Goal: Information Seeking & Learning: Learn about a topic

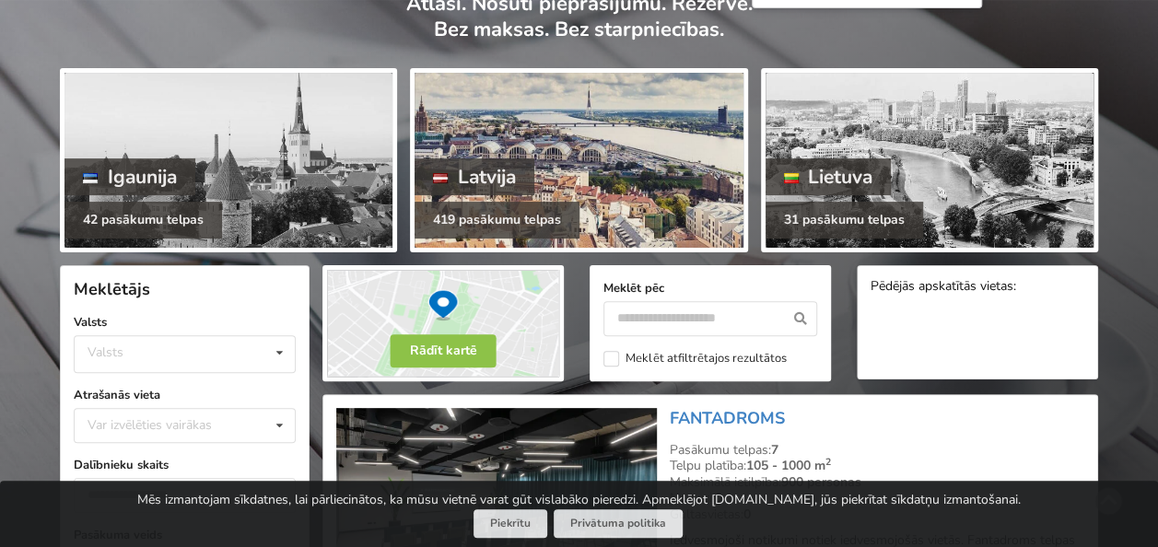
scroll to position [184, 0]
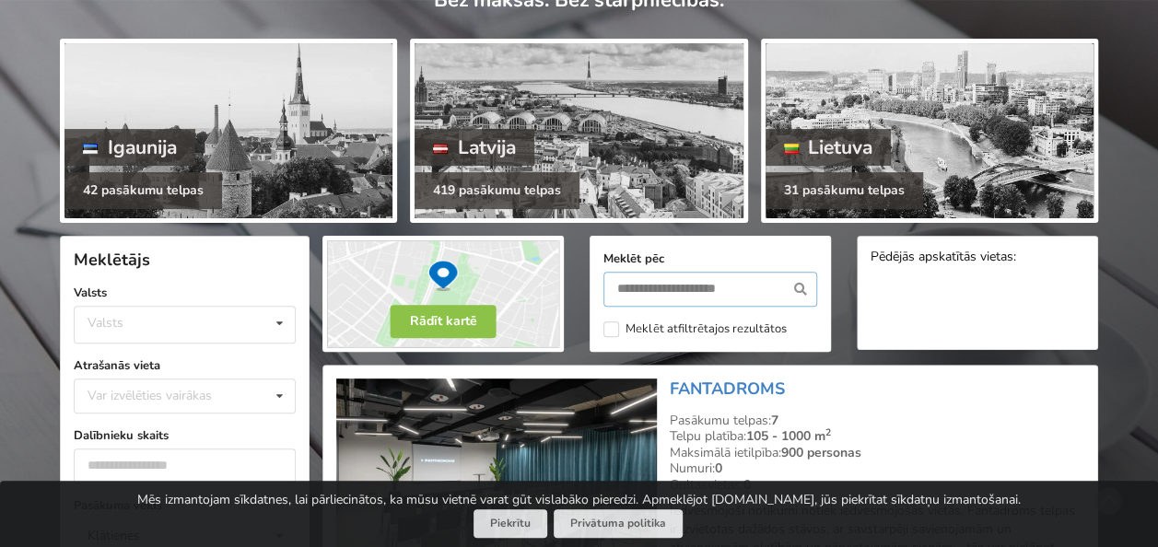
click at [663, 284] on input "text" at bounding box center [710, 289] width 214 height 35
type input "****"
drag, startPoint x: 655, startPoint y: 284, endPoint x: 556, endPoint y: 282, distance: 98.5
click at [564, 285] on div "Rādīt kartē Meklēt pēc **** Meklēt atfiltrētajos rezultātos Pēdējās apskatītās …" at bounding box center [709, 294] width 801 height 142
click at [175, 387] on div "Var izvēlēties vairākas" at bounding box center [168, 395] width 170 height 21
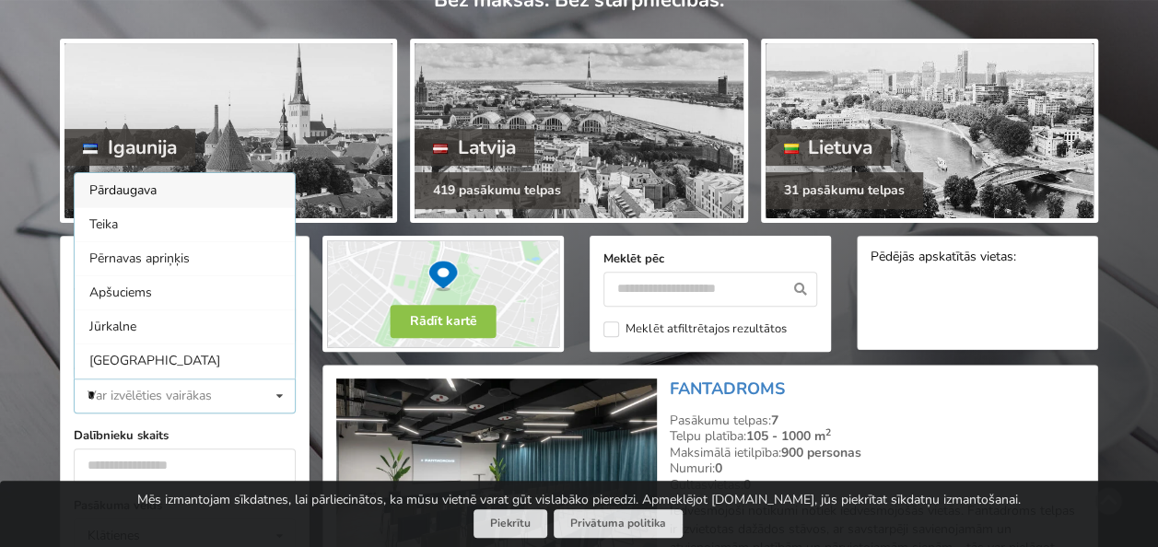
scroll to position [0, 0]
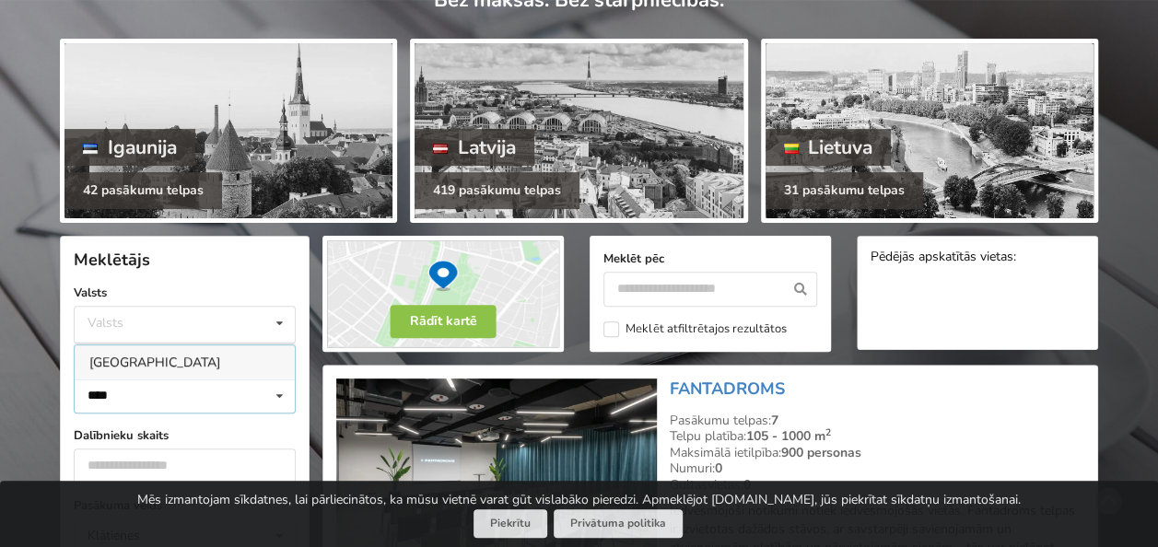
type input "****"
click at [109, 363] on div "Rīga" at bounding box center [185, 362] width 220 height 34
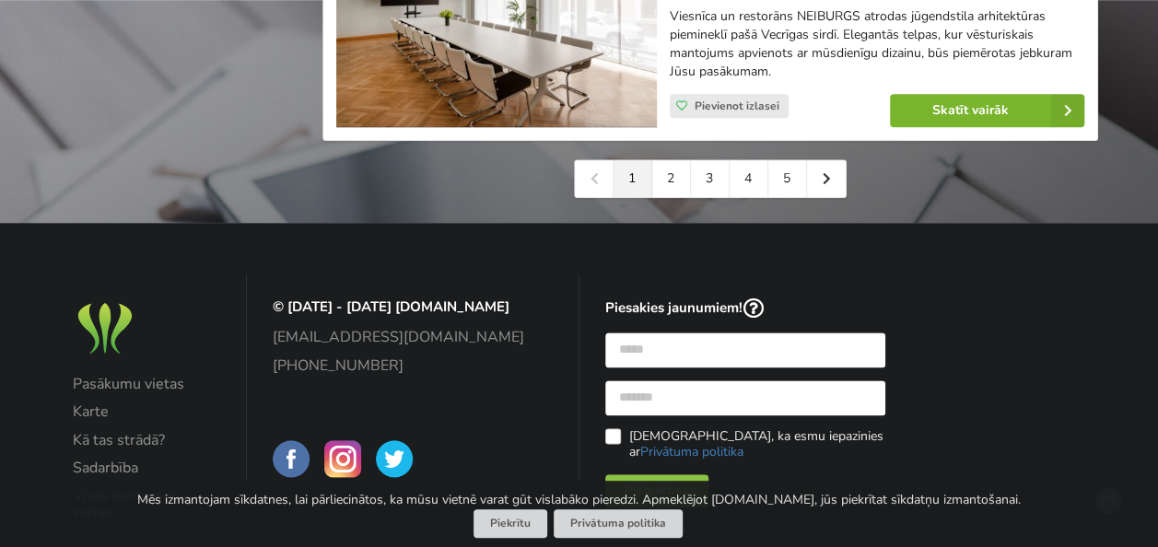
scroll to position [4464, 0]
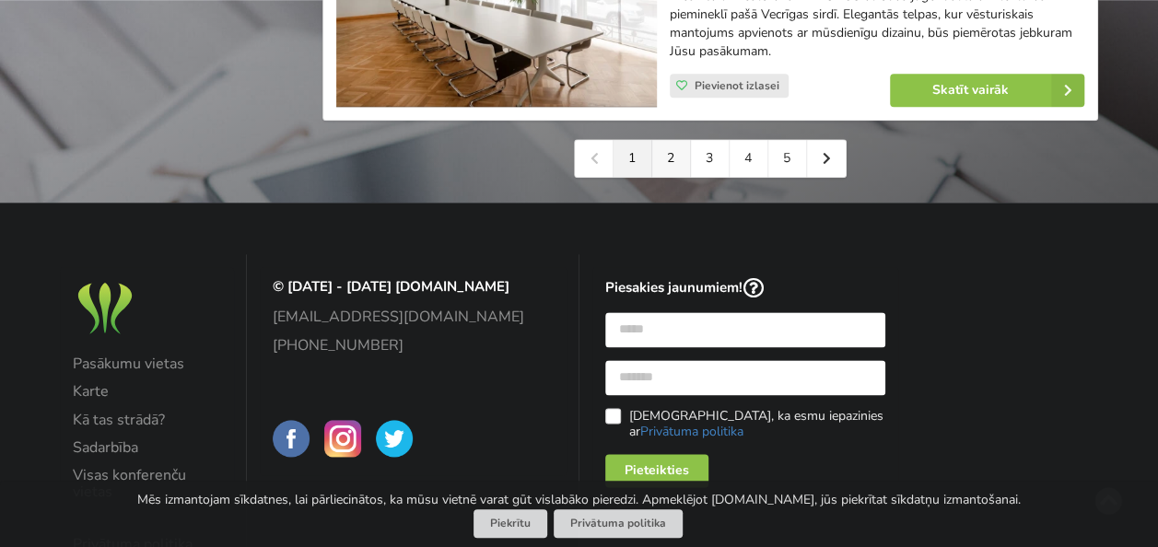
click at [670, 177] on link "2" at bounding box center [671, 158] width 39 height 37
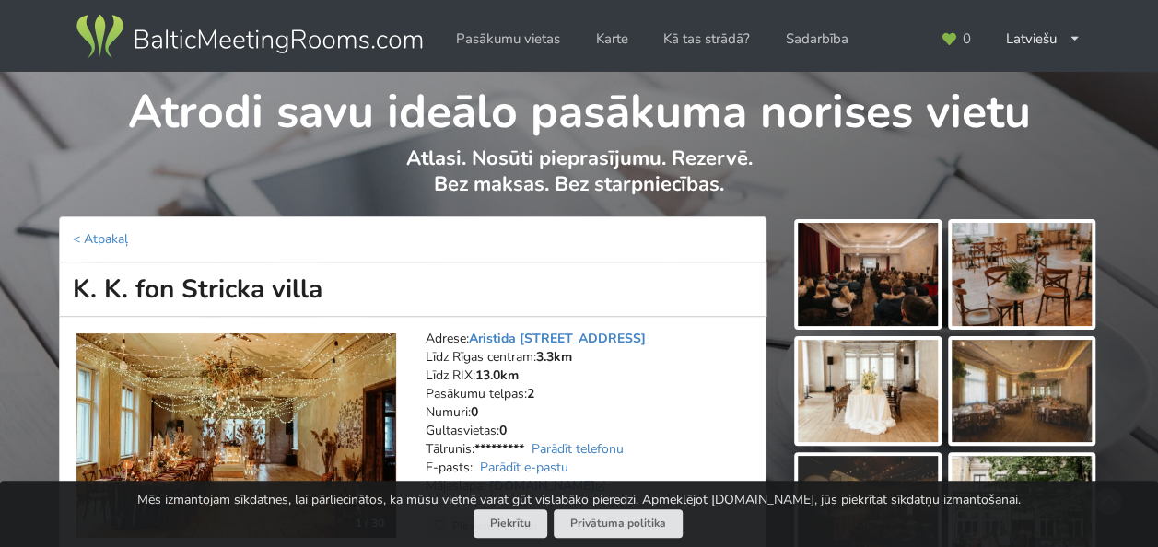
click at [862, 254] on img at bounding box center [867, 274] width 140 height 103
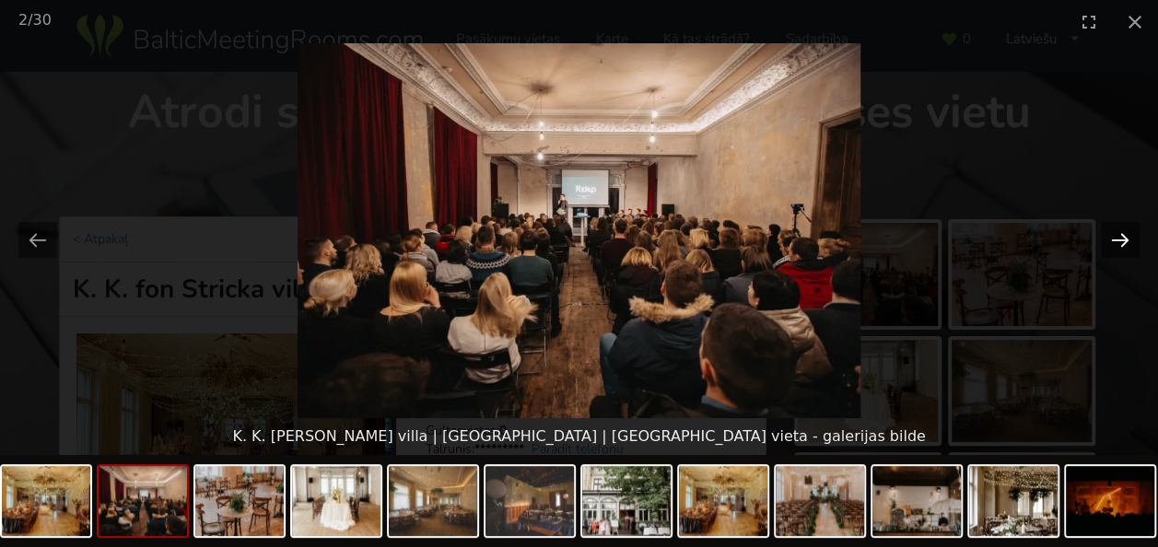
click at [1122, 239] on button "Next slide" at bounding box center [1119, 240] width 39 height 36
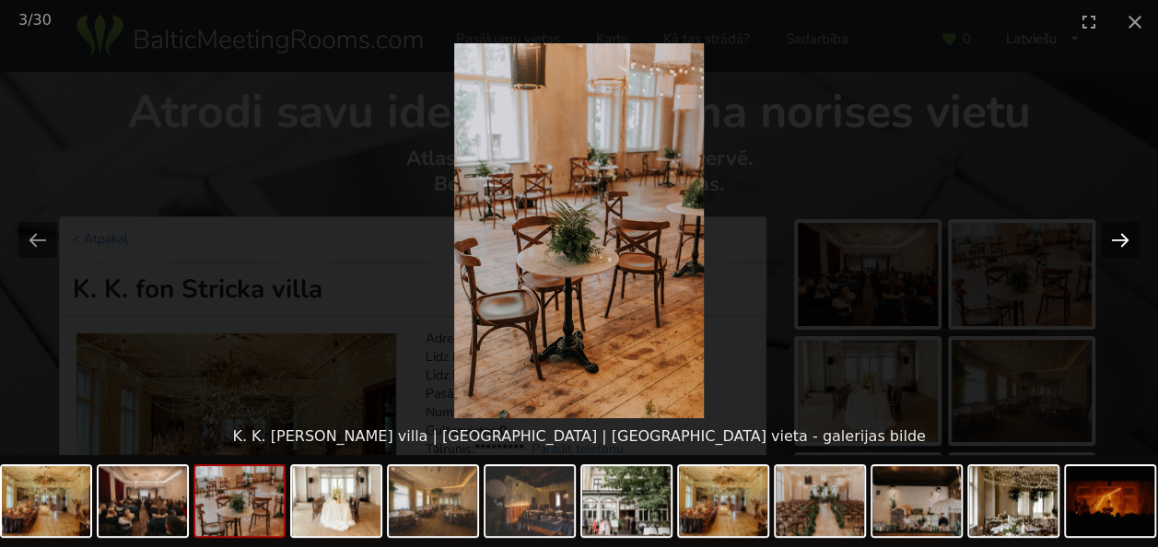
click at [1122, 239] on button "Next slide" at bounding box center [1119, 240] width 39 height 36
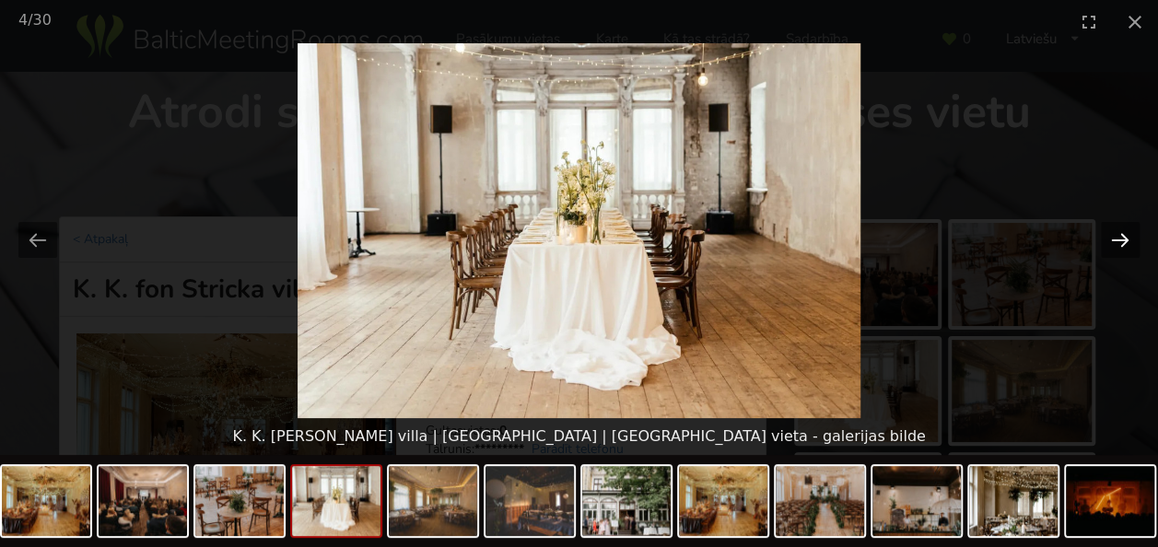
click at [1122, 239] on button "Next slide" at bounding box center [1119, 240] width 39 height 36
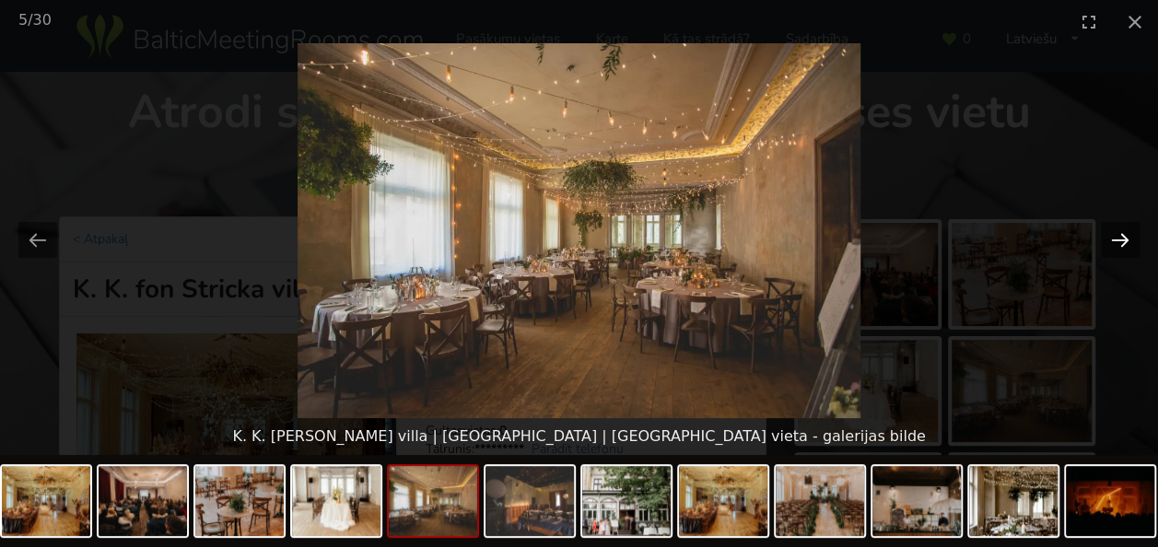
click at [1122, 239] on button "Next slide" at bounding box center [1119, 240] width 39 height 36
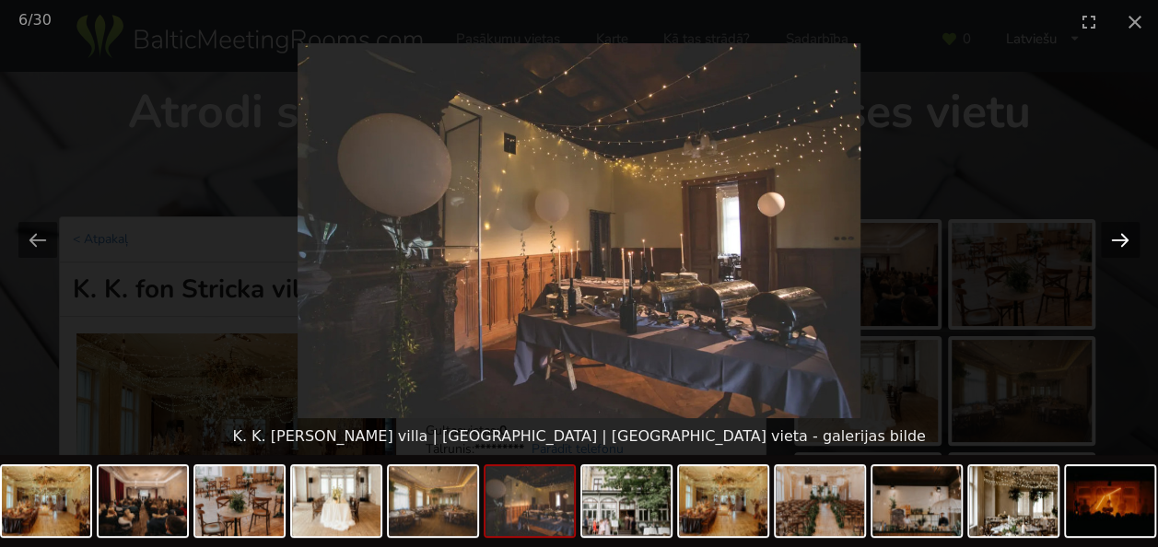
click at [1122, 239] on button "Next slide" at bounding box center [1119, 240] width 39 height 36
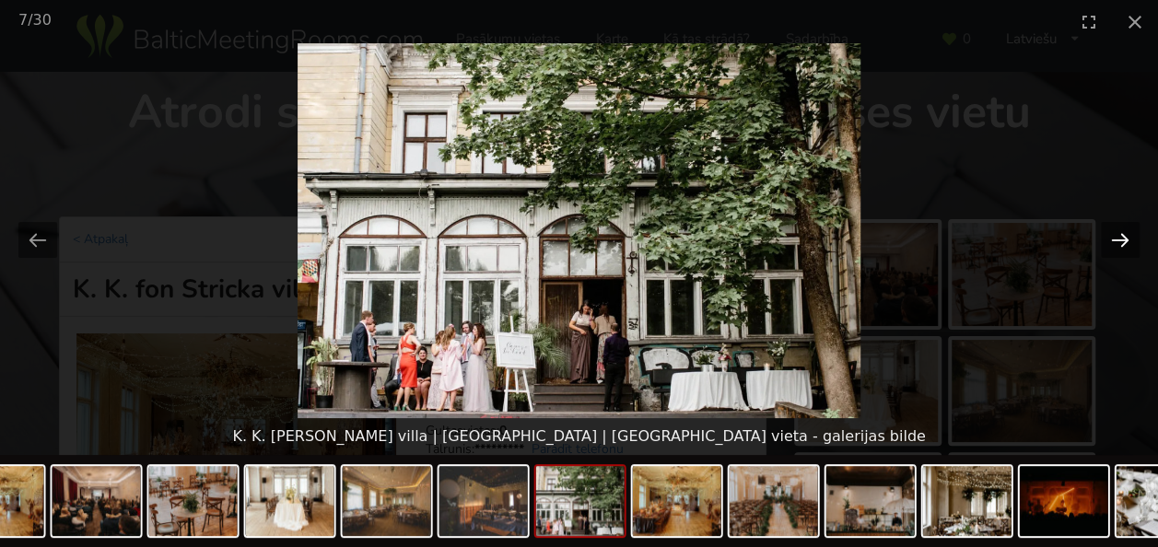
click at [1122, 239] on button "Next slide" at bounding box center [1119, 240] width 39 height 36
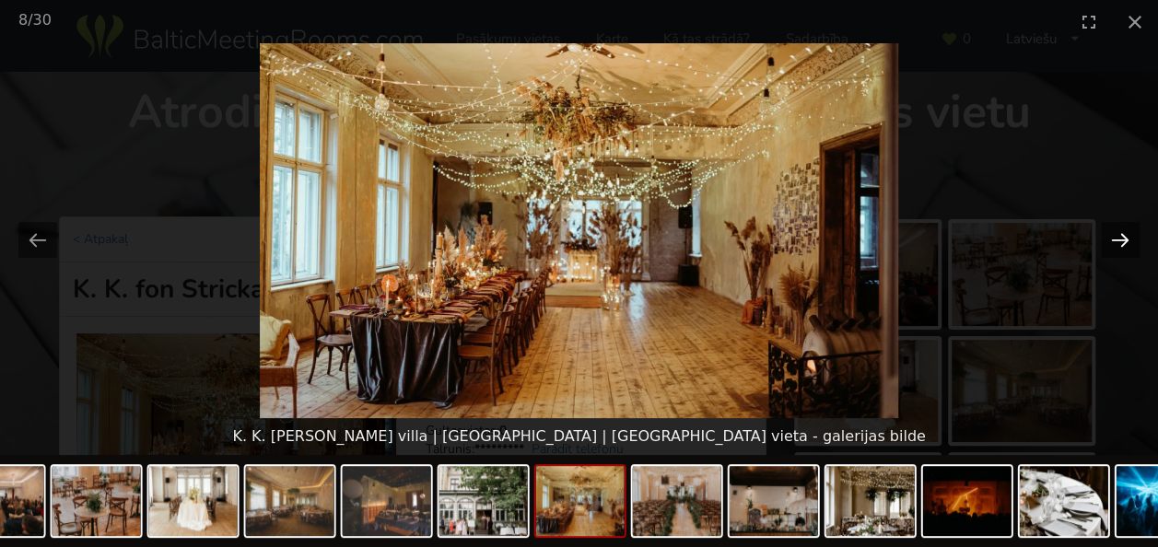
click at [1122, 239] on button "Next slide" at bounding box center [1119, 240] width 39 height 36
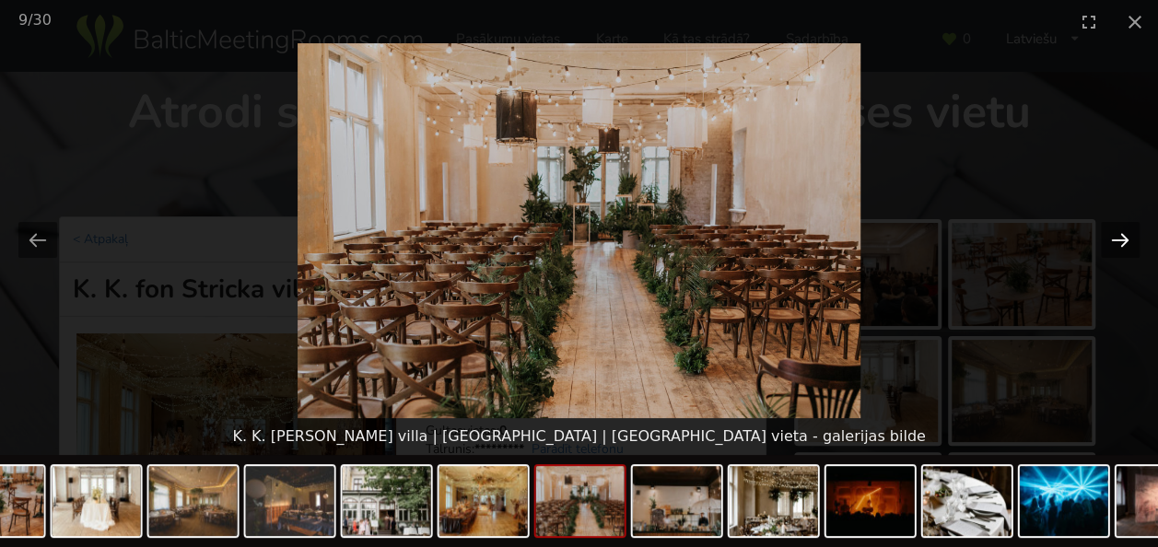
click at [1122, 239] on button "Next slide" at bounding box center [1119, 240] width 39 height 36
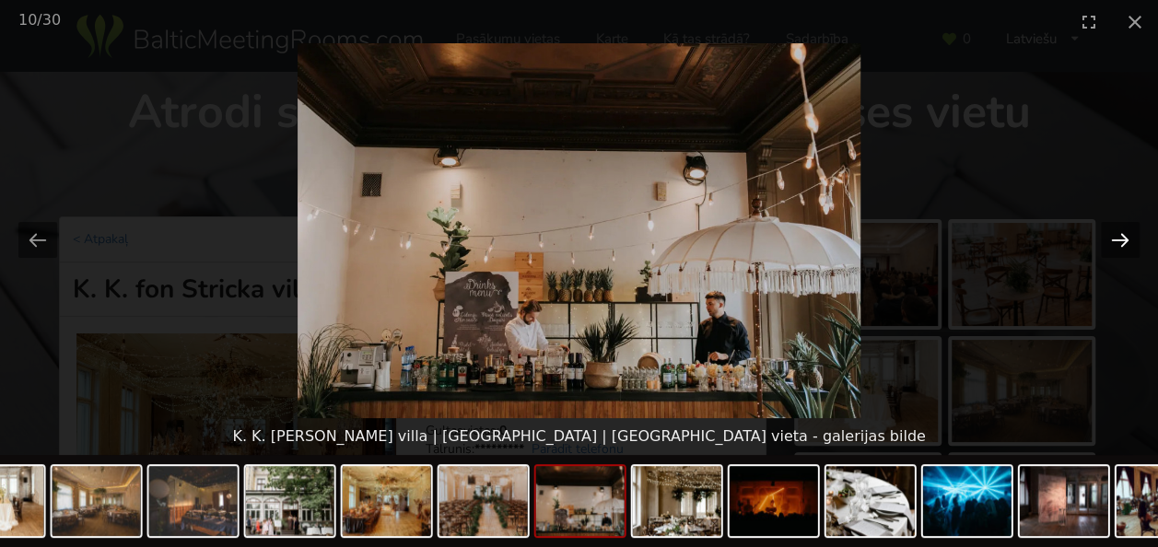
click at [1122, 239] on button "Next slide" at bounding box center [1119, 240] width 39 height 36
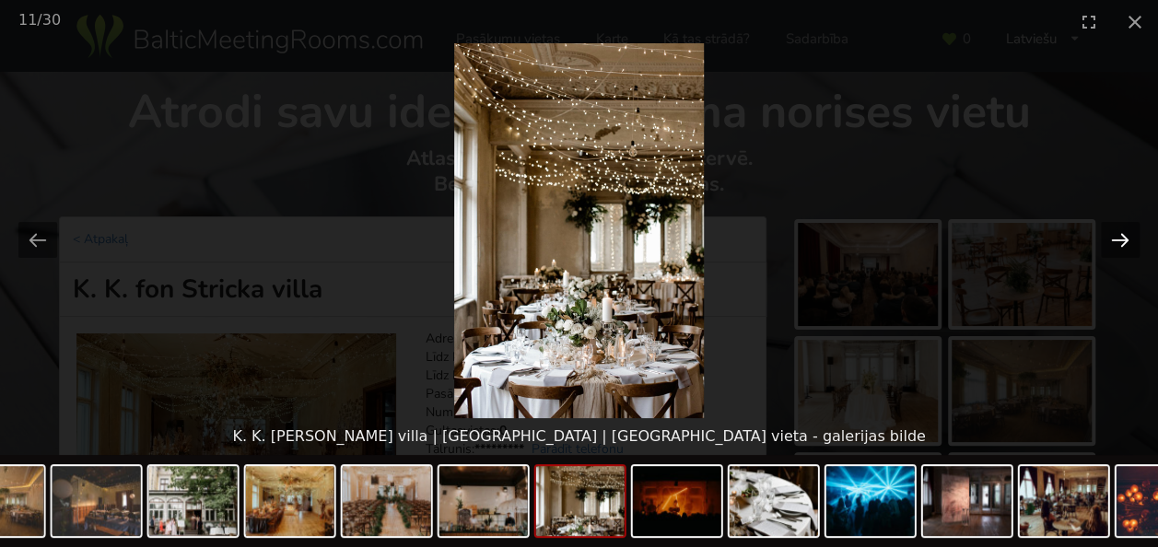
click at [1122, 239] on button "Next slide" at bounding box center [1119, 240] width 39 height 36
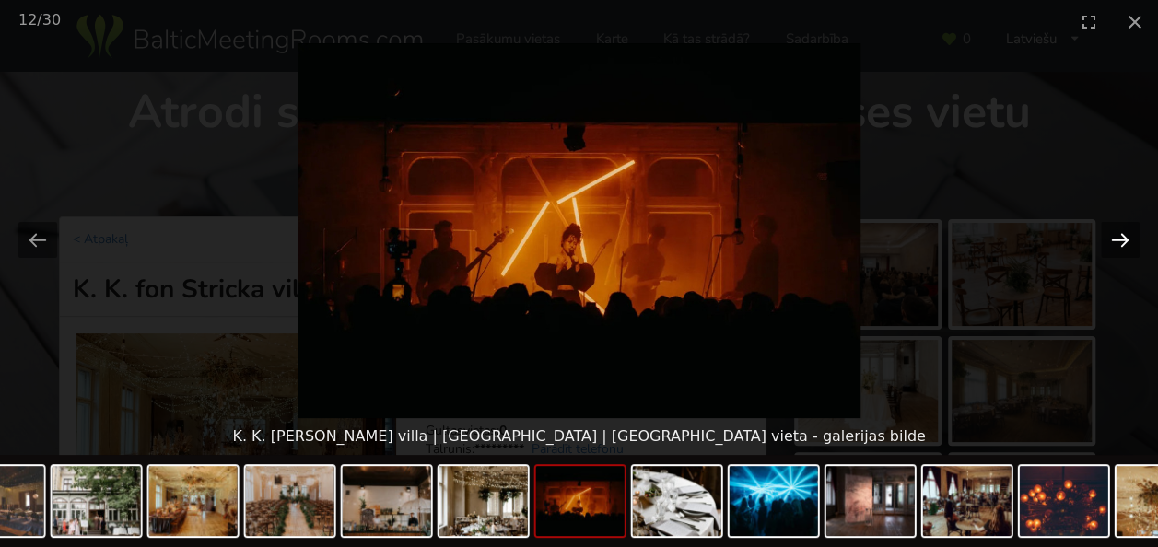
click at [1122, 239] on button "Next slide" at bounding box center [1119, 240] width 39 height 36
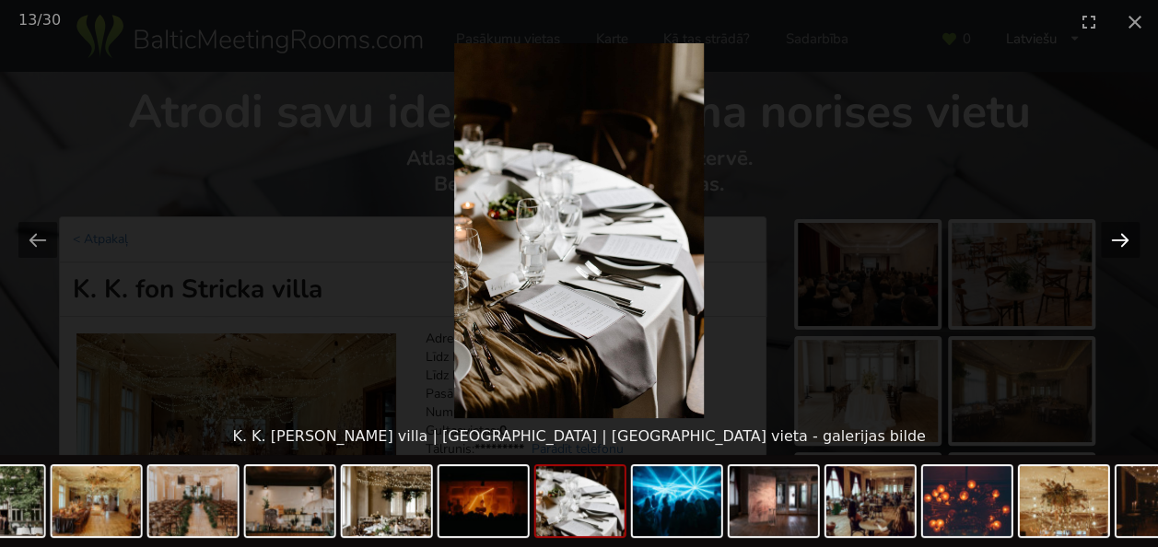
click at [1122, 239] on button "Next slide" at bounding box center [1119, 240] width 39 height 36
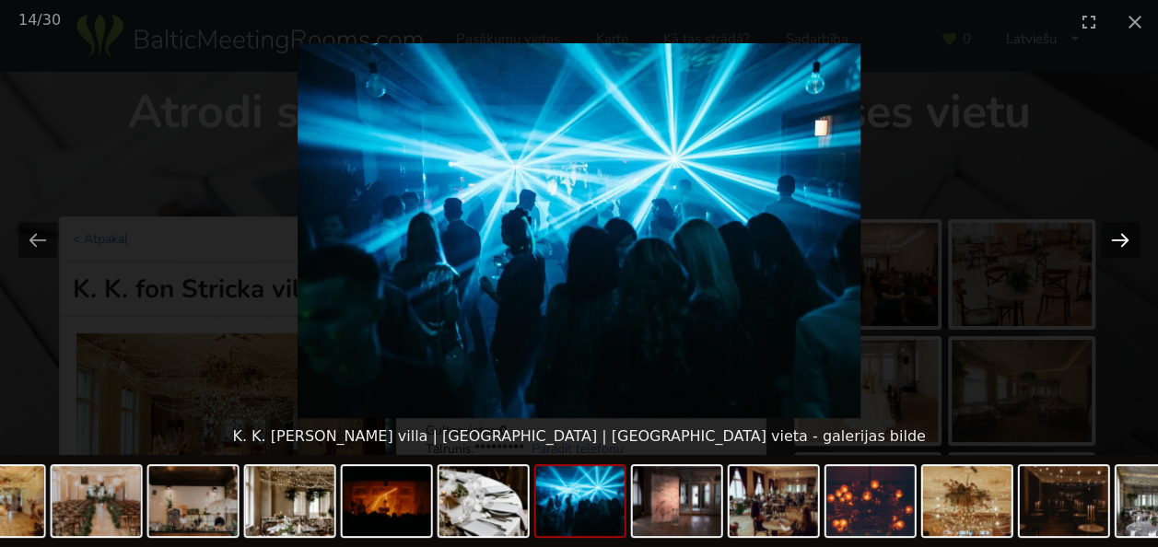
click at [1122, 239] on button "Next slide" at bounding box center [1119, 240] width 39 height 36
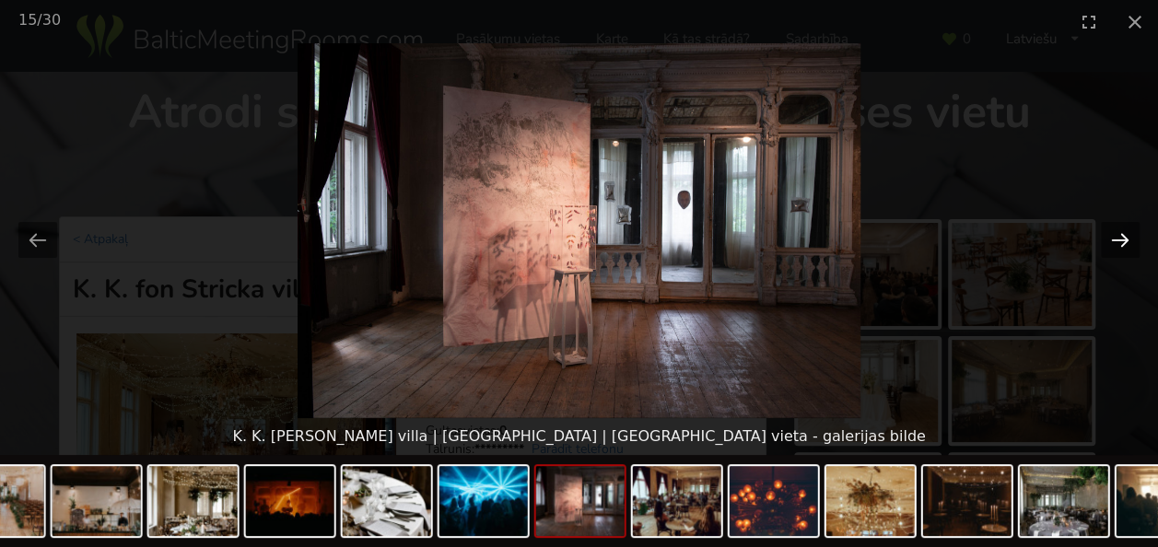
click at [1122, 239] on button "Next slide" at bounding box center [1119, 240] width 39 height 36
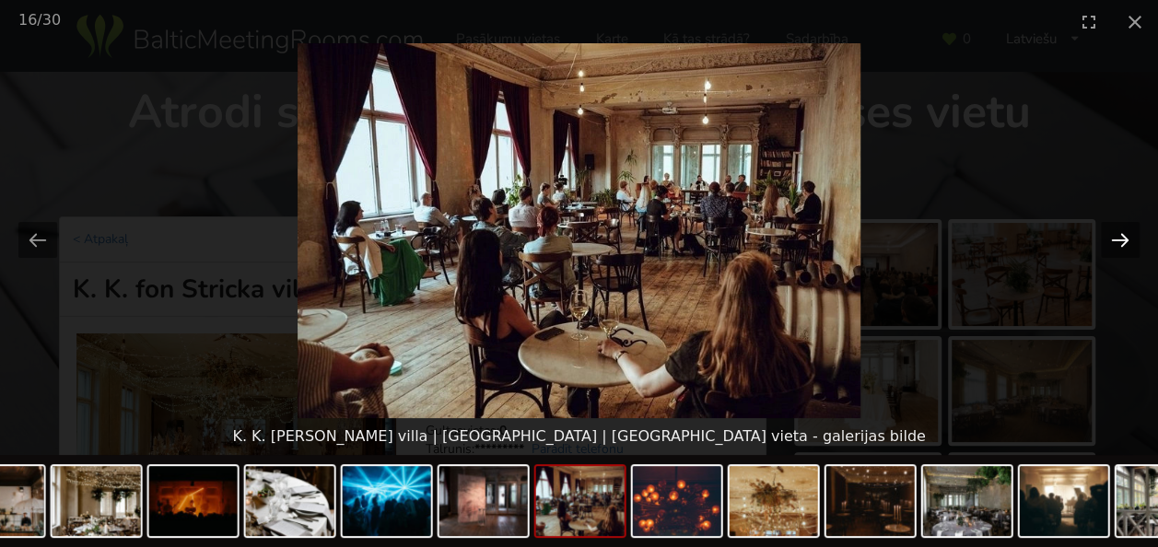
click at [1122, 239] on button "Next slide" at bounding box center [1119, 240] width 39 height 36
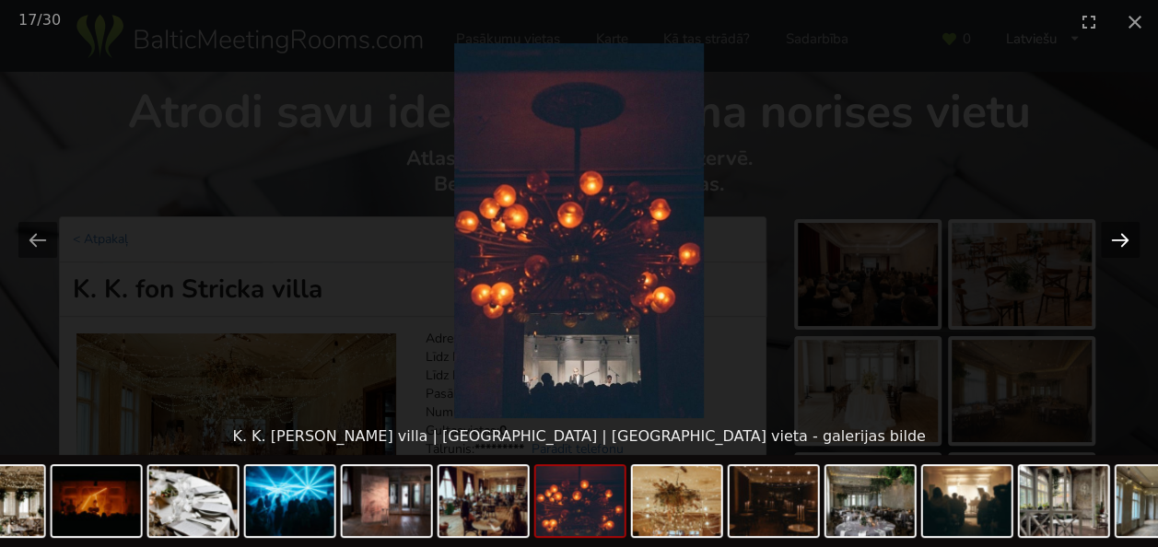
click at [1122, 239] on button "Next slide" at bounding box center [1119, 240] width 39 height 36
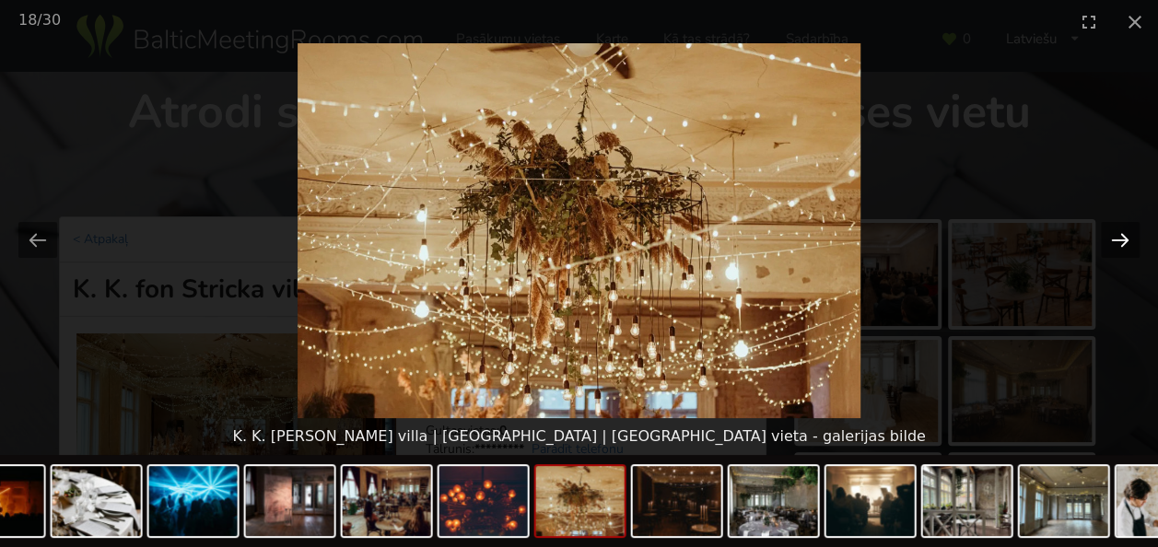
click at [1122, 239] on button "Next slide" at bounding box center [1119, 240] width 39 height 36
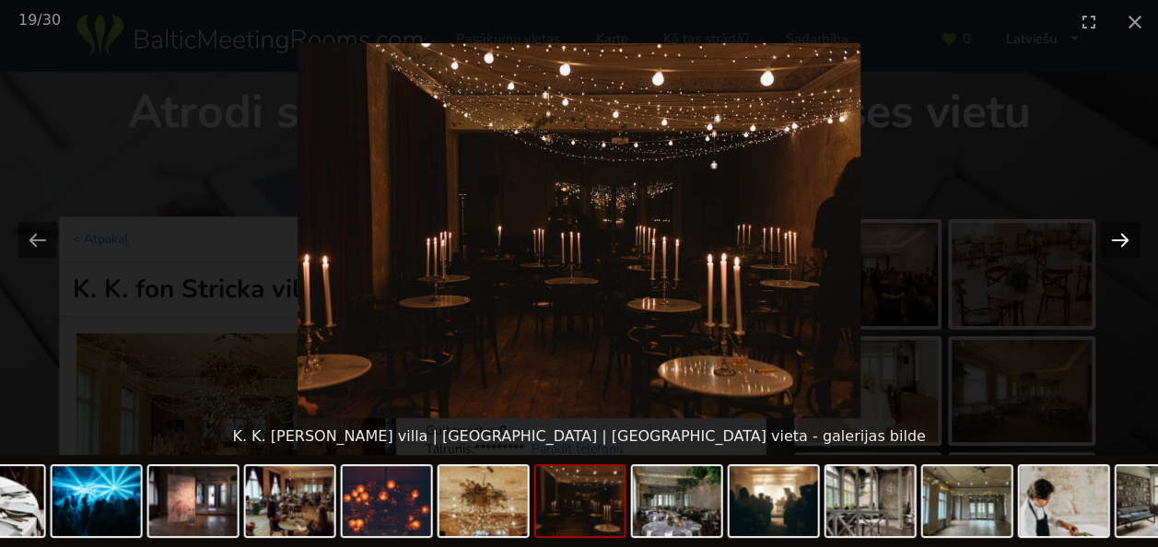
click at [1122, 239] on button "Next slide" at bounding box center [1119, 240] width 39 height 36
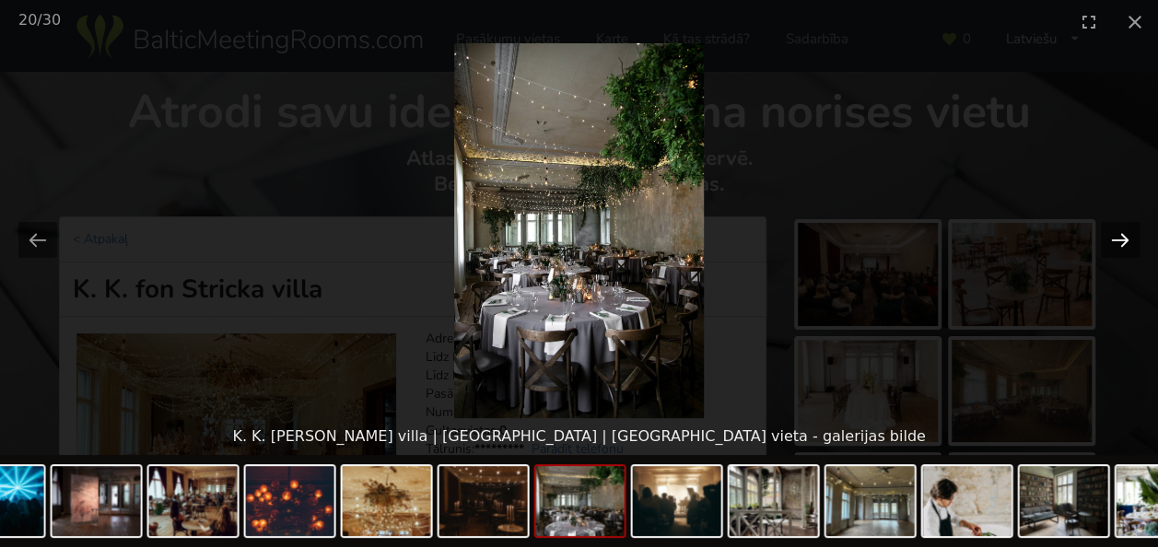
click at [1122, 239] on button "Next slide" at bounding box center [1119, 240] width 39 height 36
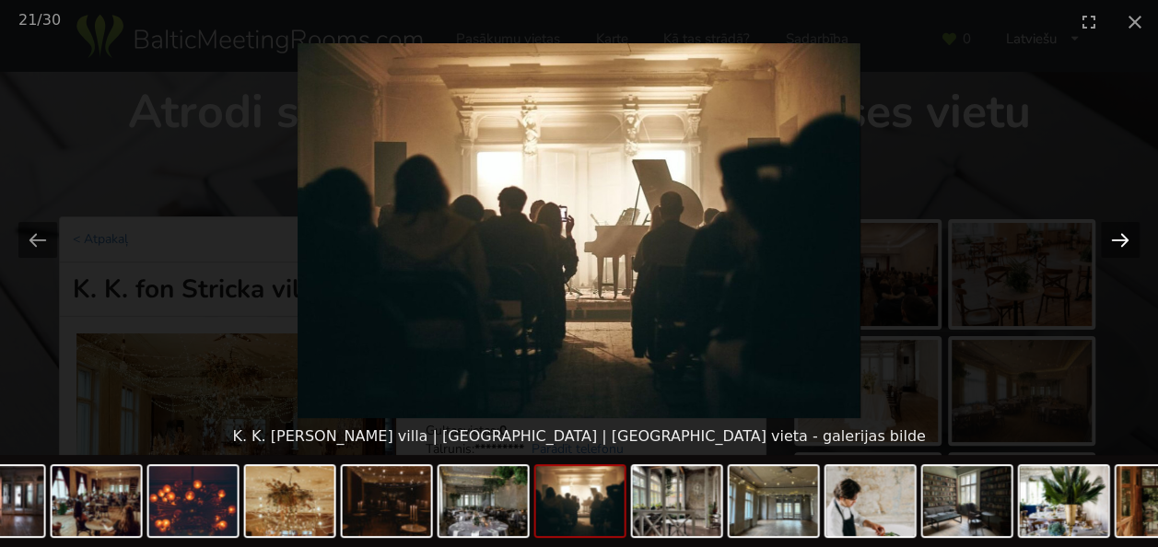
click at [1122, 239] on button "Next slide" at bounding box center [1119, 240] width 39 height 36
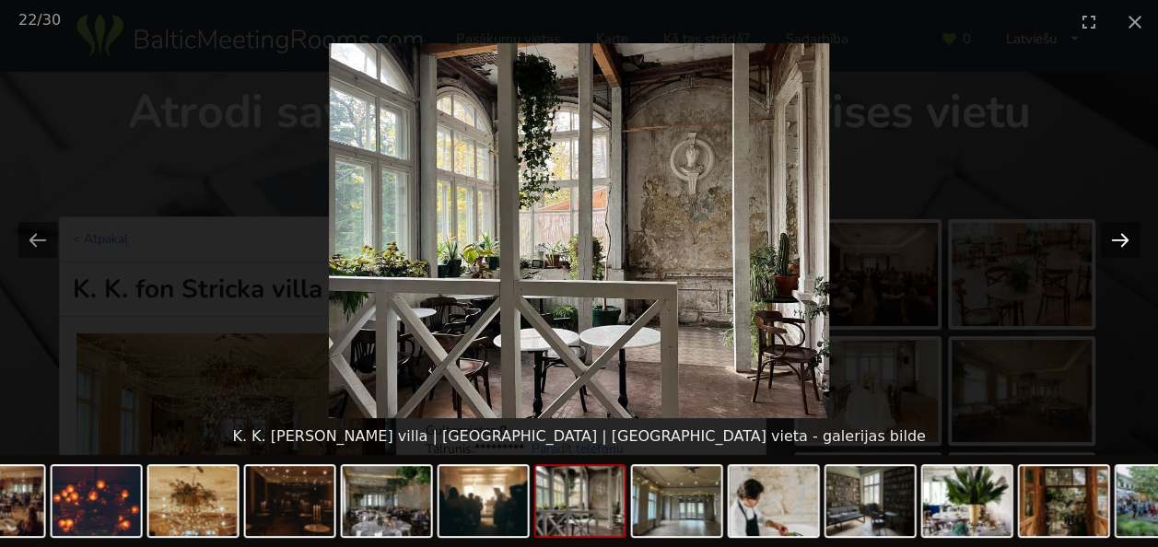
click at [1122, 239] on button "Next slide" at bounding box center [1119, 240] width 39 height 36
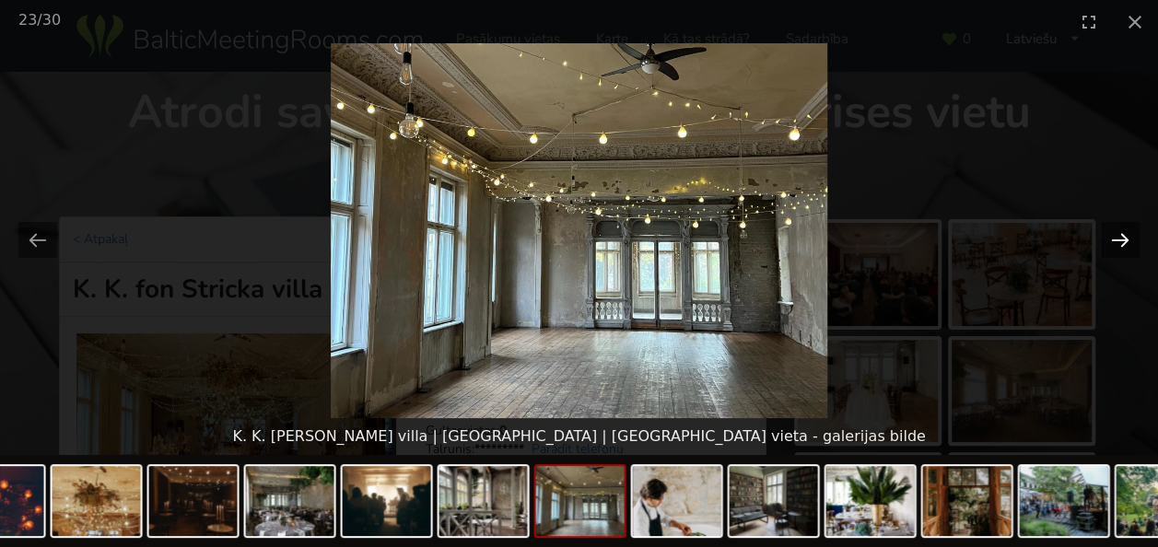
click at [1122, 239] on button "Next slide" at bounding box center [1119, 240] width 39 height 36
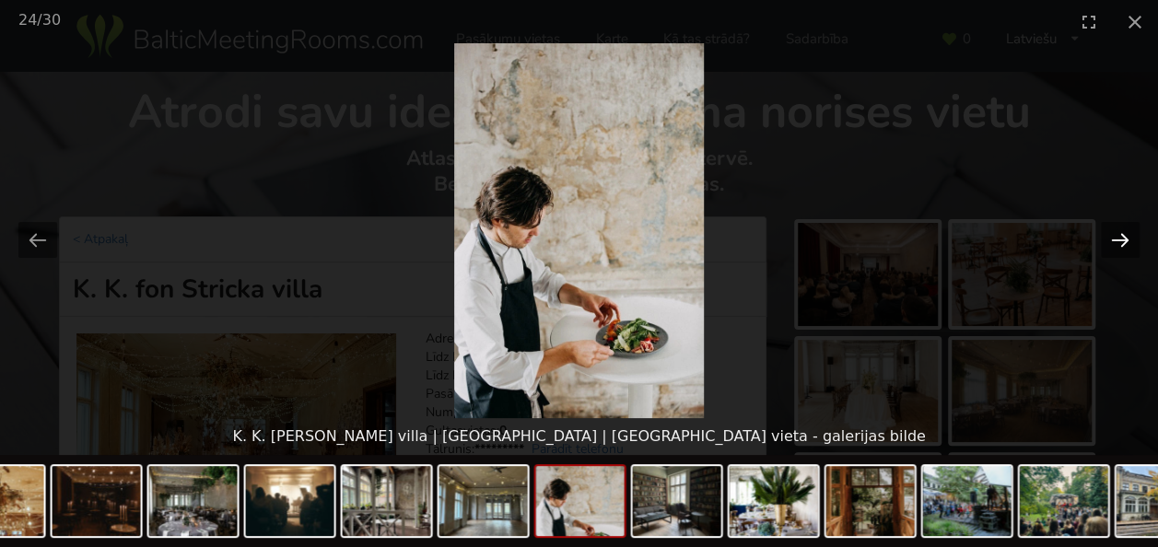
click at [1122, 239] on button "Next slide" at bounding box center [1119, 240] width 39 height 36
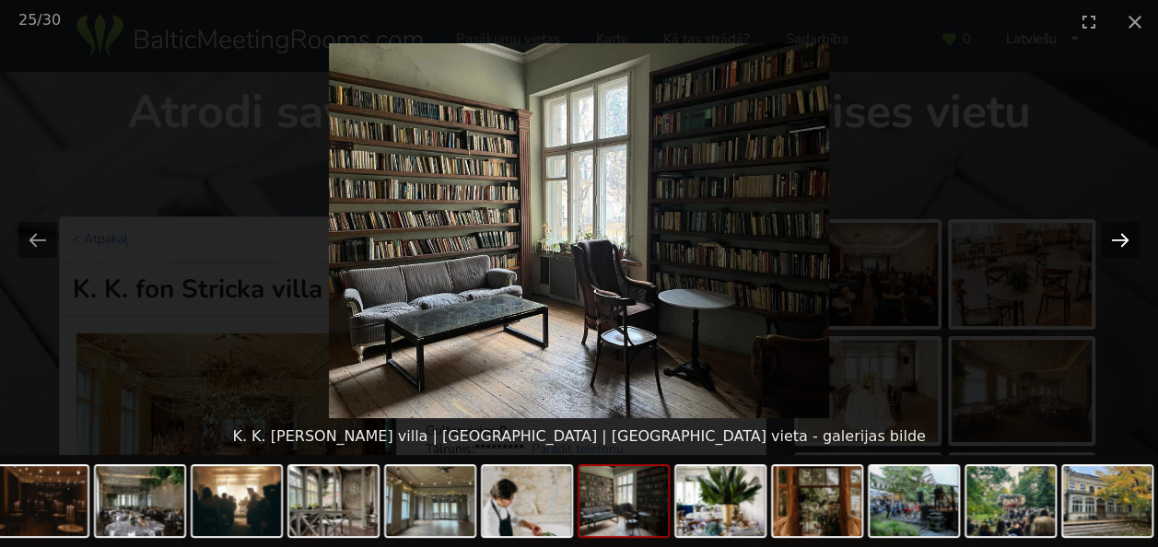
click at [1114, 239] on button "Next slide" at bounding box center [1119, 240] width 39 height 36
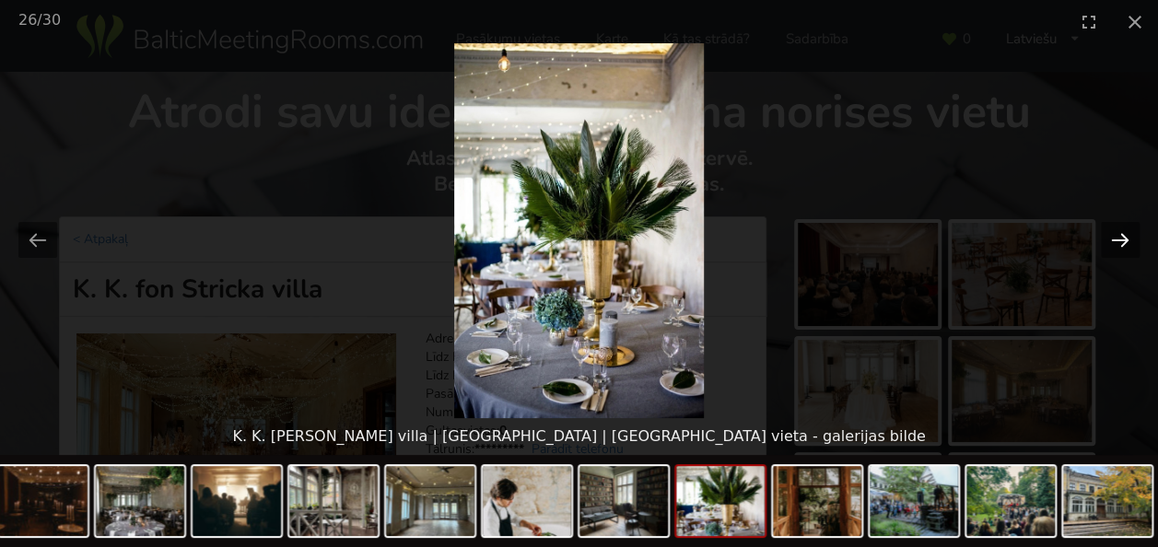
click at [1122, 247] on button "Next slide" at bounding box center [1119, 240] width 39 height 36
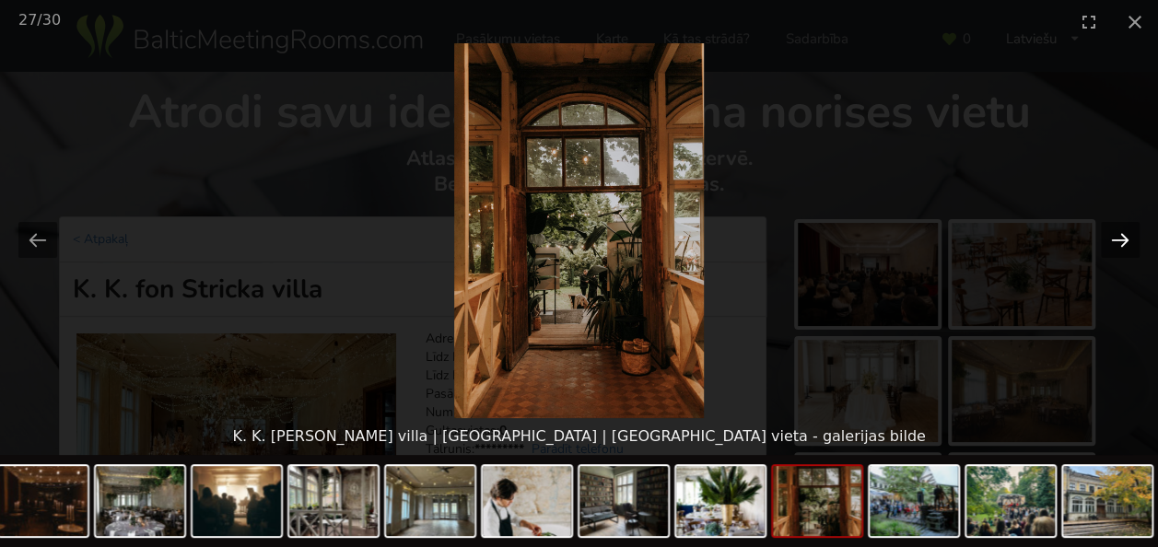
click at [1122, 247] on button "Next slide" at bounding box center [1119, 240] width 39 height 36
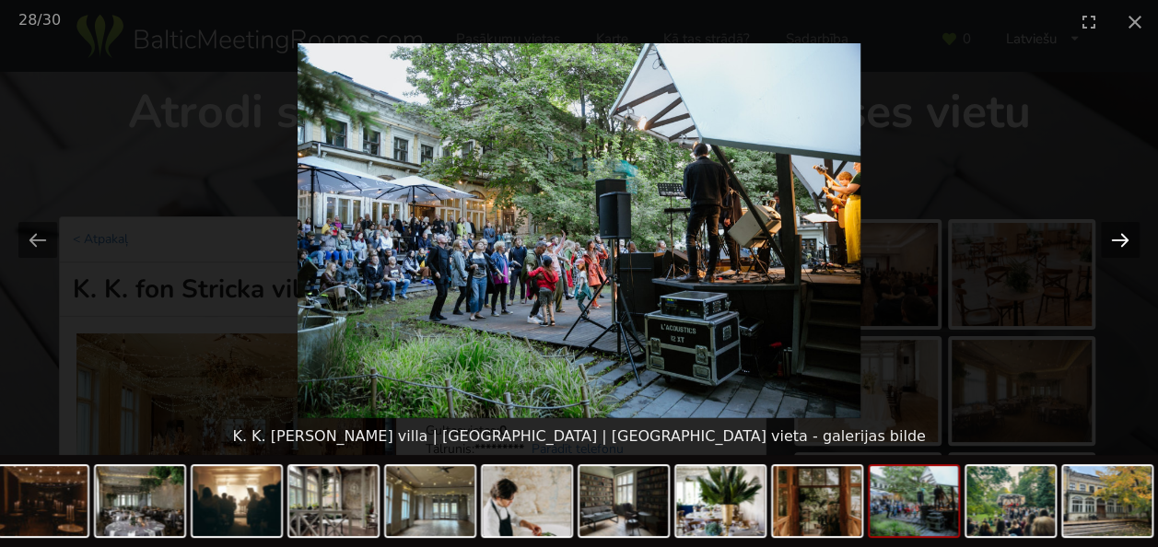
click at [1122, 247] on button "Next slide" at bounding box center [1119, 240] width 39 height 36
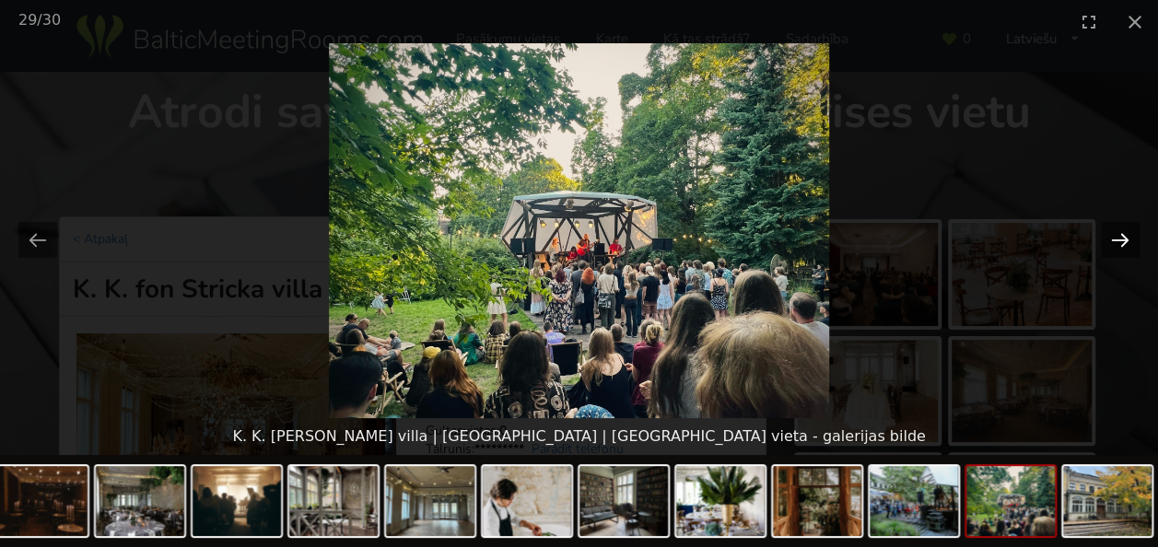
click at [1122, 247] on button "Next slide" at bounding box center [1119, 240] width 39 height 36
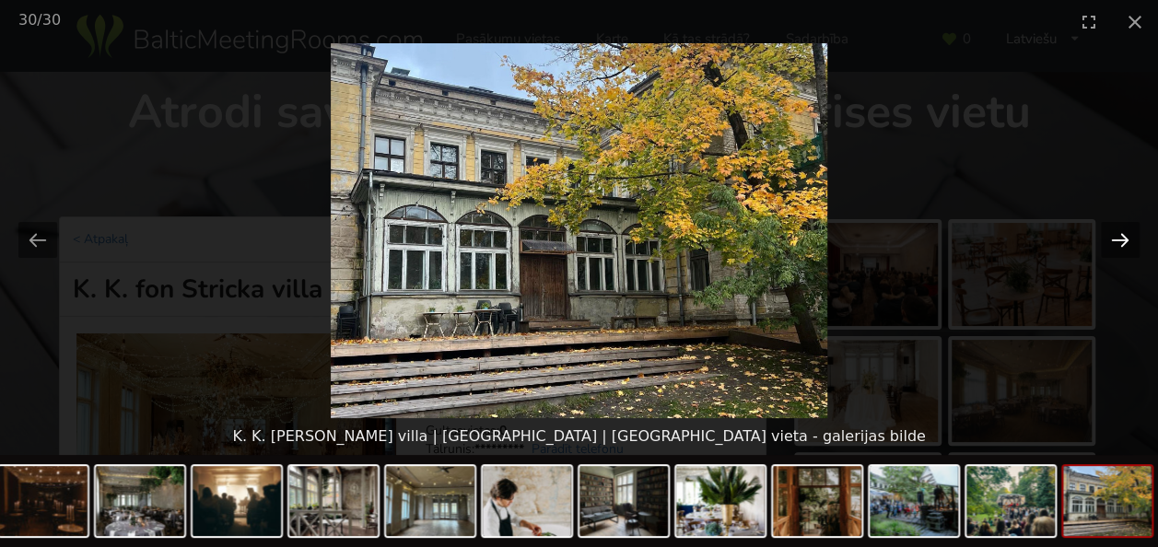
click at [1122, 247] on button "Next slide" at bounding box center [1119, 240] width 39 height 36
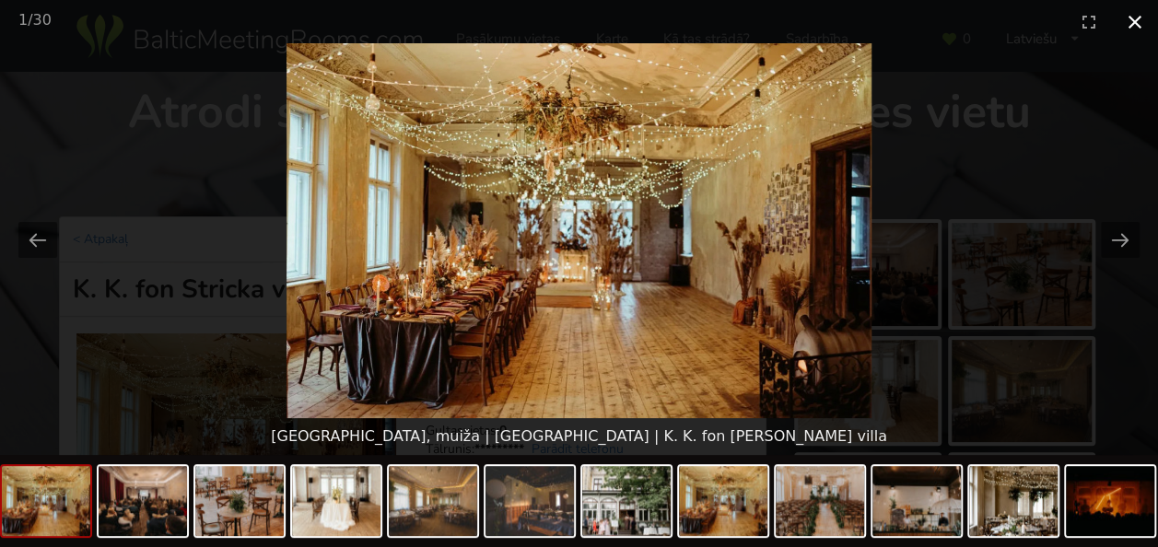
click at [1144, 18] on button "Close gallery" at bounding box center [1134, 21] width 46 height 43
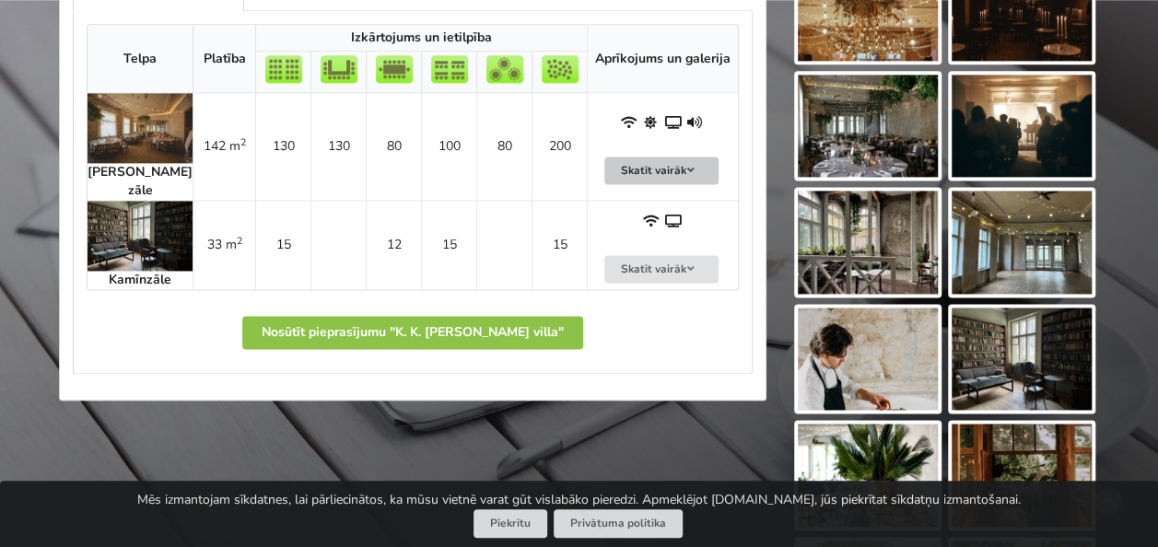
scroll to position [1105, 0]
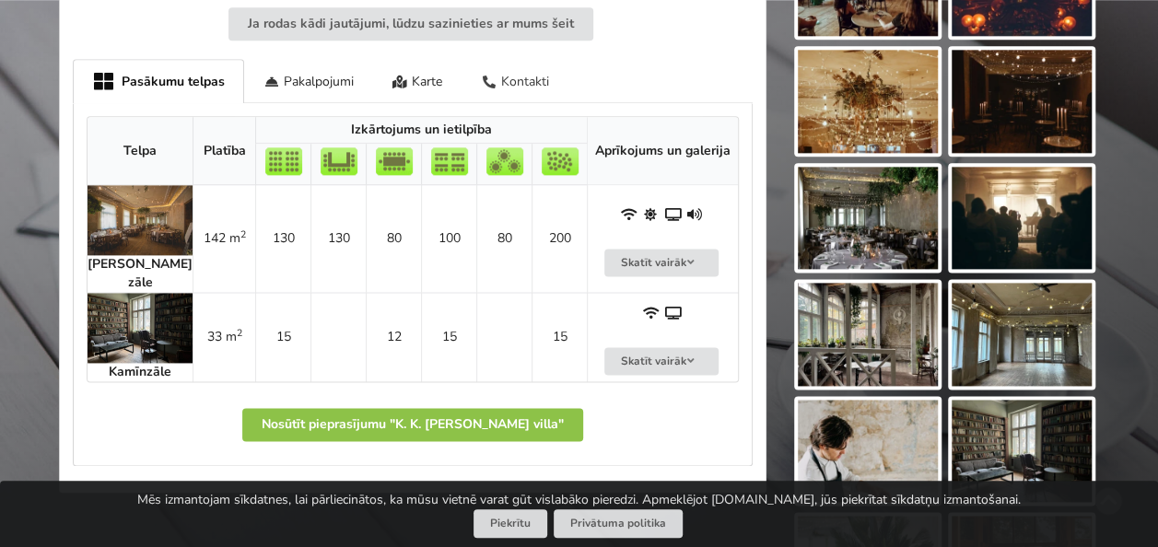
click at [524, 60] on div "Kontakti" at bounding box center [514, 80] width 107 height 43
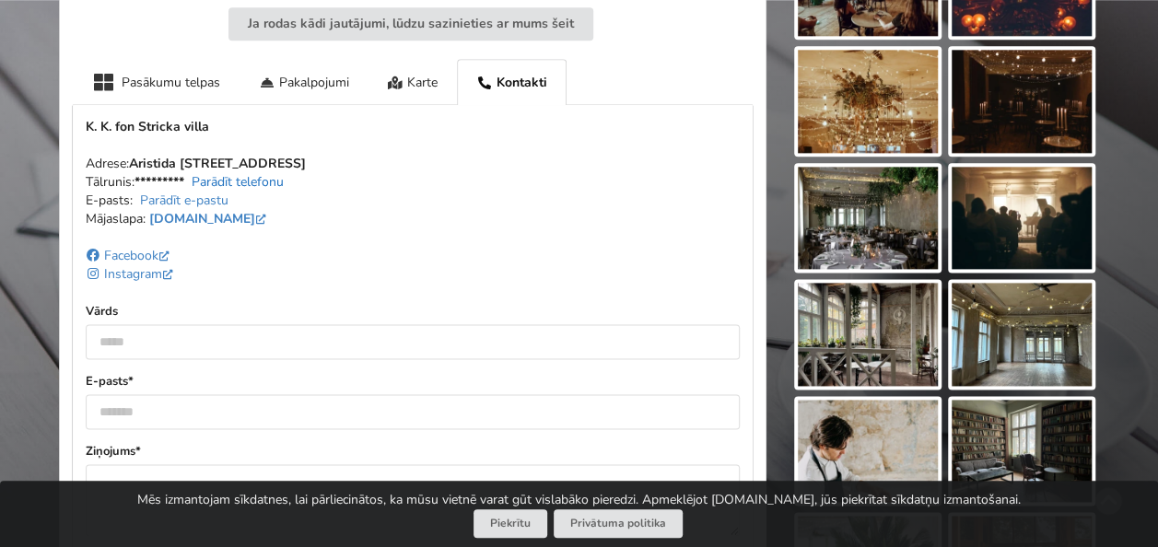
click at [274, 173] on link "Parādīt telefonu" at bounding box center [238, 181] width 92 height 17
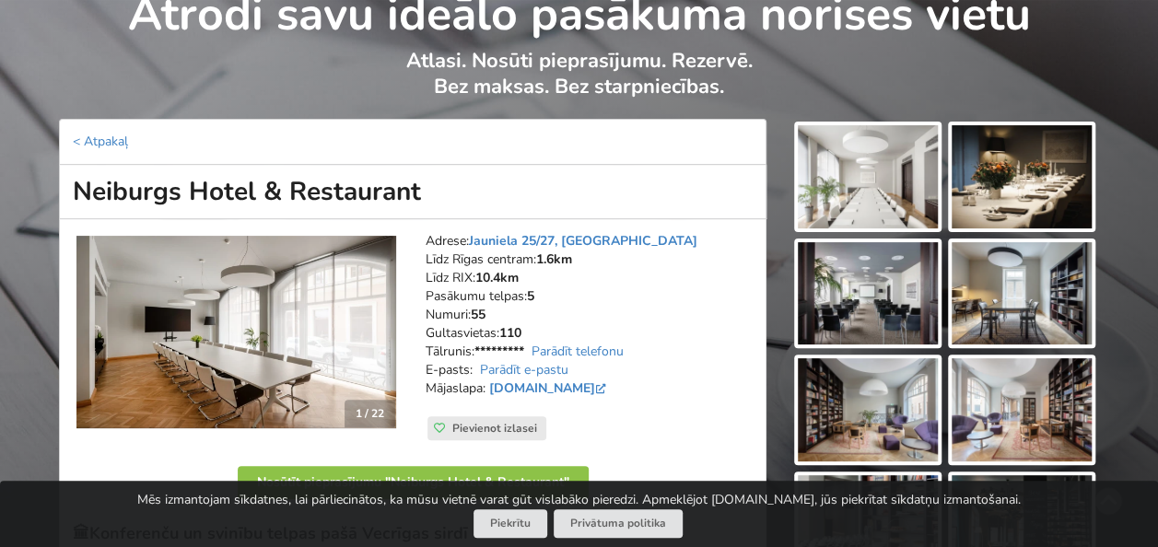
scroll to position [184, 0]
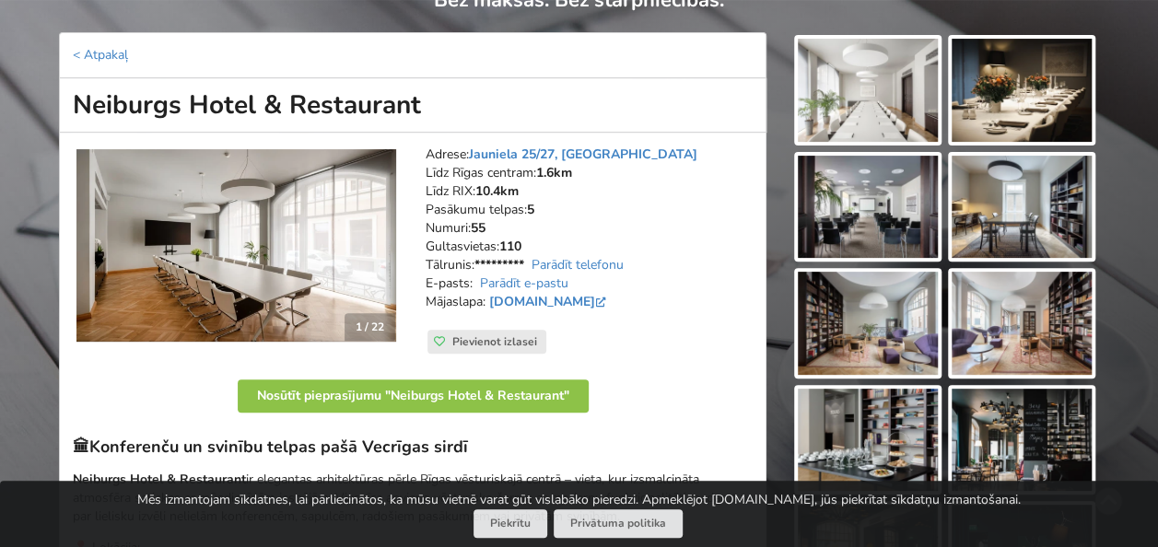
click at [904, 92] on img at bounding box center [867, 90] width 140 height 103
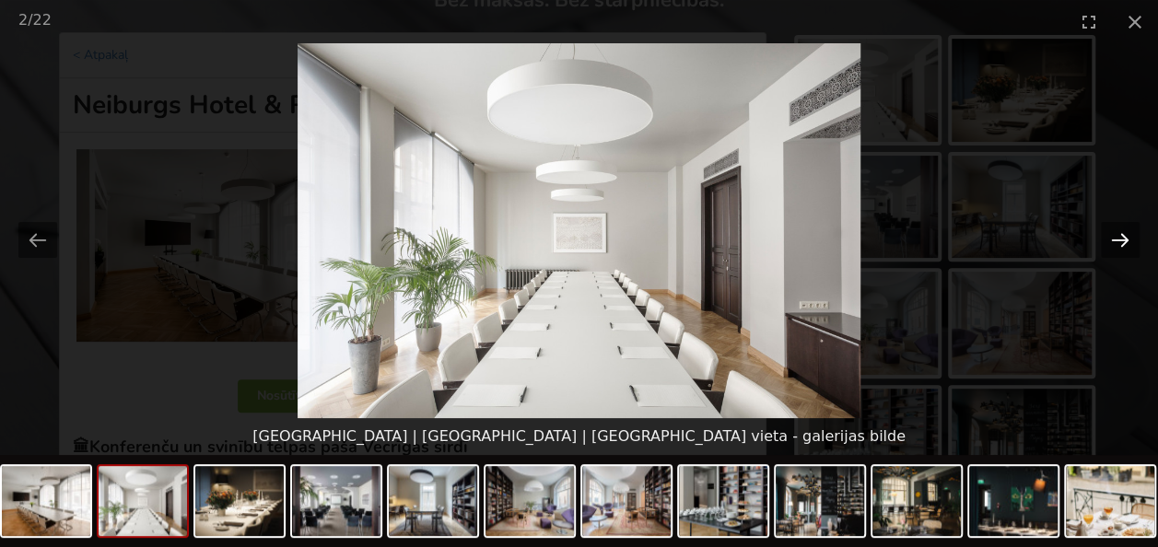
click at [1123, 240] on button "Next slide" at bounding box center [1119, 240] width 39 height 36
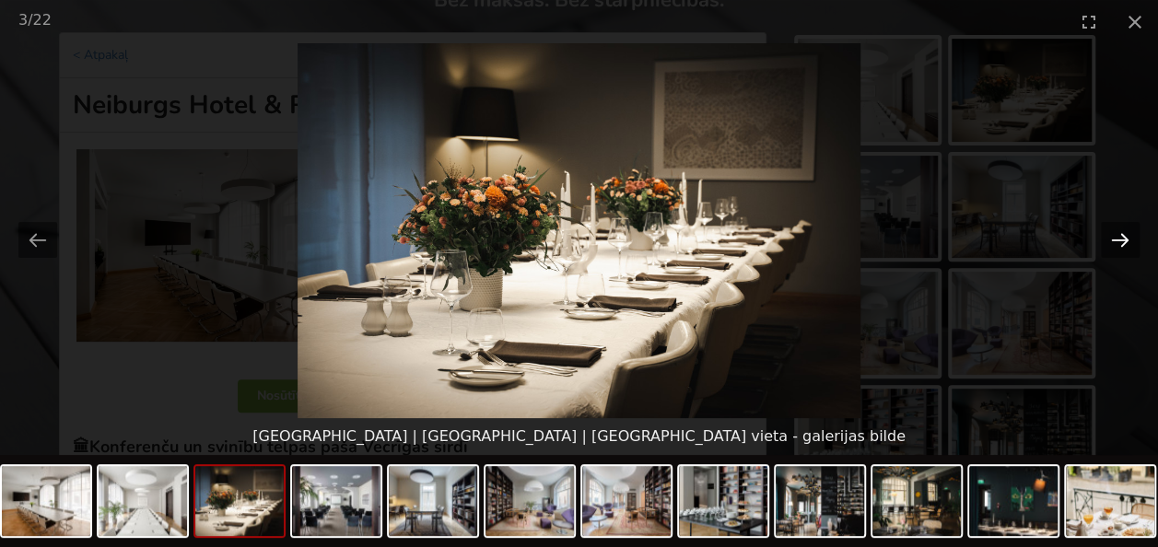
click at [1123, 240] on button "Next slide" at bounding box center [1119, 240] width 39 height 36
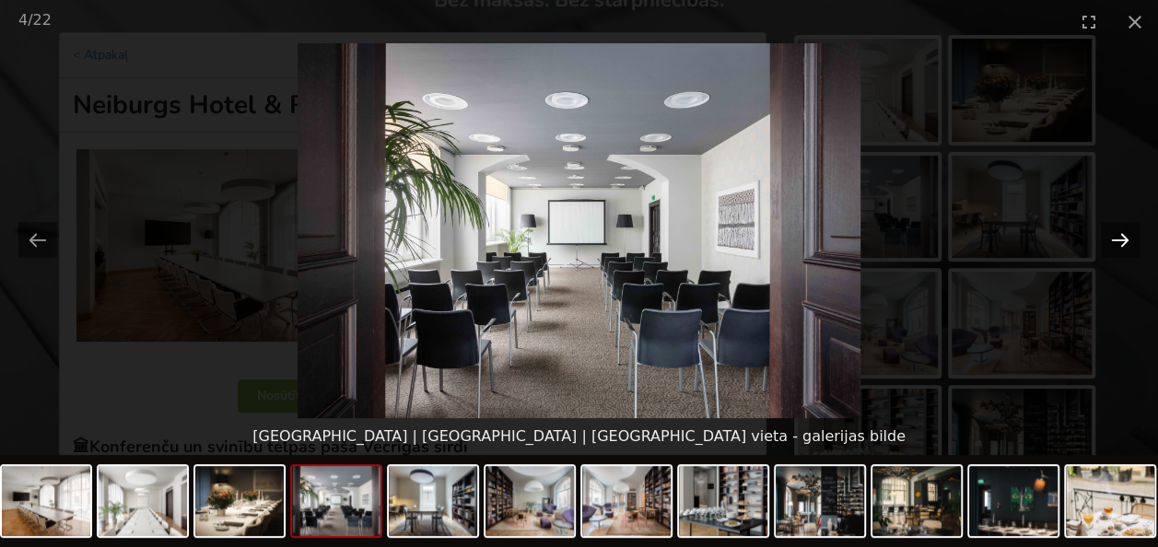
click at [1123, 240] on button "Next slide" at bounding box center [1119, 240] width 39 height 36
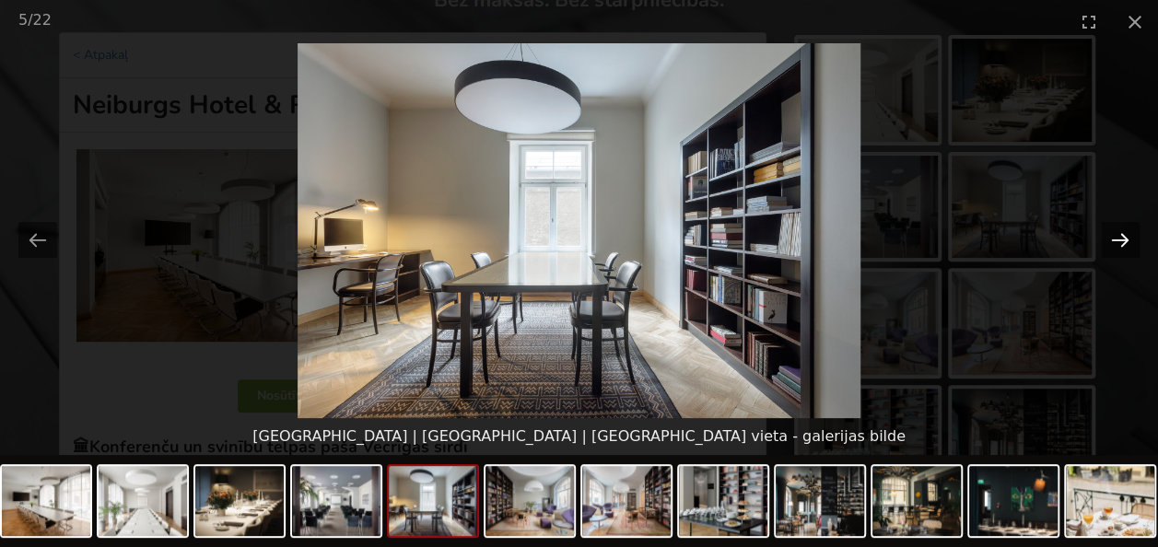
click at [1123, 240] on button "Next slide" at bounding box center [1119, 240] width 39 height 36
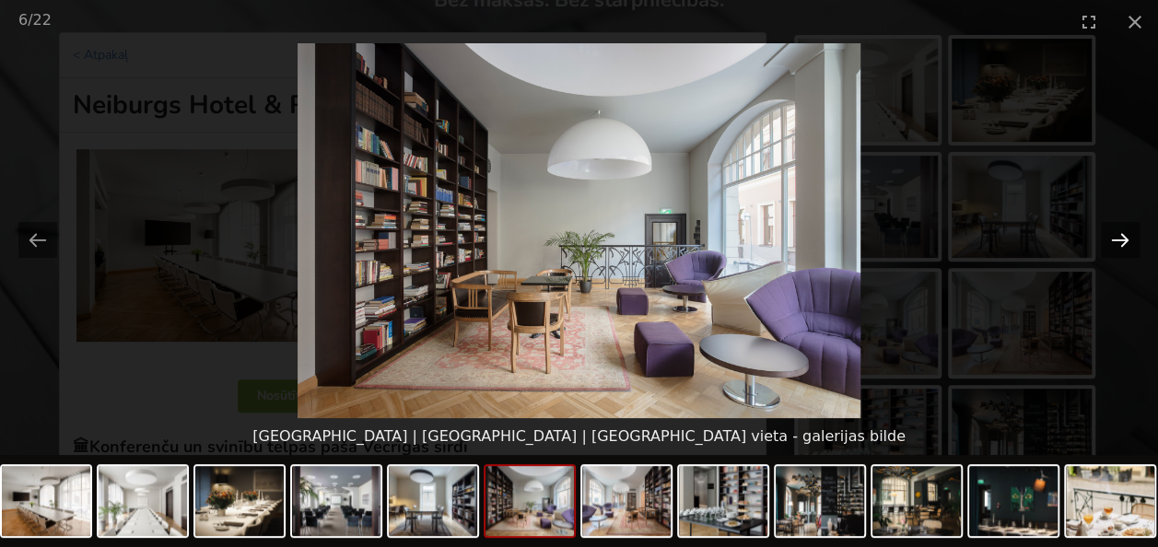
click at [1123, 240] on button "Next slide" at bounding box center [1119, 240] width 39 height 36
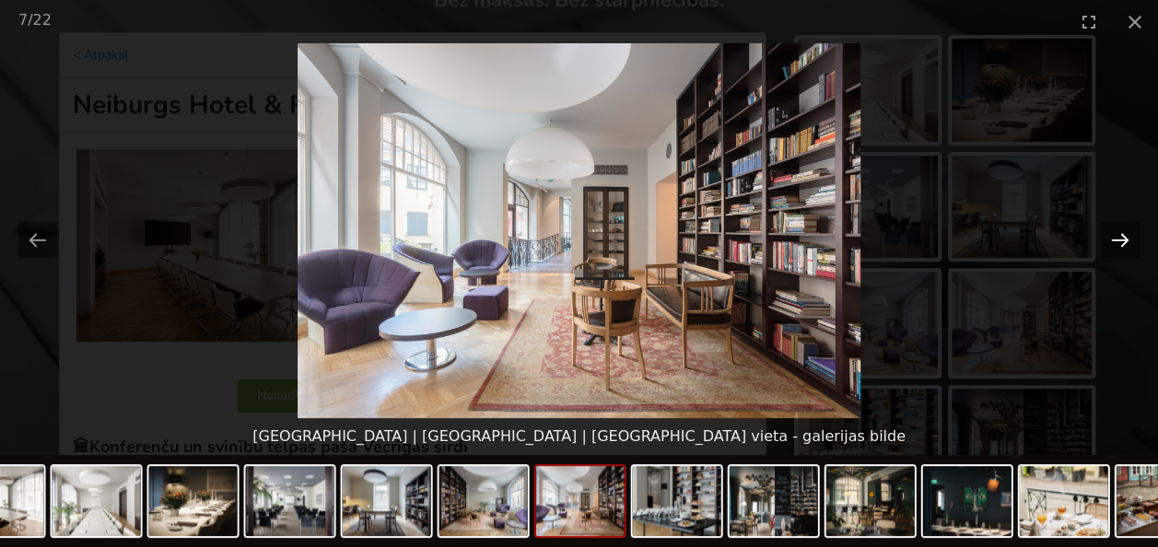
click at [1123, 240] on button "Next slide" at bounding box center [1119, 240] width 39 height 36
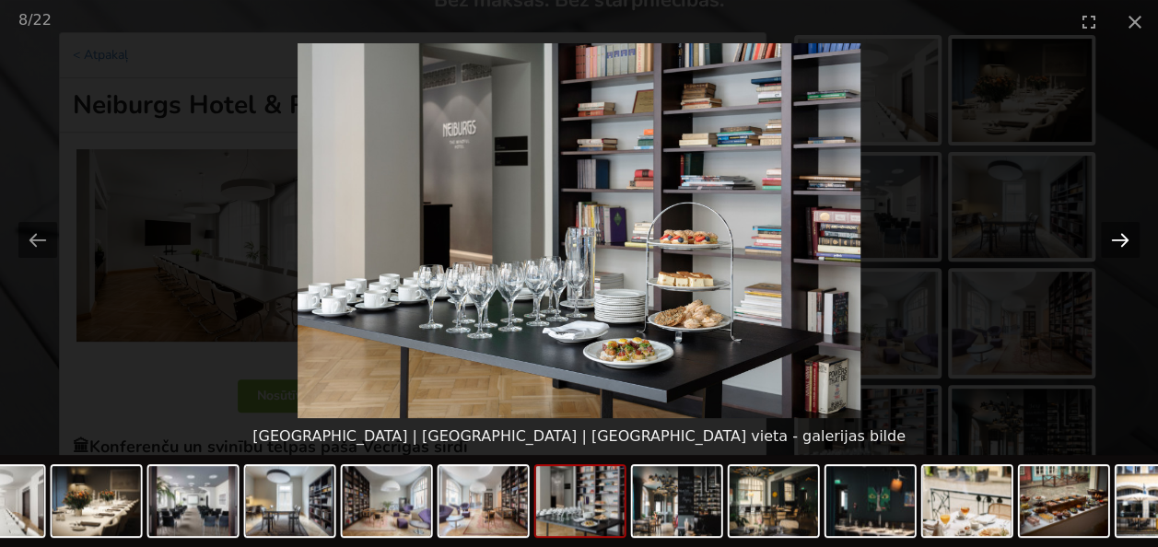
click at [1123, 240] on button "Next slide" at bounding box center [1119, 240] width 39 height 36
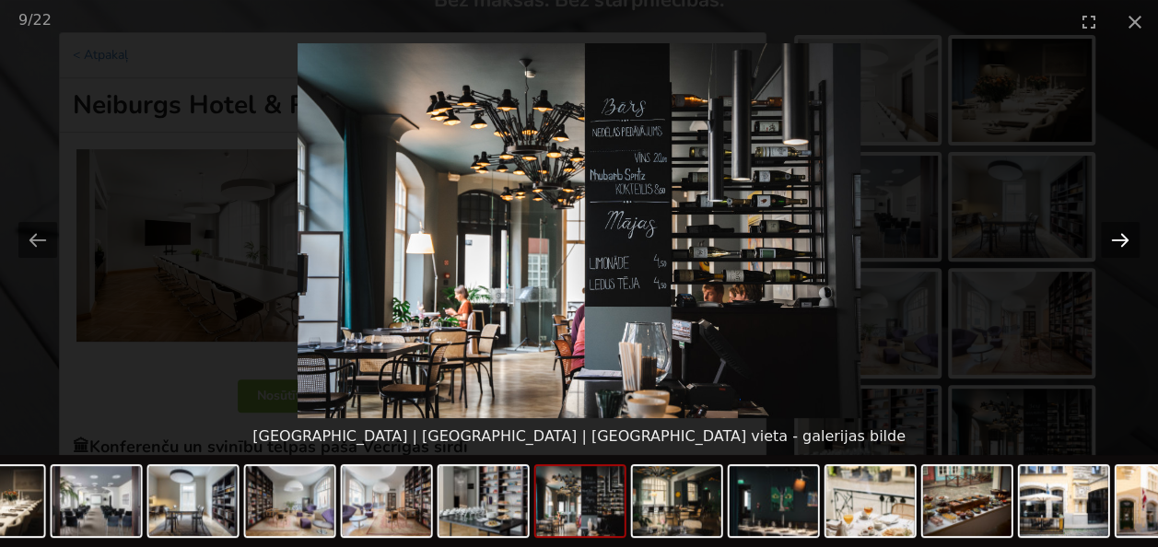
click at [1123, 240] on button "Next slide" at bounding box center [1119, 240] width 39 height 36
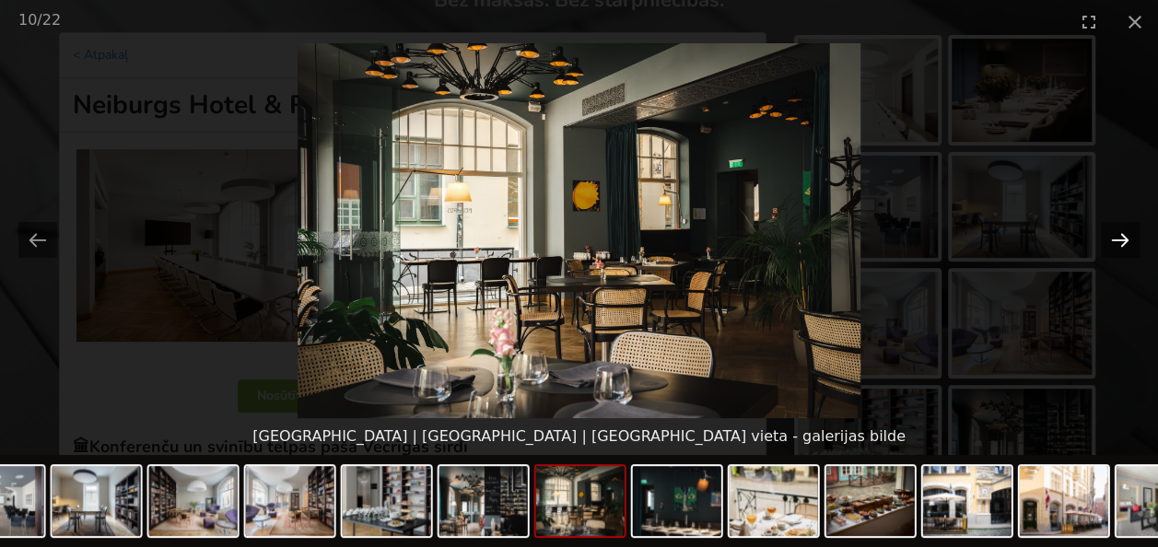
click at [1123, 240] on button "Next slide" at bounding box center [1119, 240] width 39 height 36
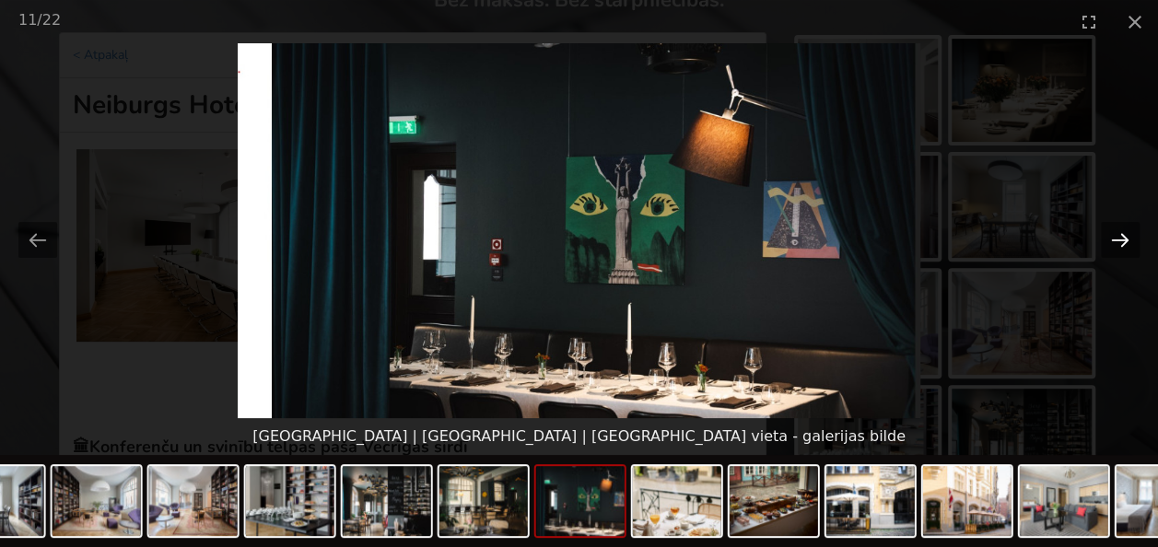
click at [1123, 240] on button "Next slide" at bounding box center [1119, 240] width 39 height 36
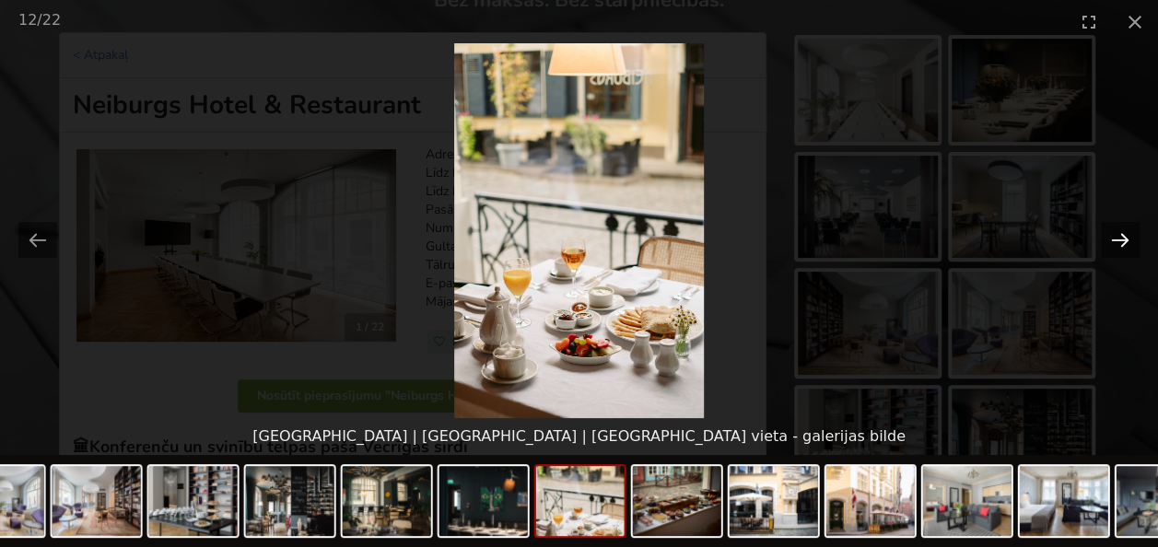
click at [1123, 240] on button "Next slide" at bounding box center [1119, 240] width 39 height 36
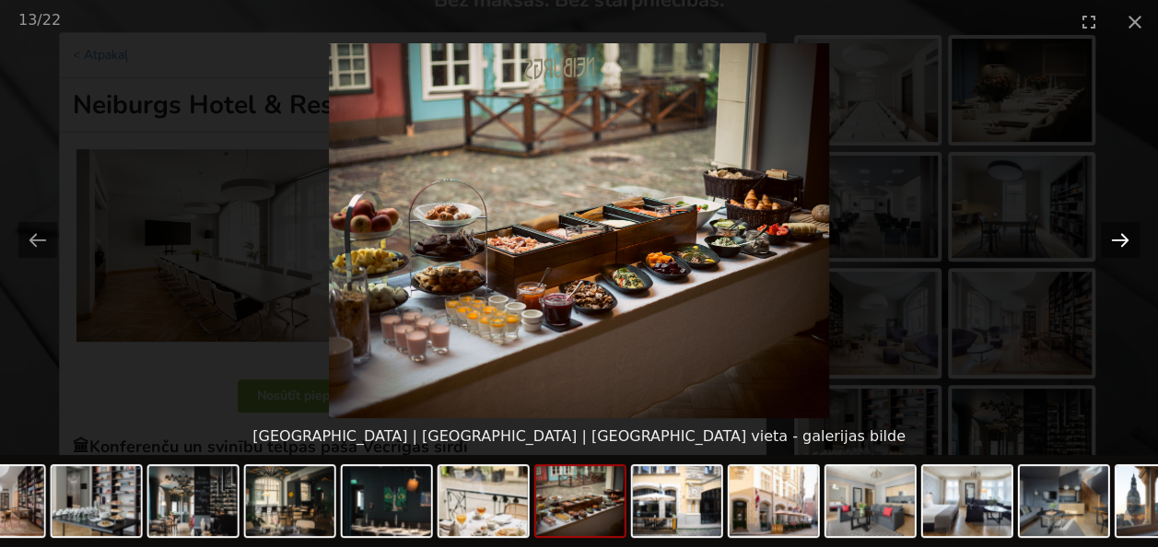
click at [1123, 240] on button "Next slide" at bounding box center [1119, 240] width 39 height 36
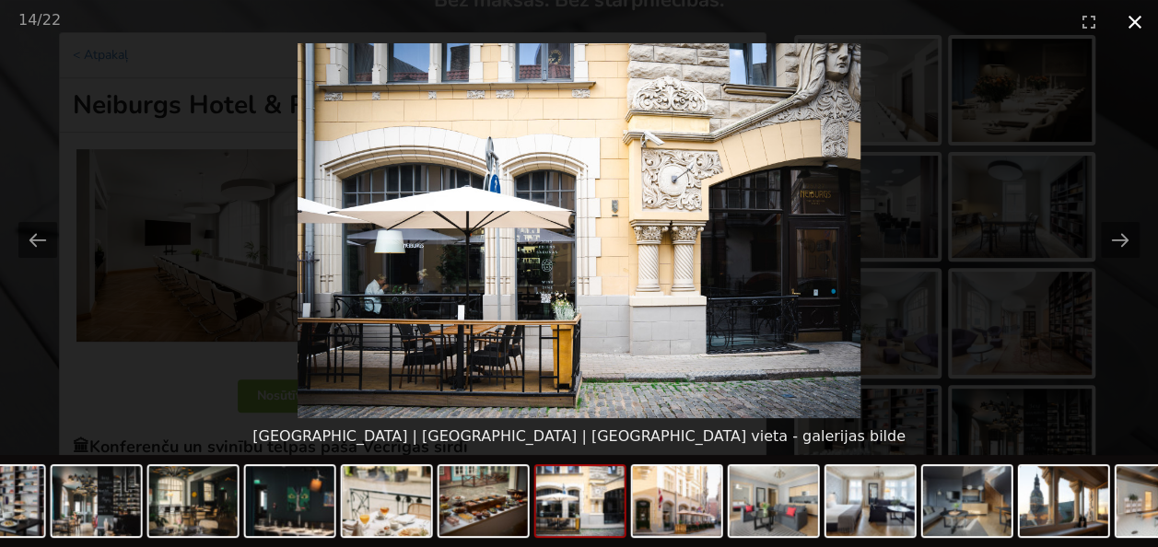
click at [1138, 23] on button "Close gallery" at bounding box center [1134, 21] width 46 height 43
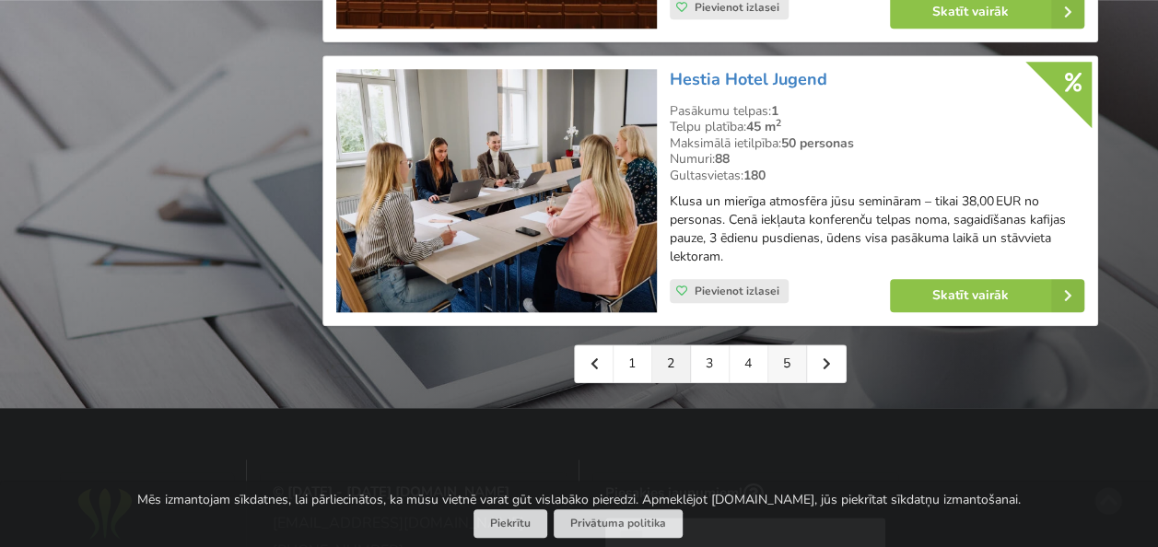
scroll to position [4288, 0]
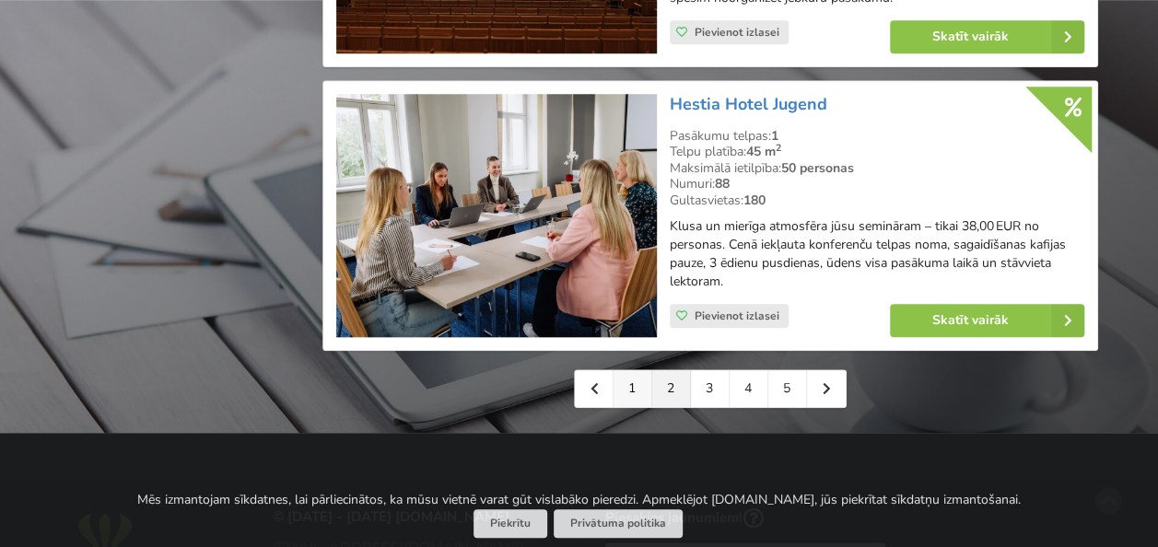
click at [632, 370] on link "1" at bounding box center [632, 388] width 39 height 37
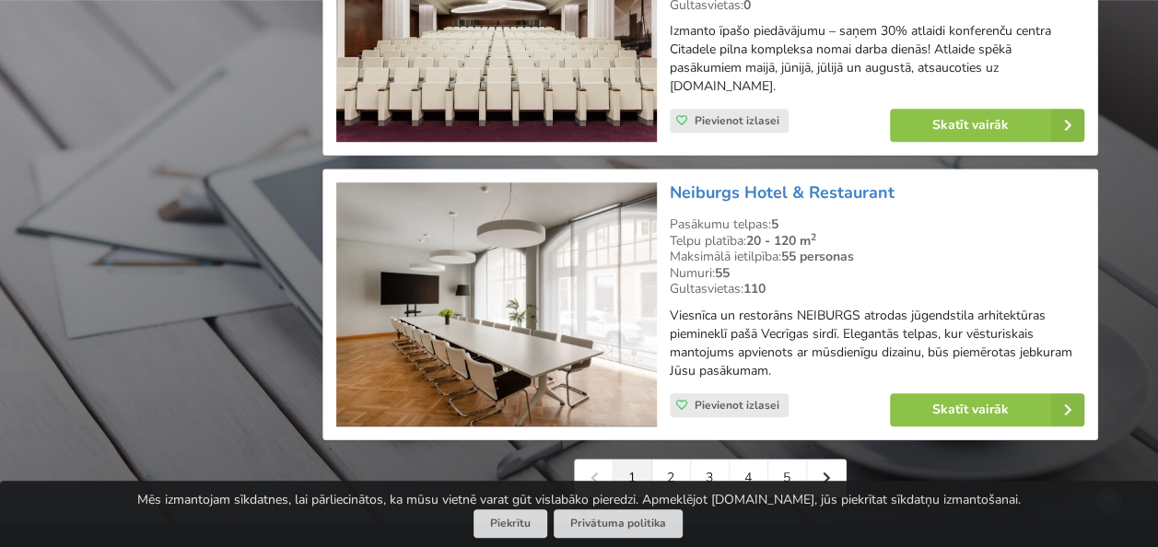
scroll to position [4236, 0]
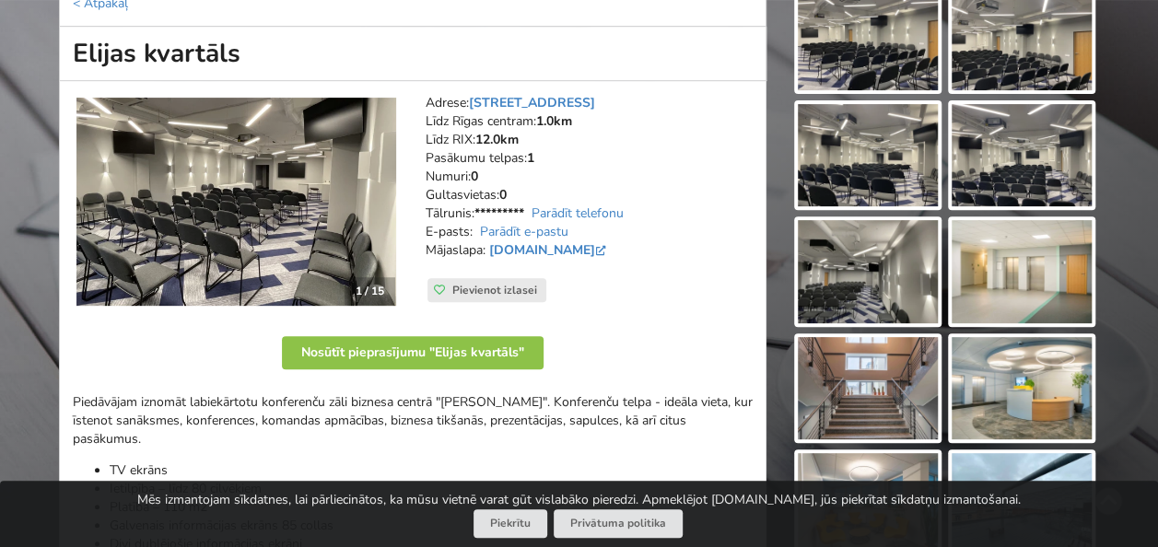
scroll to position [184, 0]
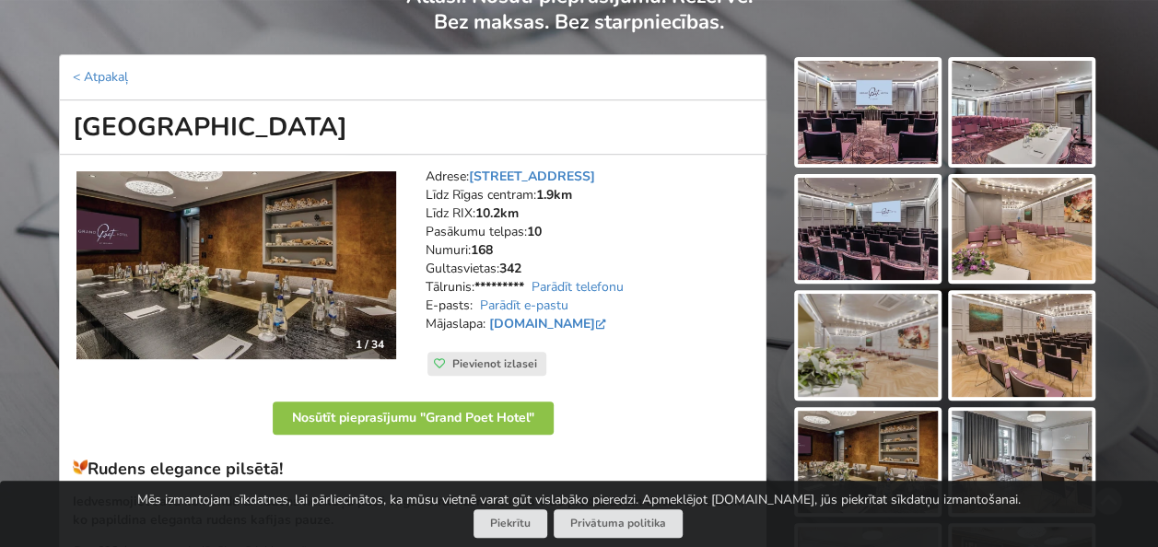
scroll to position [184, 0]
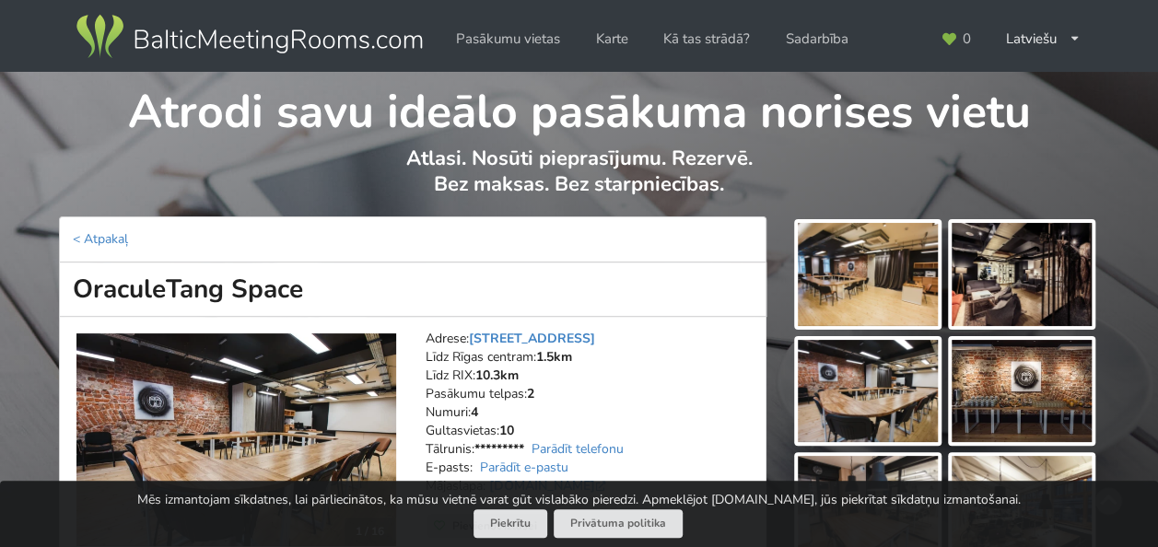
scroll to position [184, 0]
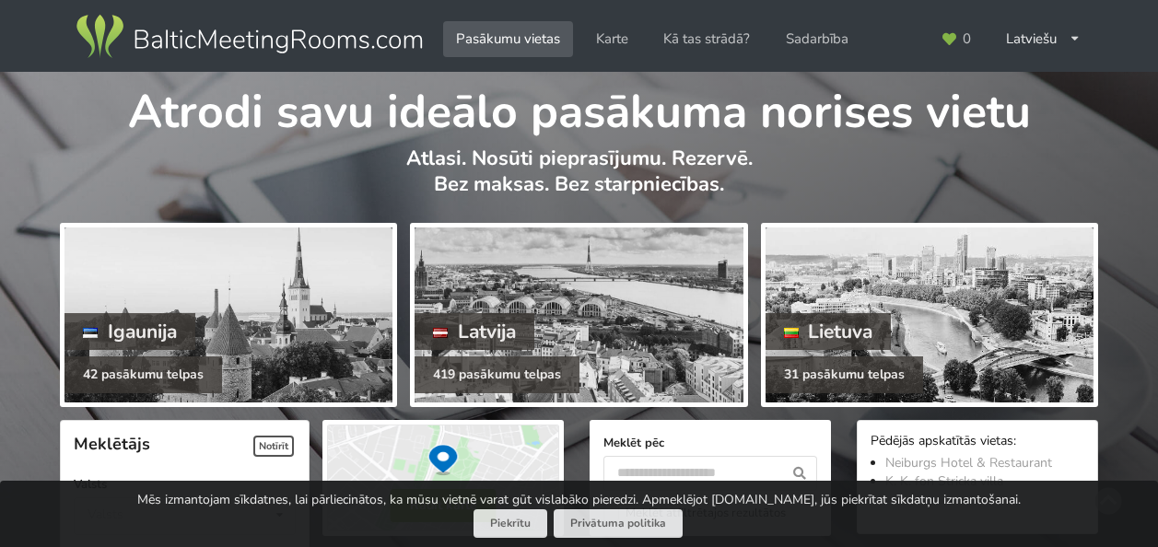
scroll to position [4236, 0]
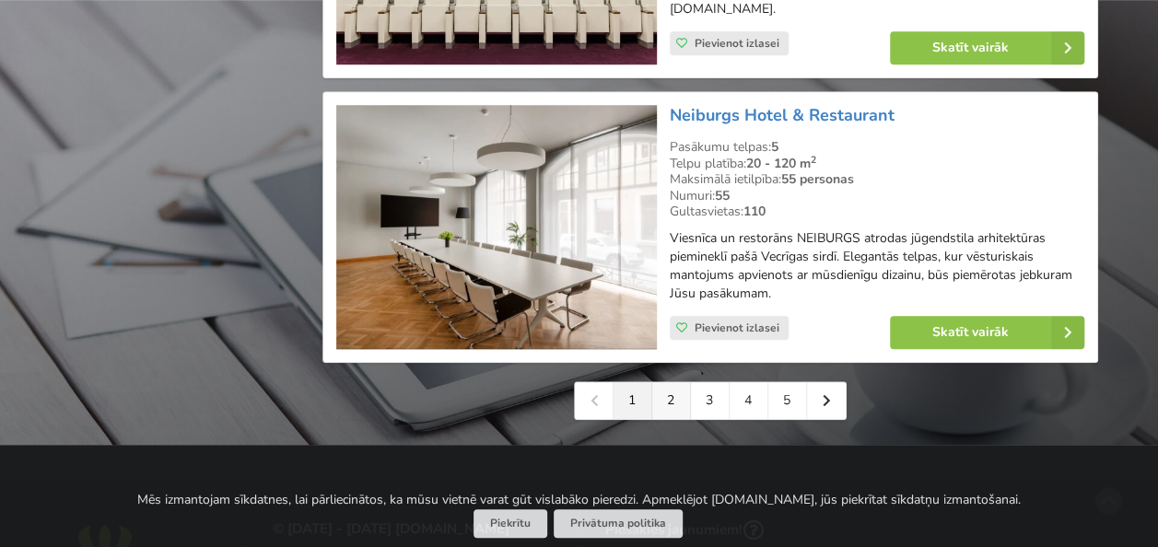
click at [668, 419] on link "2" at bounding box center [671, 400] width 39 height 37
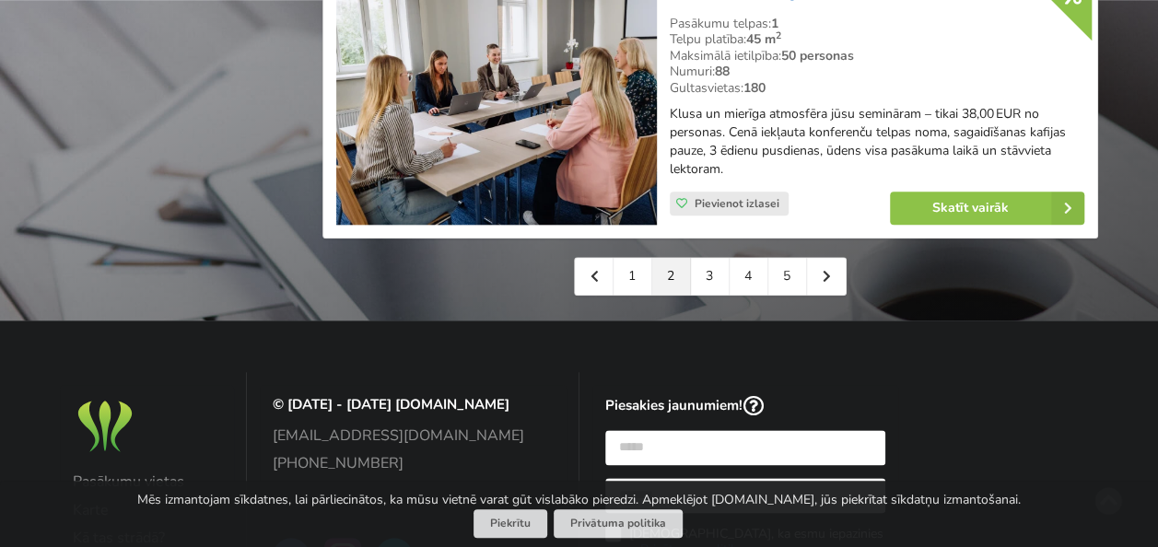
scroll to position [4420, 0]
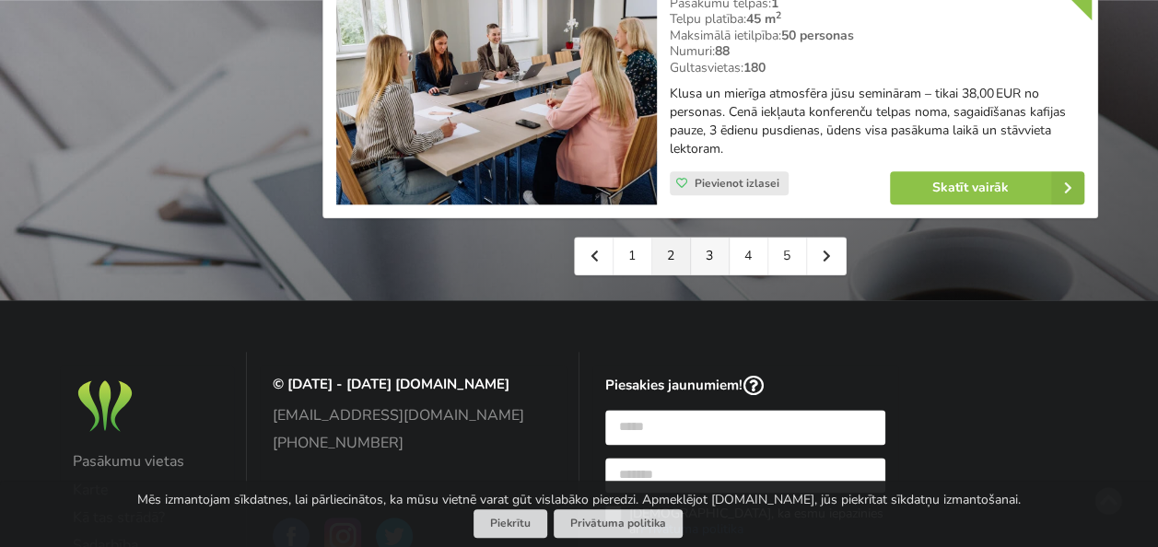
click at [715, 238] on link "3" at bounding box center [710, 256] width 39 height 37
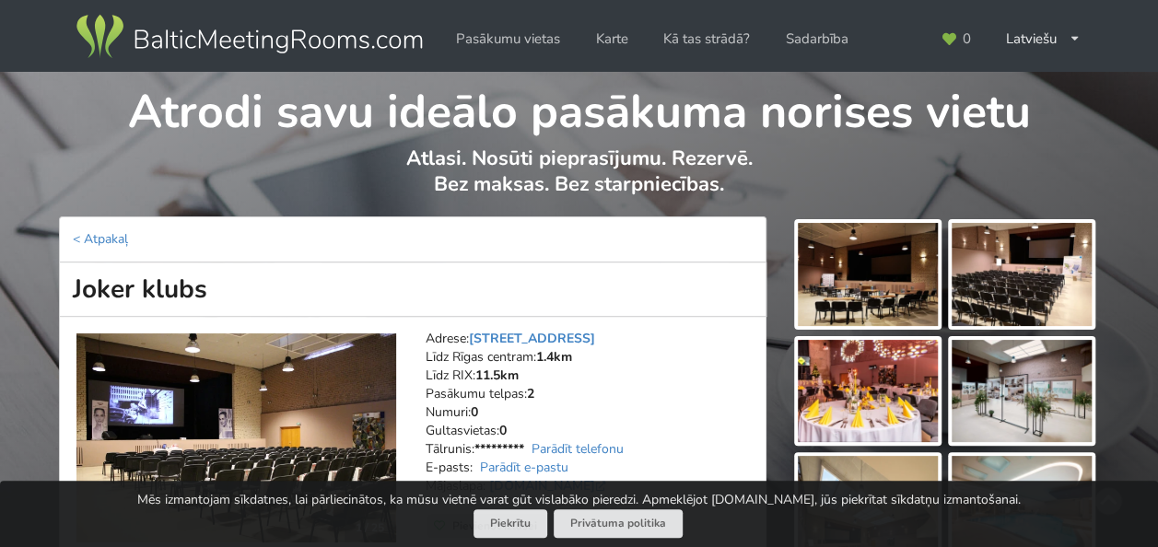
click at [915, 297] on img at bounding box center [867, 274] width 140 height 103
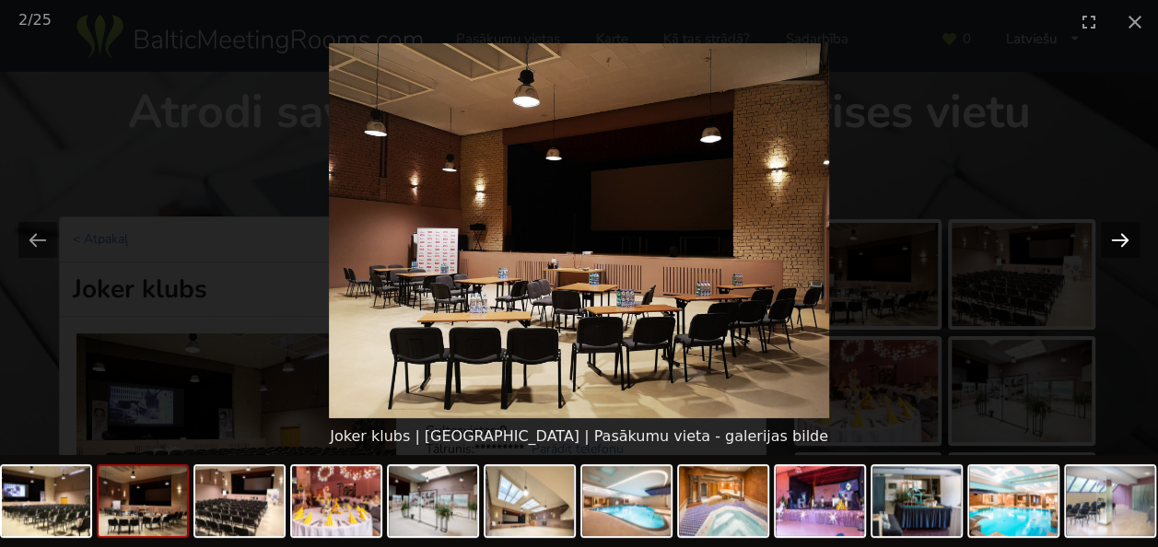
click at [1109, 241] on button "Next slide" at bounding box center [1119, 240] width 39 height 36
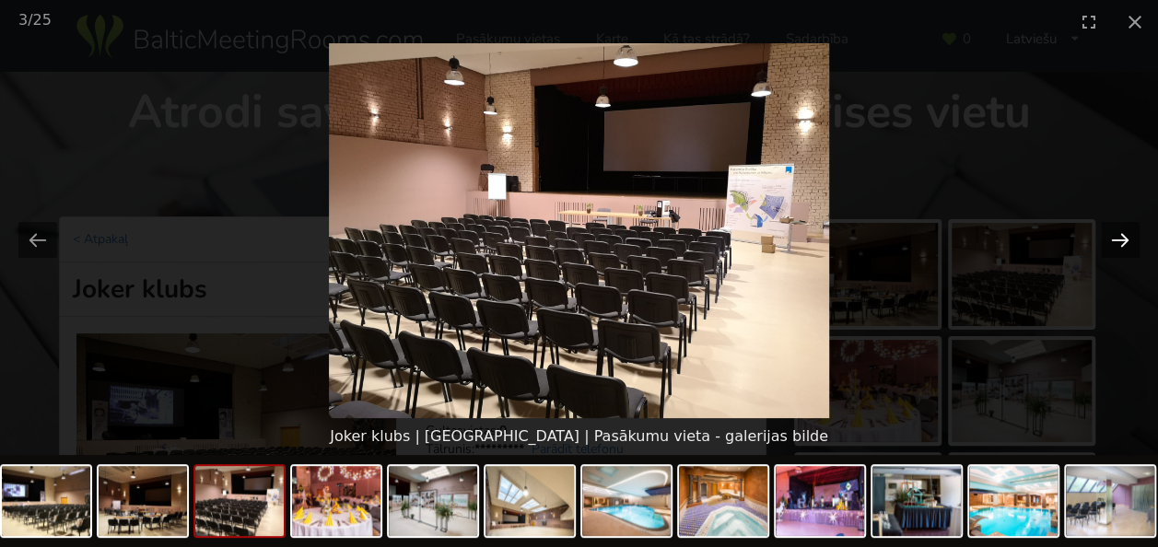
click at [1109, 241] on button "Next slide" at bounding box center [1119, 240] width 39 height 36
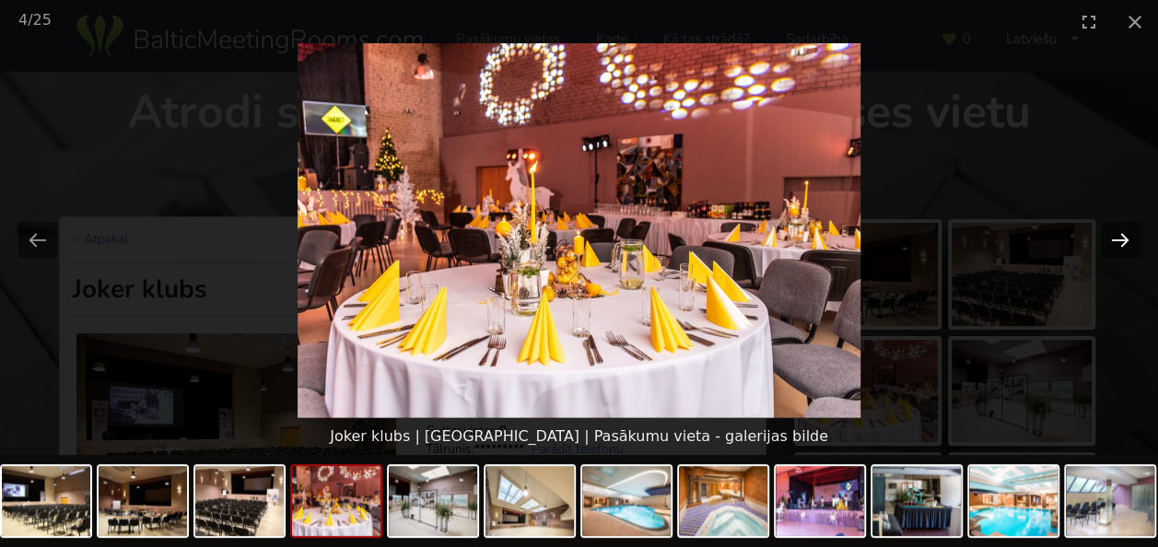
click at [1109, 241] on button "Next slide" at bounding box center [1119, 240] width 39 height 36
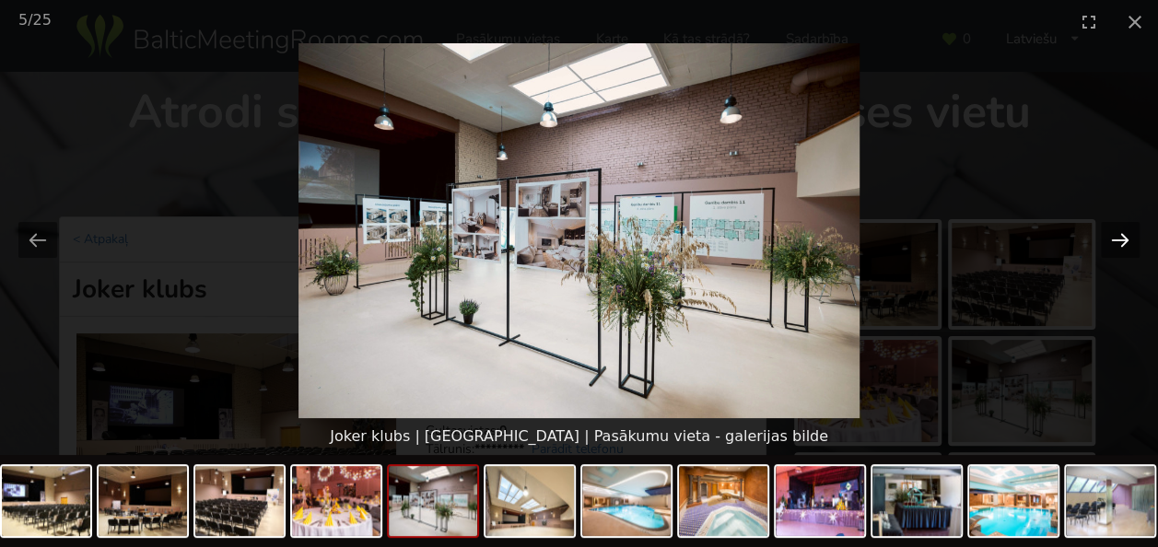
click at [1109, 241] on button "Next slide" at bounding box center [1119, 240] width 39 height 36
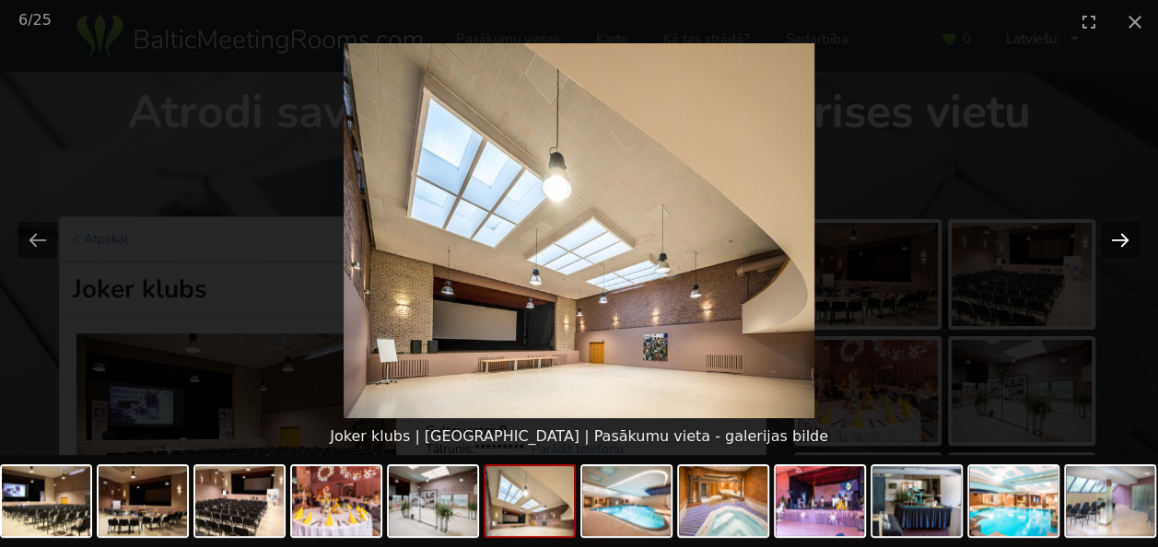
click at [1109, 241] on button "Next slide" at bounding box center [1119, 240] width 39 height 36
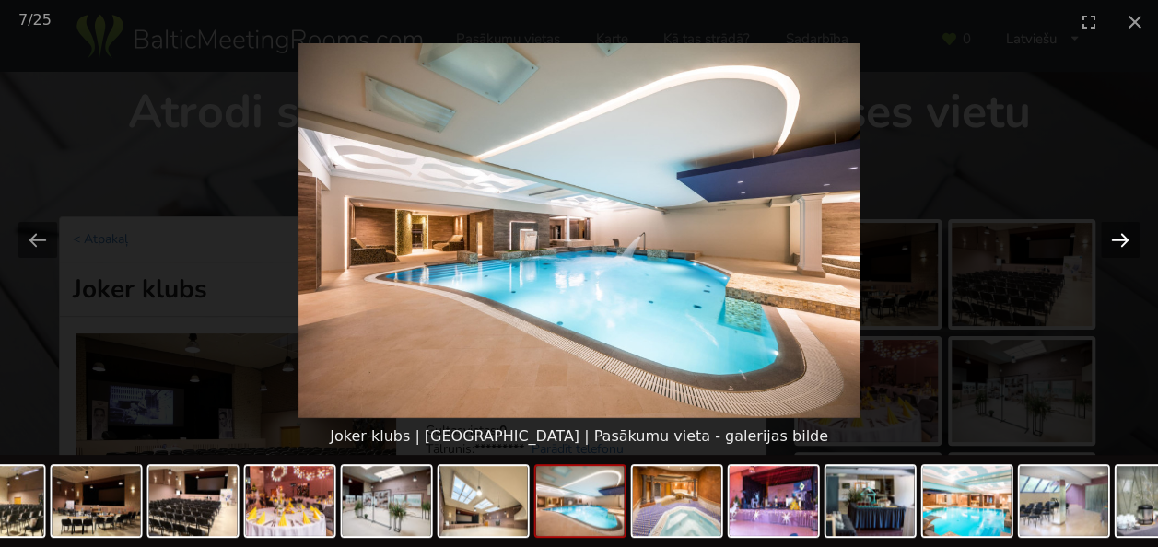
click at [1109, 241] on button "Next slide" at bounding box center [1119, 240] width 39 height 36
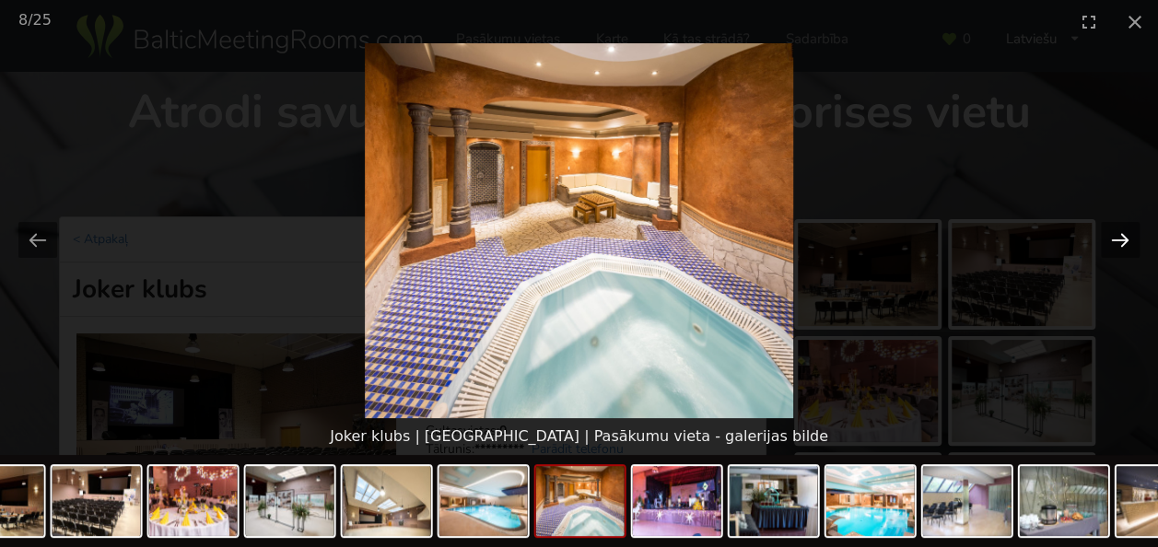
click at [1109, 241] on button "Next slide" at bounding box center [1119, 240] width 39 height 36
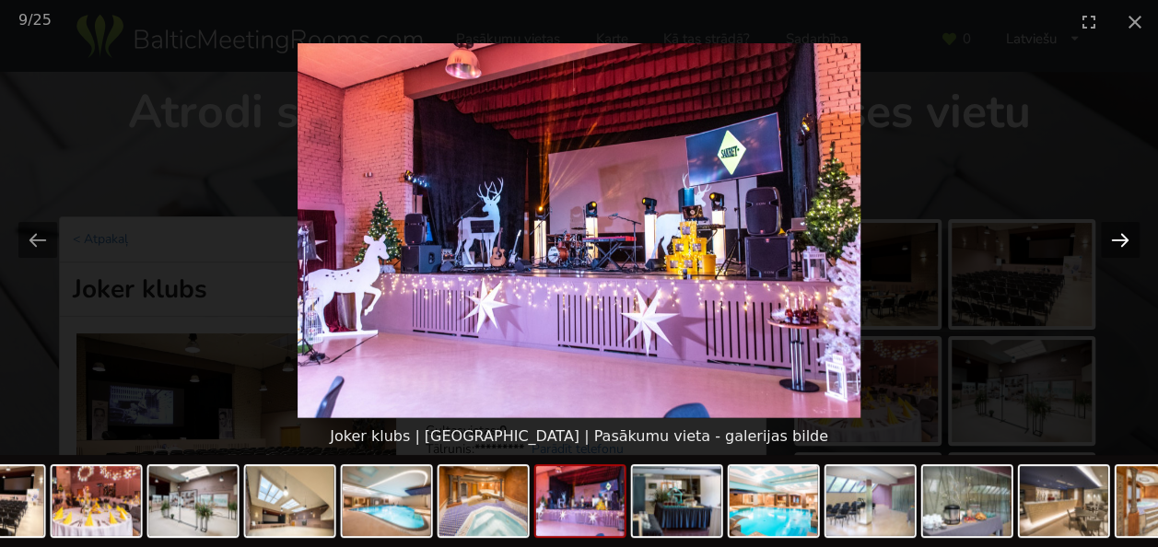
click at [1109, 241] on button "Next slide" at bounding box center [1119, 240] width 39 height 36
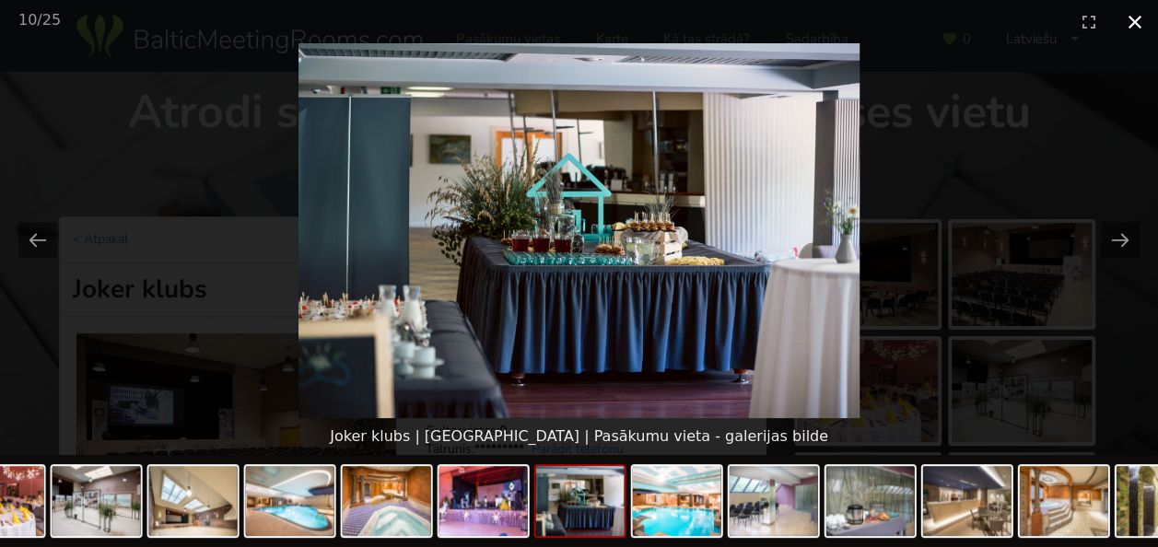
click at [1145, 24] on button "Close gallery" at bounding box center [1134, 21] width 46 height 43
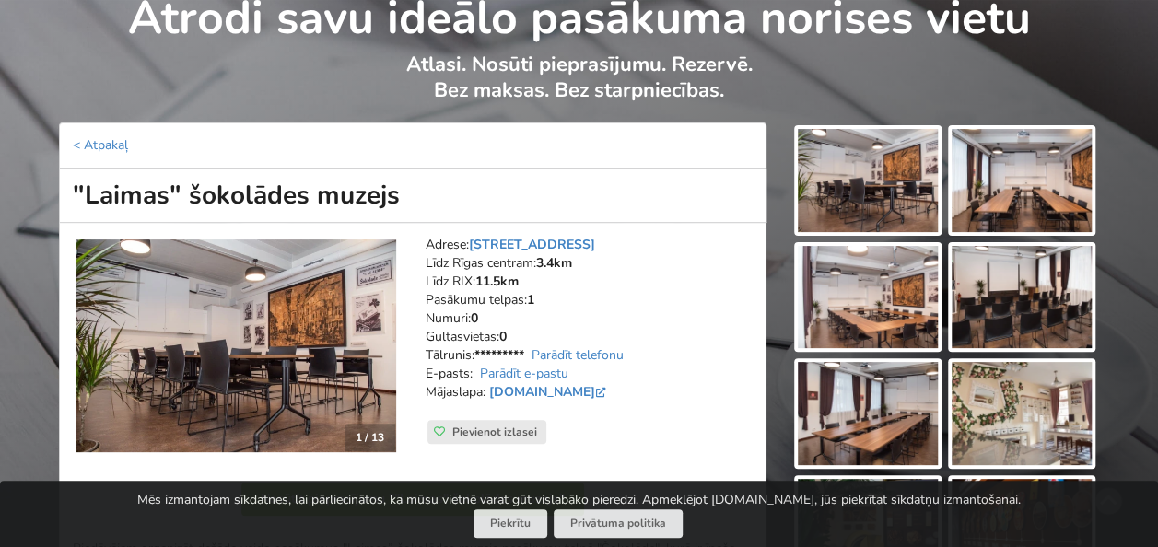
scroll to position [184, 0]
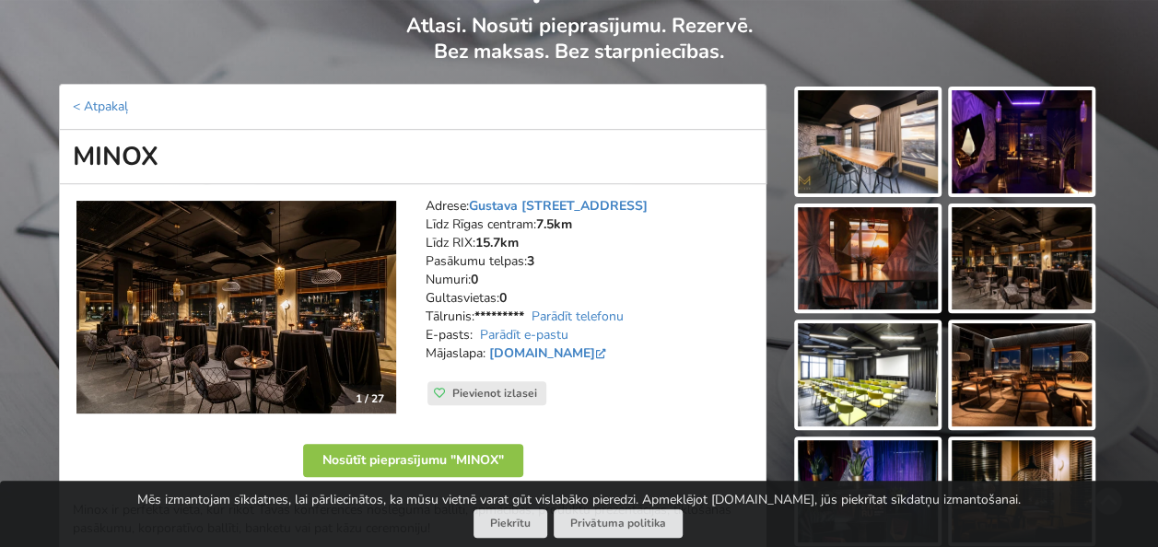
scroll to position [184, 0]
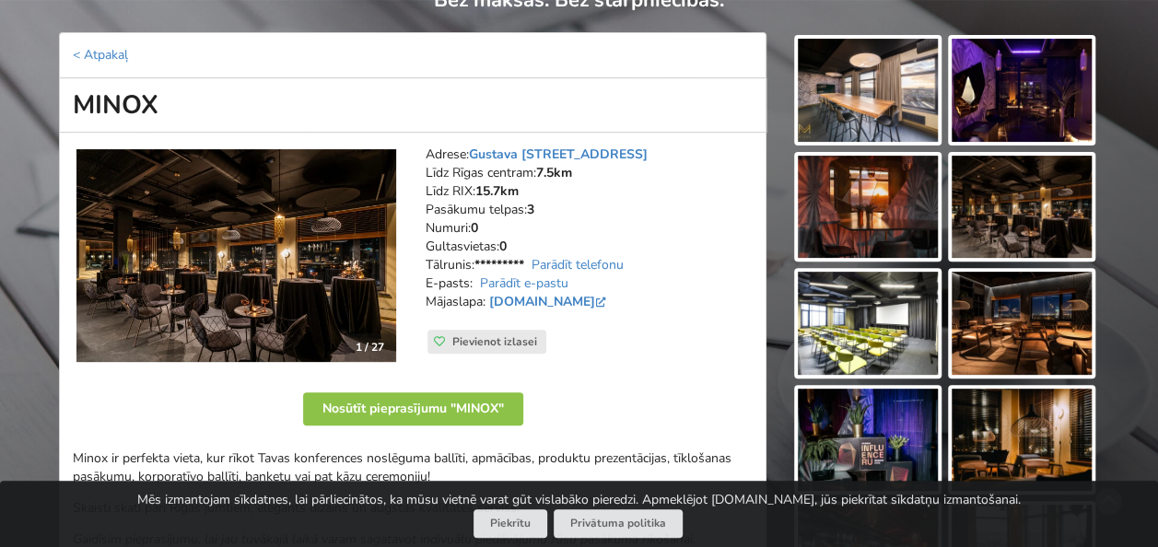
click at [877, 76] on img at bounding box center [867, 90] width 140 height 103
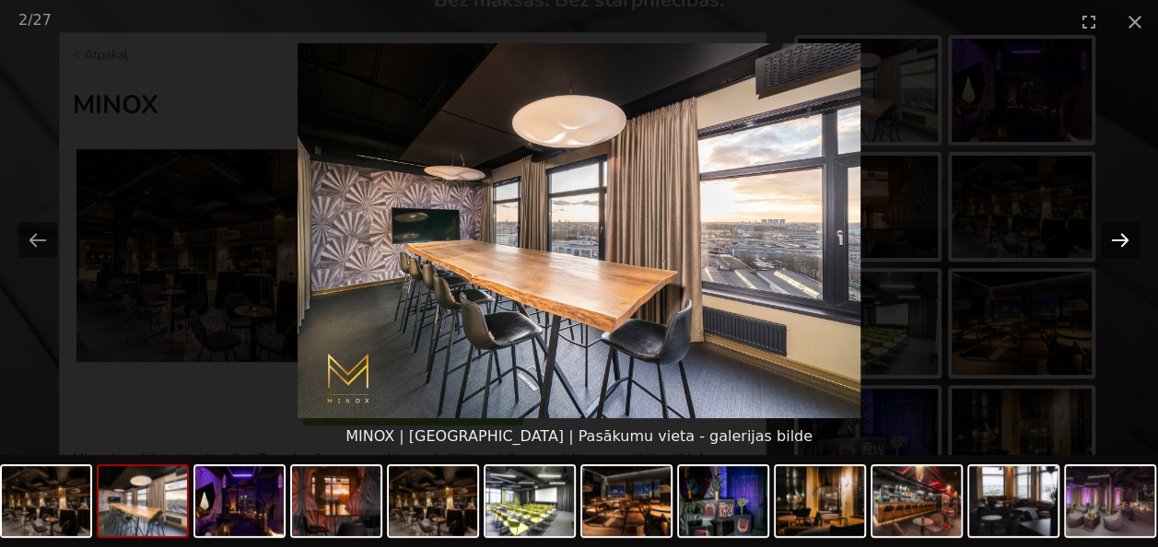
click at [1123, 236] on button "Next slide" at bounding box center [1119, 240] width 39 height 36
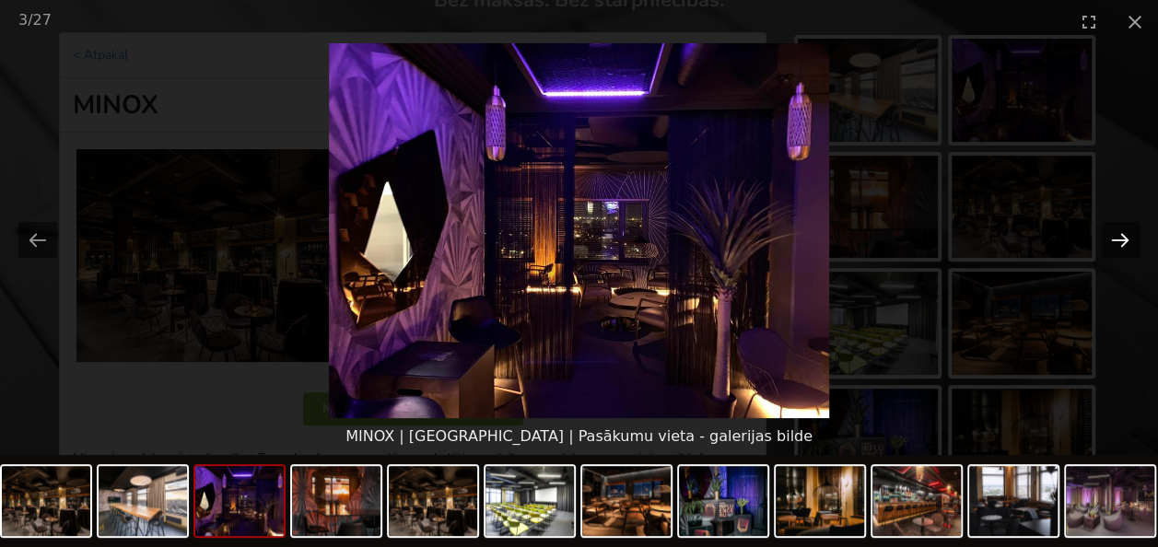
click at [1123, 236] on button "Next slide" at bounding box center [1119, 240] width 39 height 36
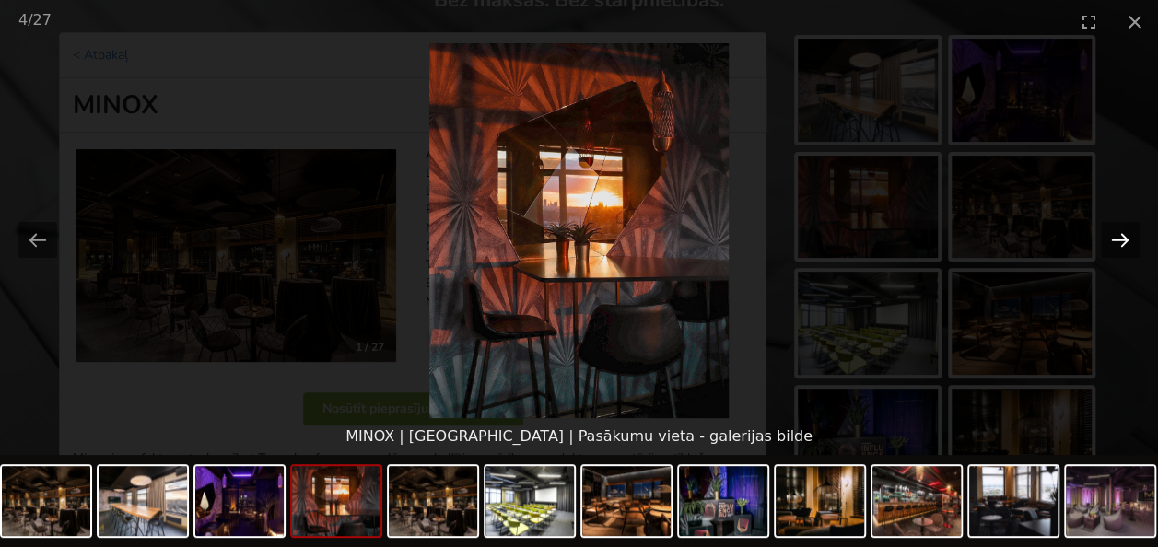
click at [1123, 236] on button "Next slide" at bounding box center [1119, 240] width 39 height 36
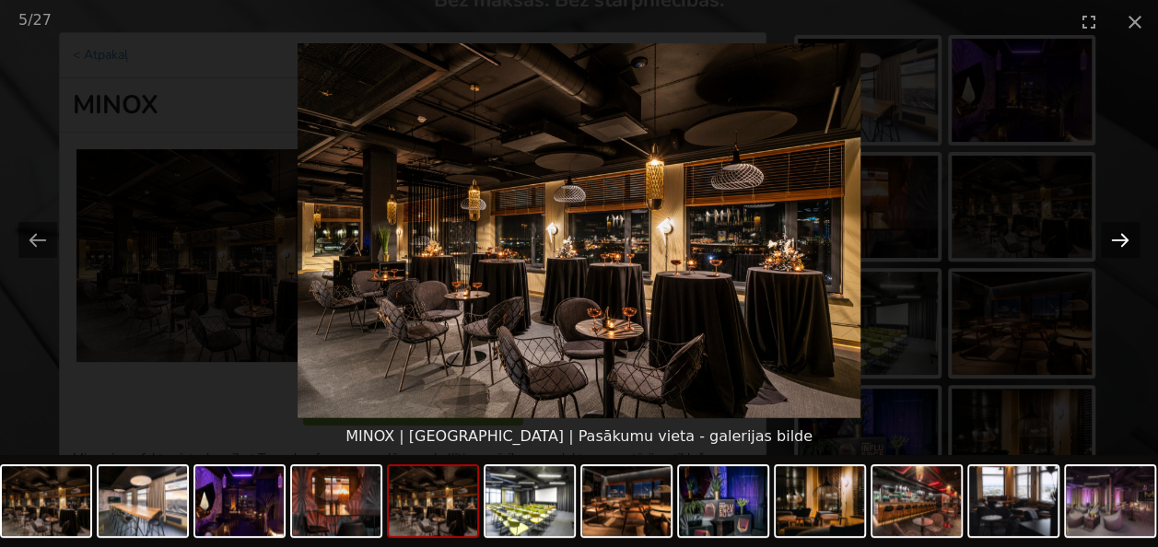
click at [1123, 236] on button "Next slide" at bounding box center [1119, 240] width 39 height 36
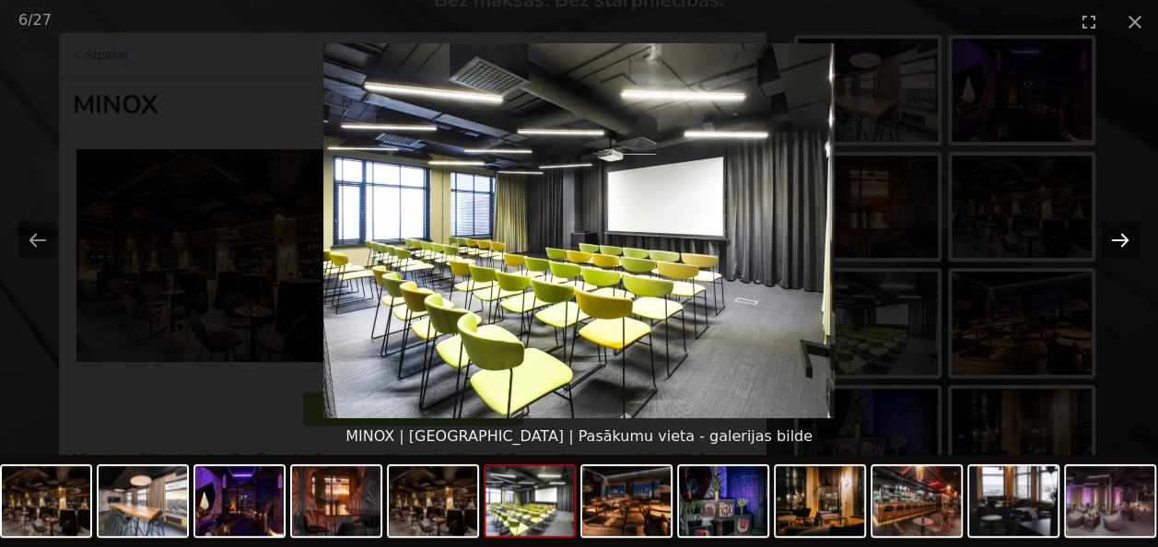
click at [1123, 236] on button "Next slide" at bounding box center [1119, 240] width 39 height 36
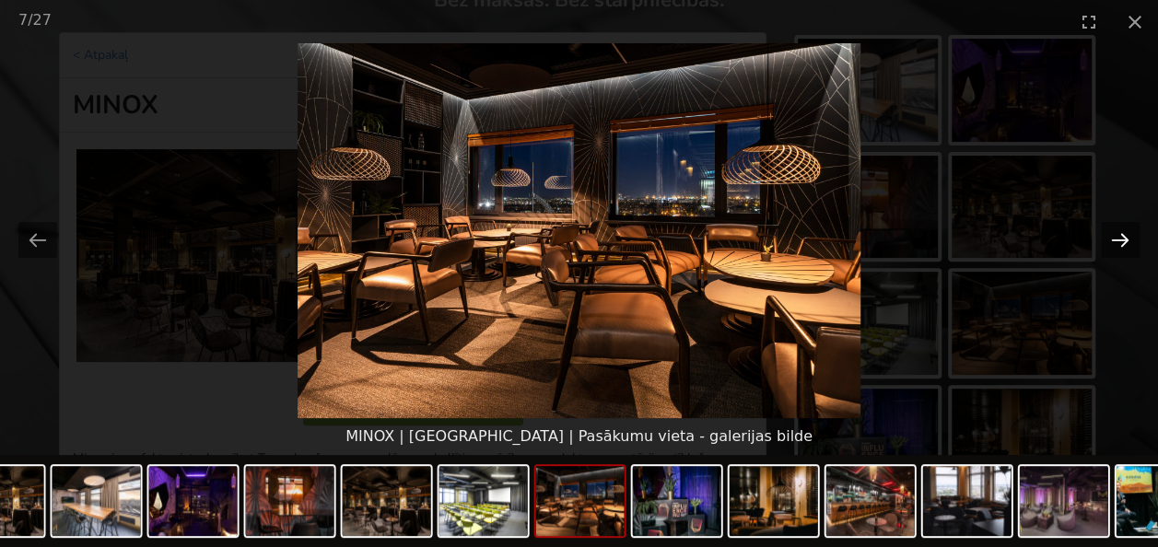
click at [1123, 236] on button "Next slide" at bounding box center [1119, 240] width 39 height 36
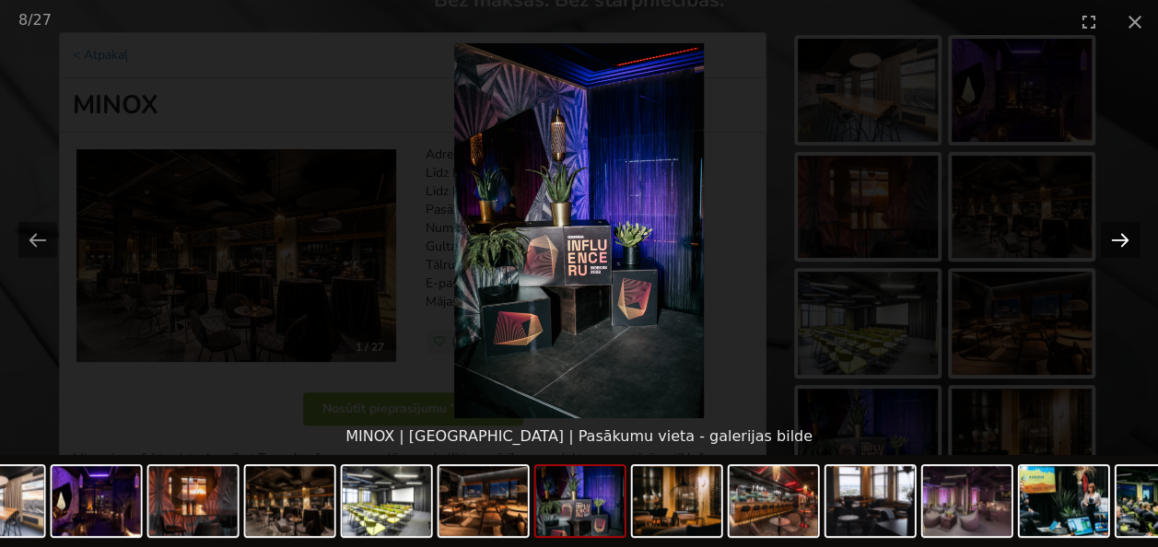
click at [1123, 236] on button "Next slide" at bounding box center [1119, 240] width 39 height 36
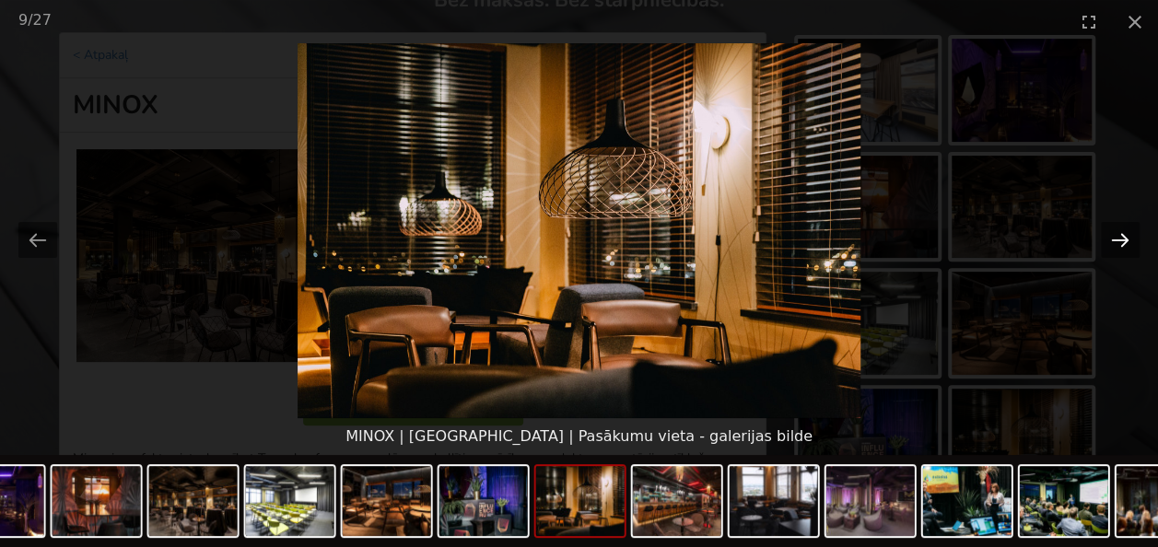
click at [1123, 236] on button "Next slide" at bounding box center [1119, 240] width 39 height 36
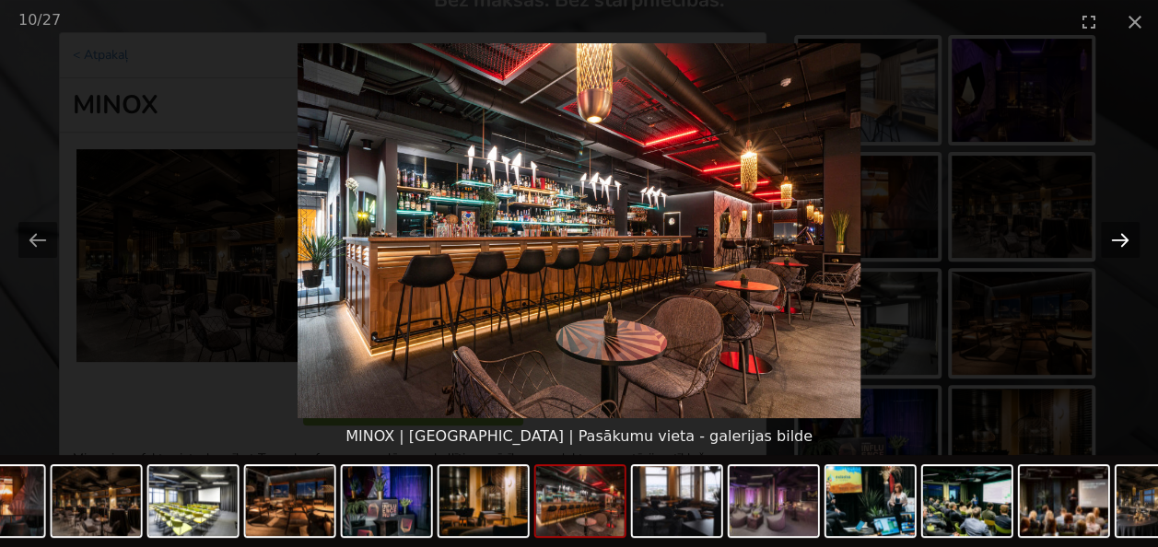
click at [1123, 236] on button "Next slide" at bounding box center [1119, 240] width 39 height 36
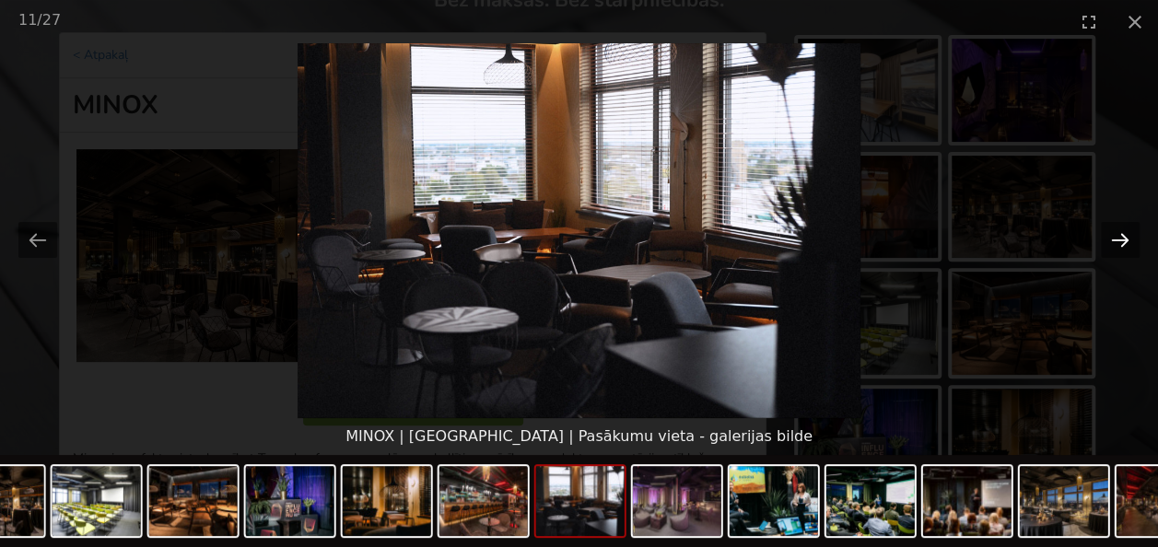
click at [1123, 236] on button "Next slide" at bounding box center [1119, 240] width 39 height 36
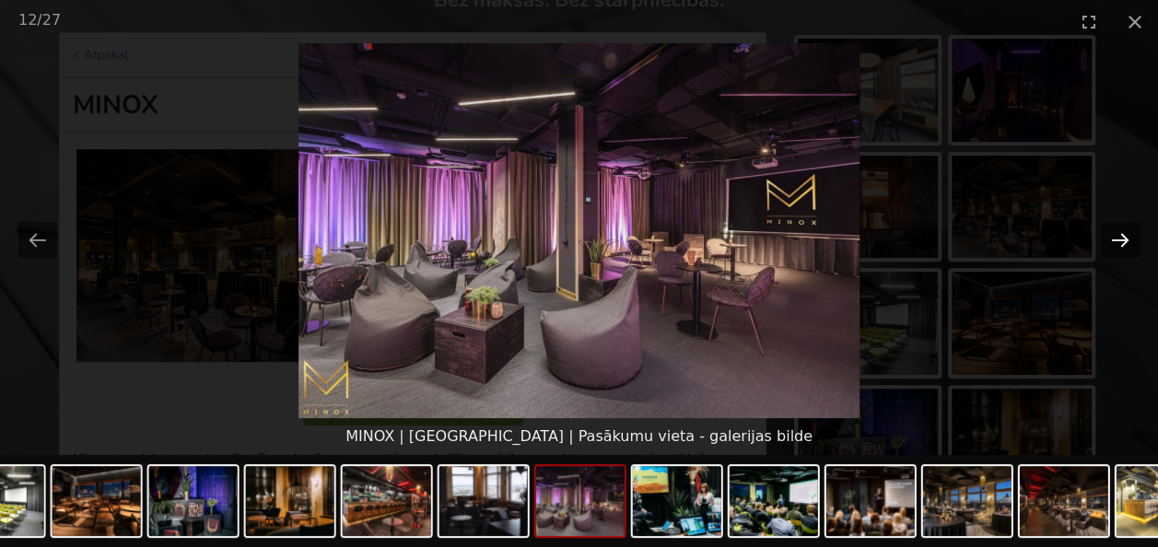
click at [1123, 236] on button "Next slide" at bounding box center [1119, 240] width 39 height 36
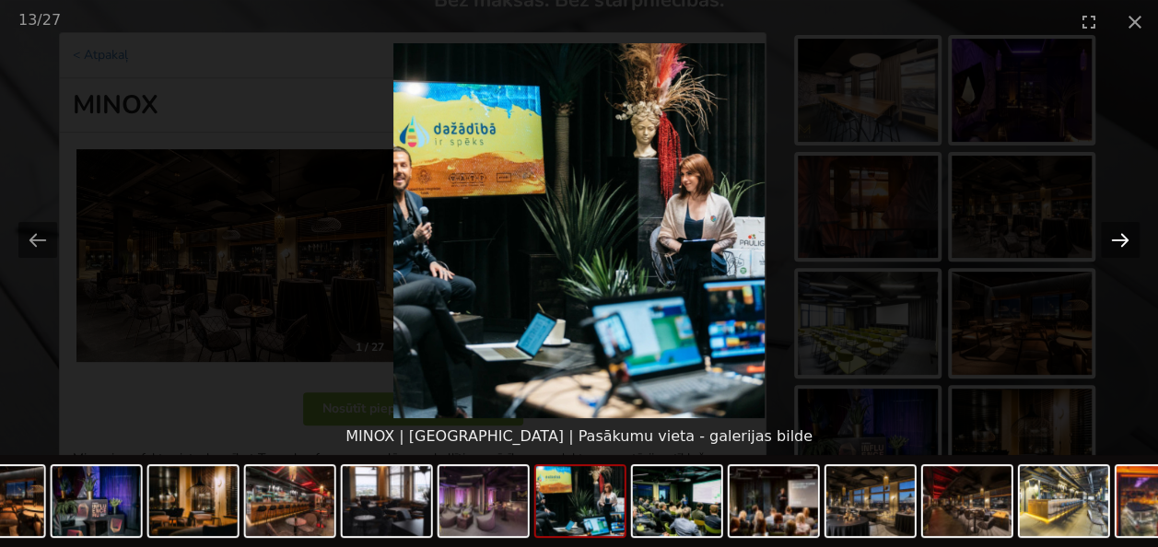
click at [1123, 236] on button "Next slide" at bounding box center [1119, 240] width 39 height 36
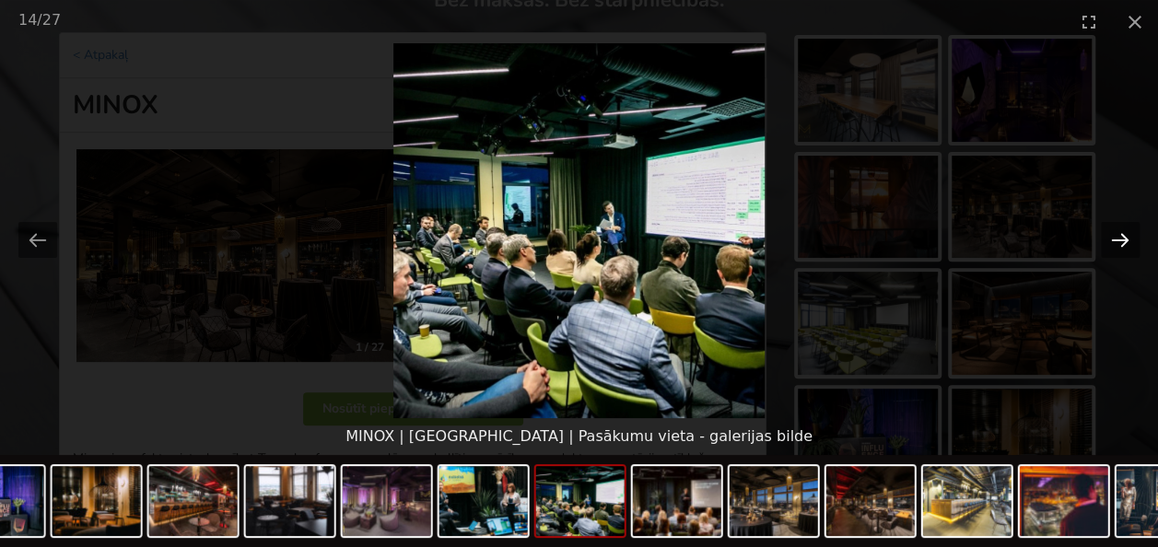
click at [1123, 236] on button "Next slide" at bounding box center [1119, 240] width 39 height 36
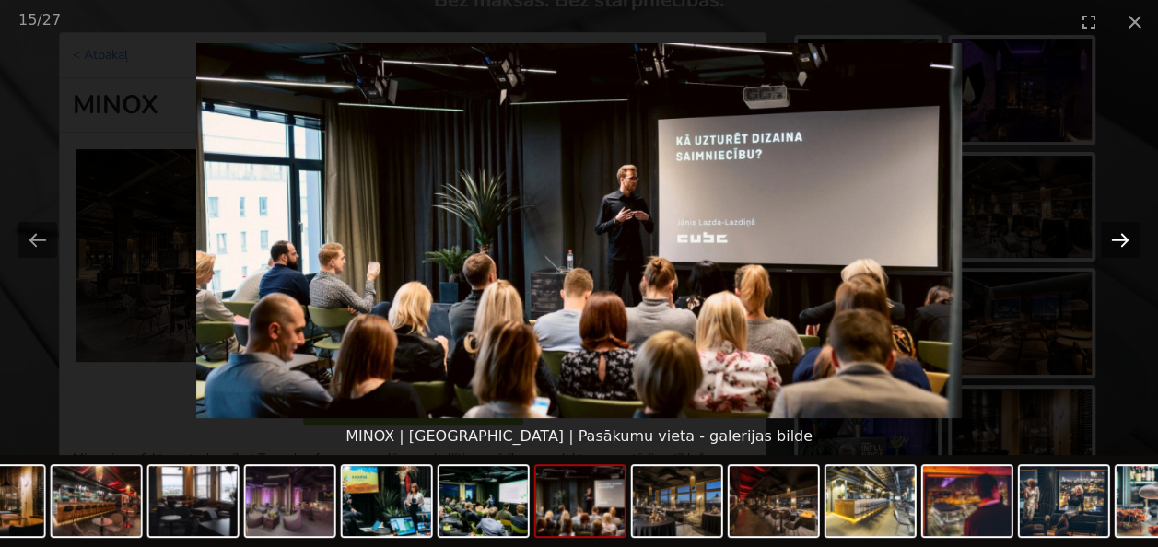
click at [1123, 236] on button "Next slide" at bounding box center [1119, 240] width 39 height 36
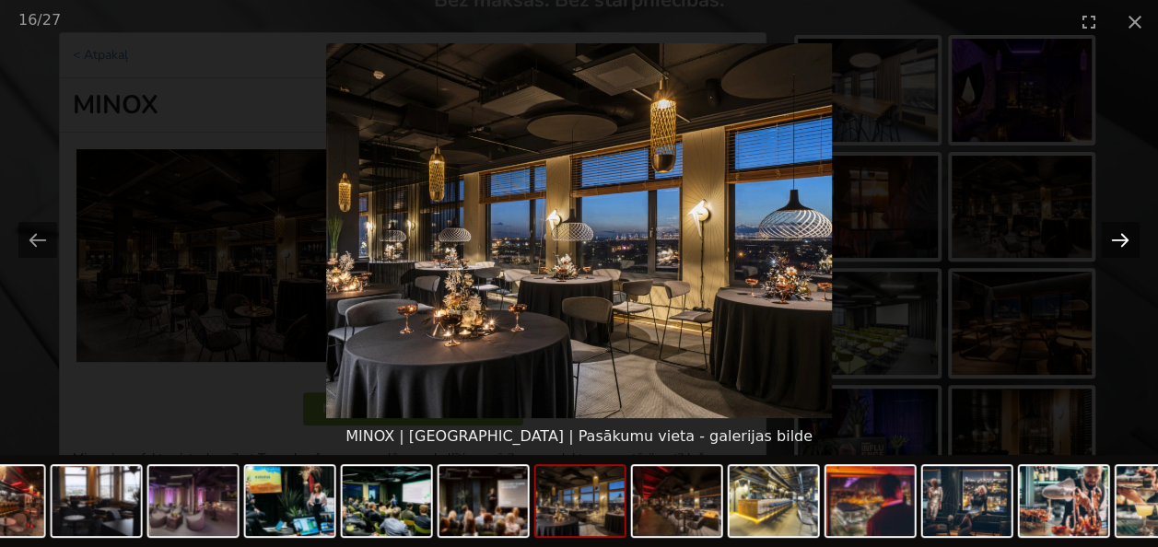
click at [1123, 236] on button "Next slide" at bounding box center [1119, 240] width 39 height 36
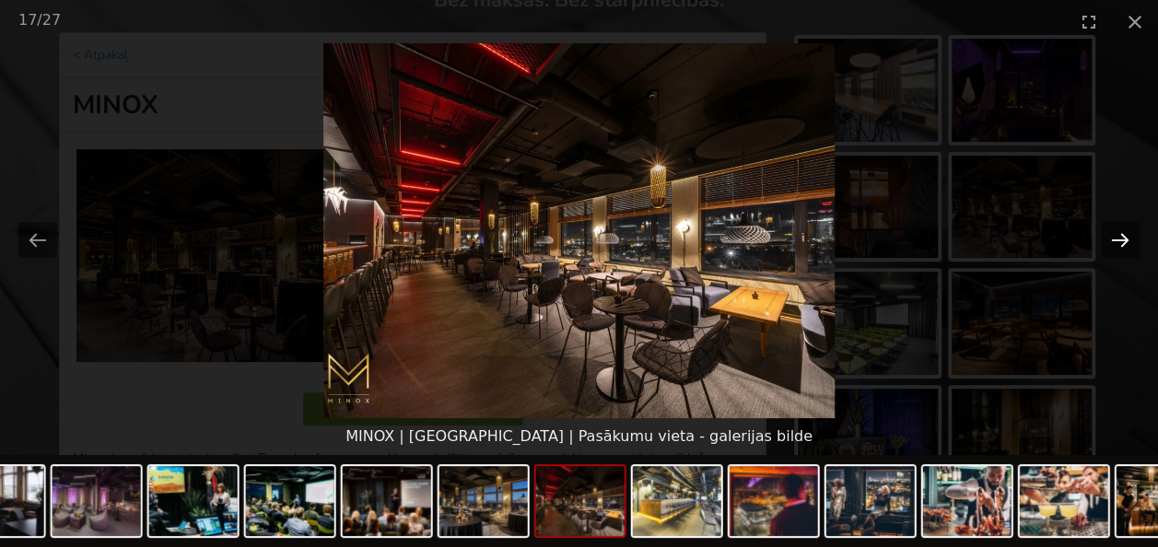
click at [1123, 236] on button "Next slide" at bounding box center [1119, 240] width 39 height 36
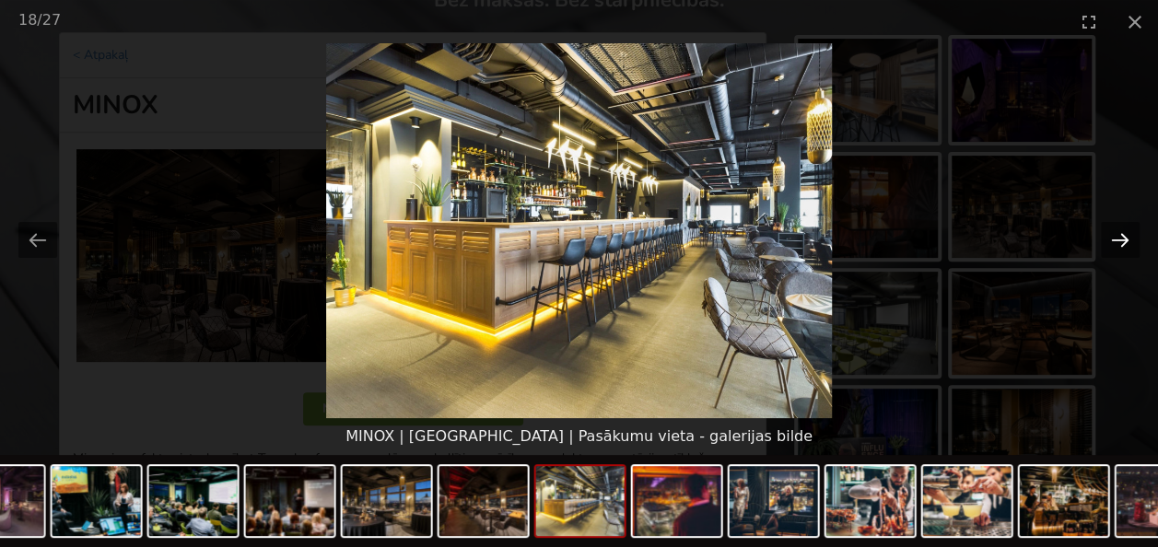
click at [1123, 236] on button "Next slide" at bounding box center [1119, 240] width 39 height 36
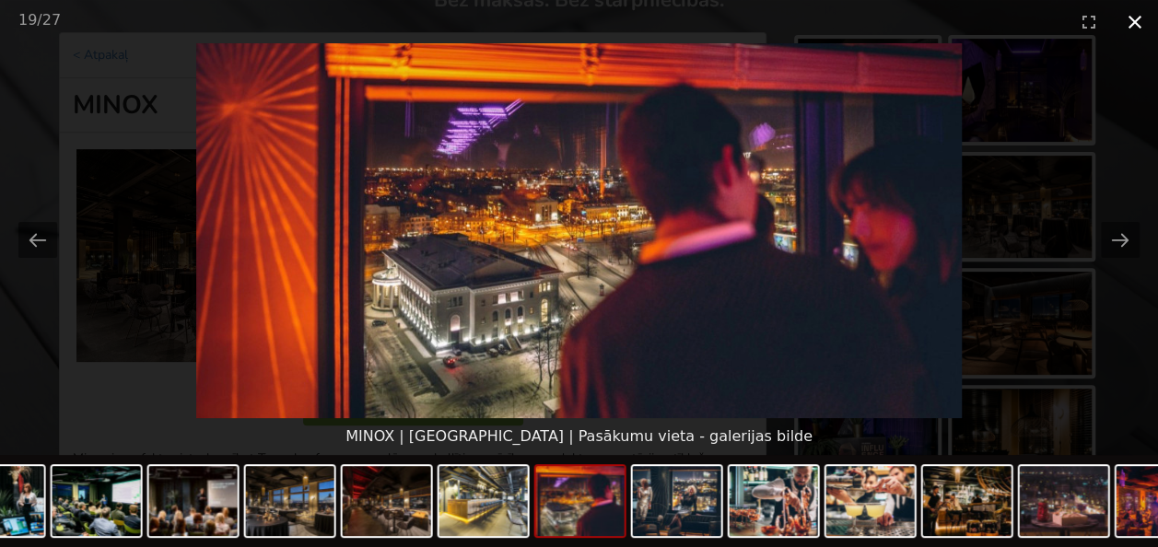
click at [1138, 20] on button "Close gallery" at bounding box center [1134, 21] width 46 height 43
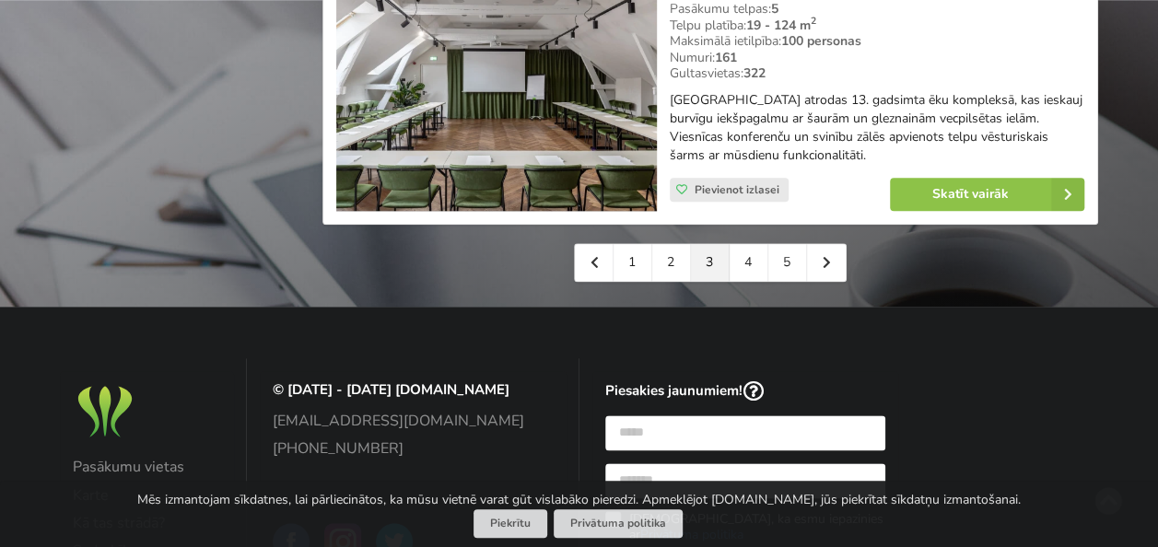
scroll to position [4512, 0]
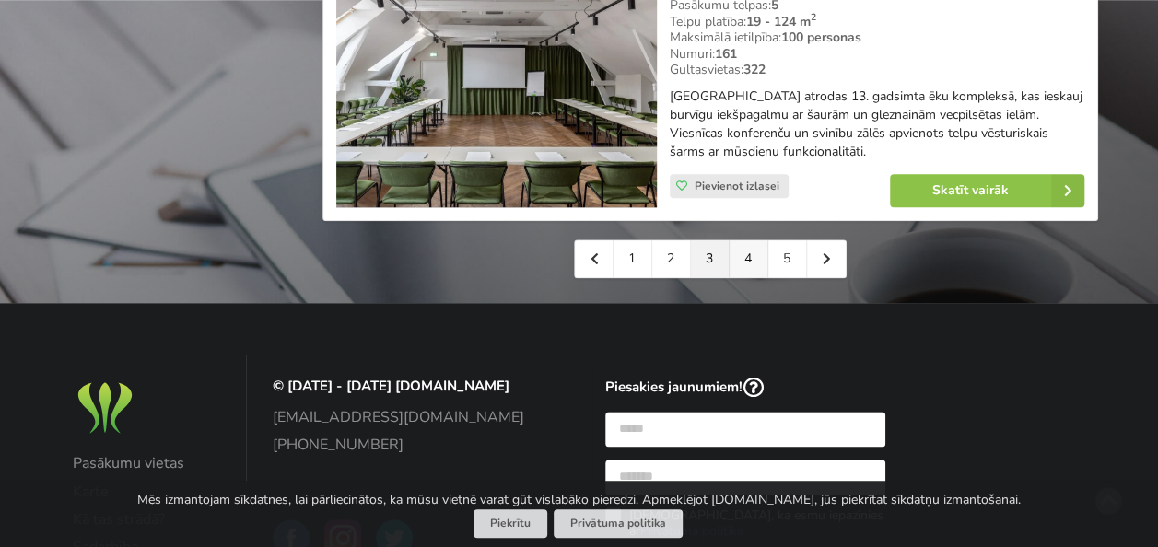
click at [752, 240] on link "4" at bounding box center [748, 258] width 39 height 37
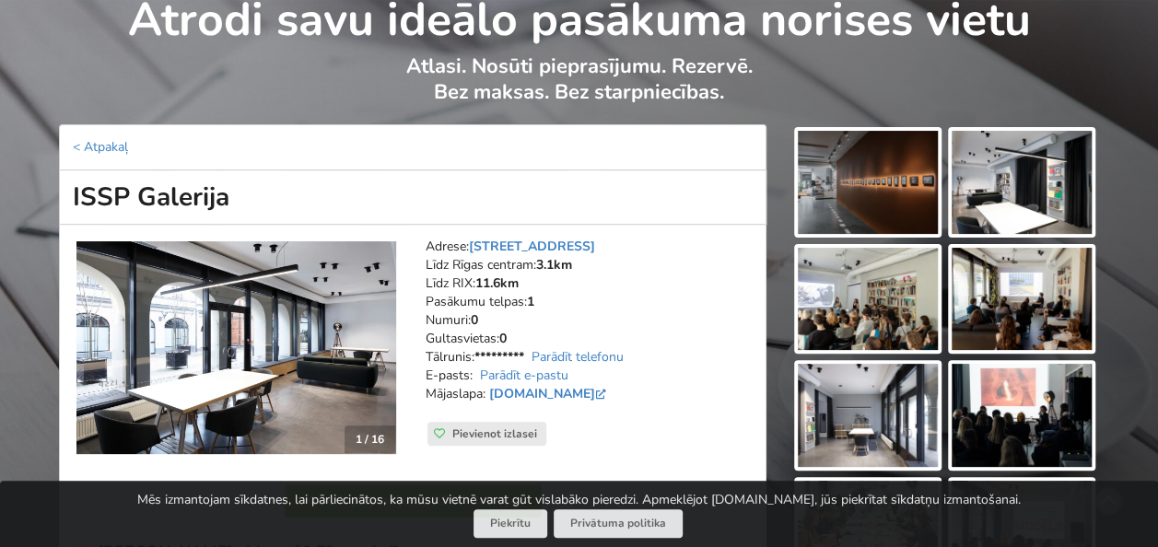
scroll to position [184, 0]
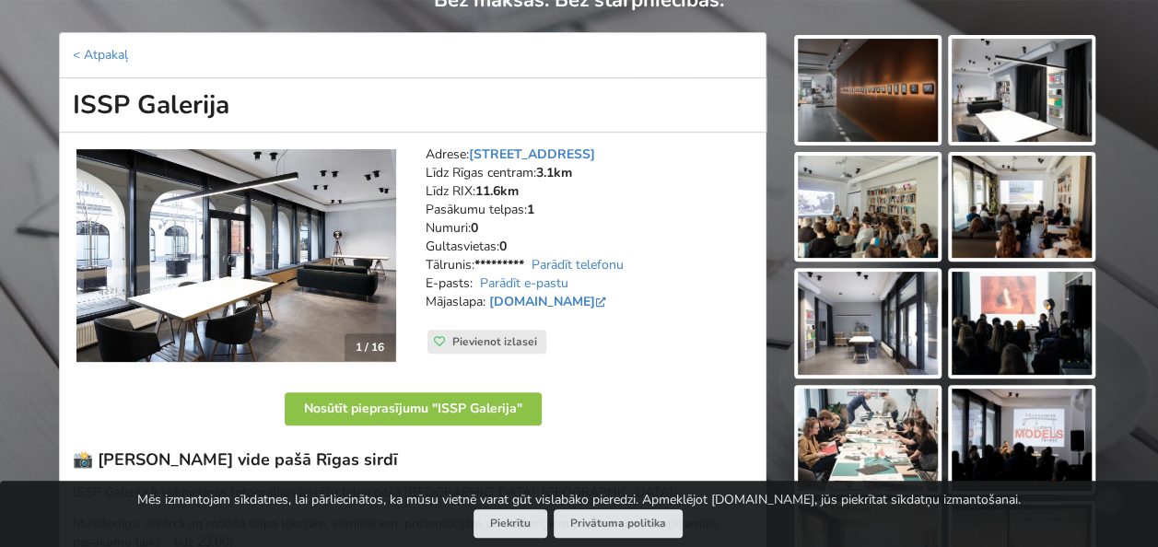
click at [836, 99] on img at bounding box center [867, 90] width 140 height 103
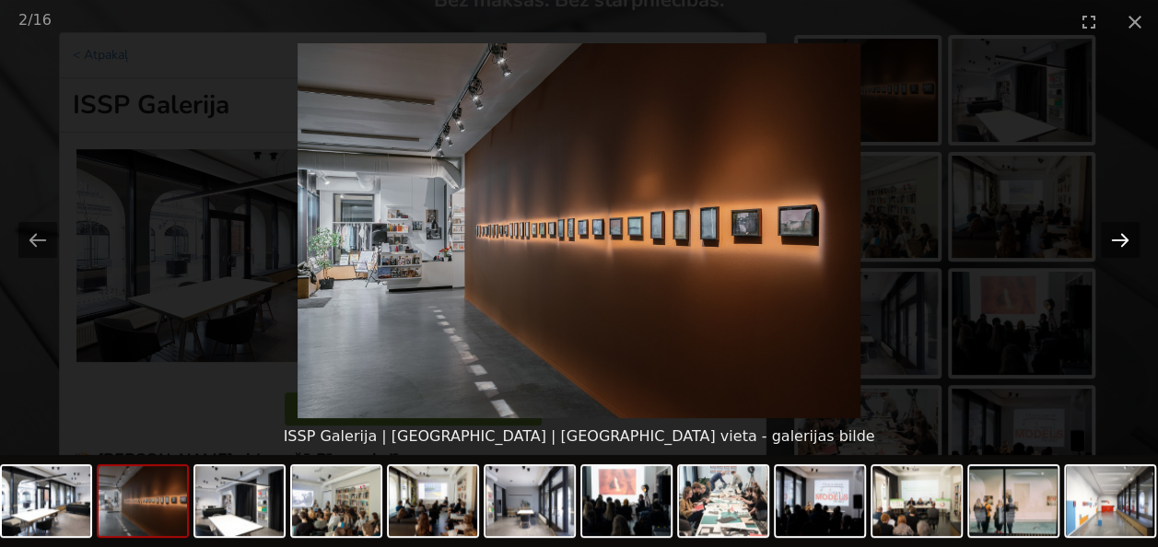
click at [1122, 239] on button "Next slide" at bounding box center [1119, 240] width 39 height 36
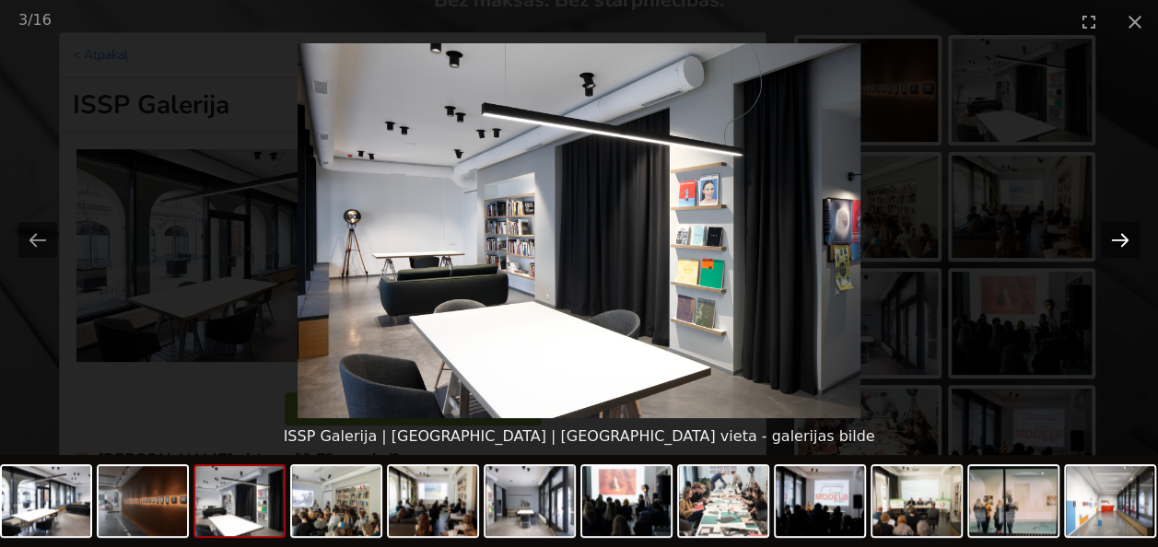
click at [1122, 239] on button "Next slide" at bounding box center [1119, 240] width 39 height 36
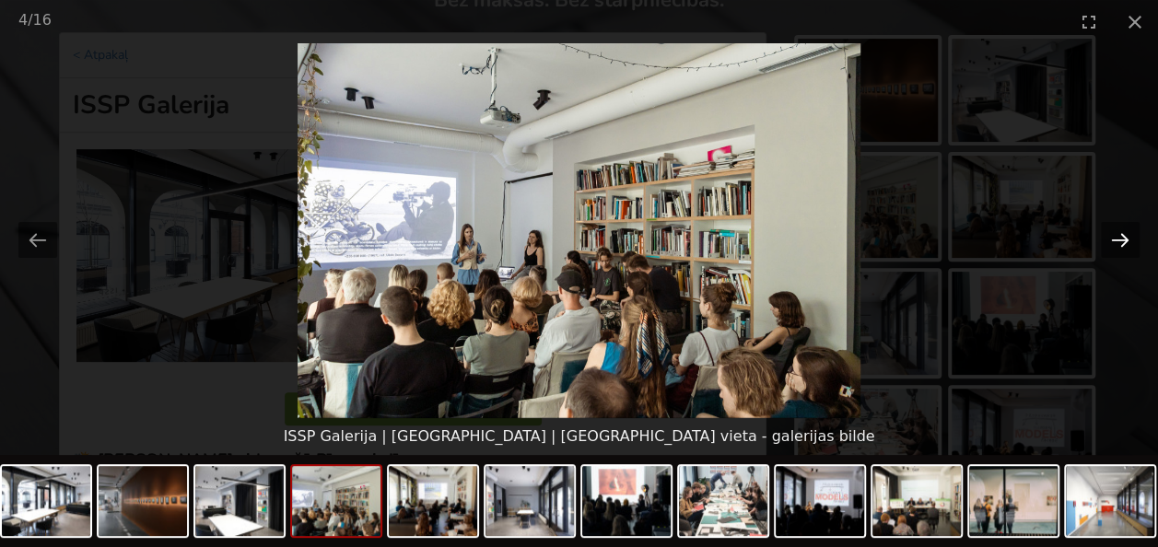
click at [1122, 239] on button "Next slide" at bounding box center [1119, 240] width 39 height 36
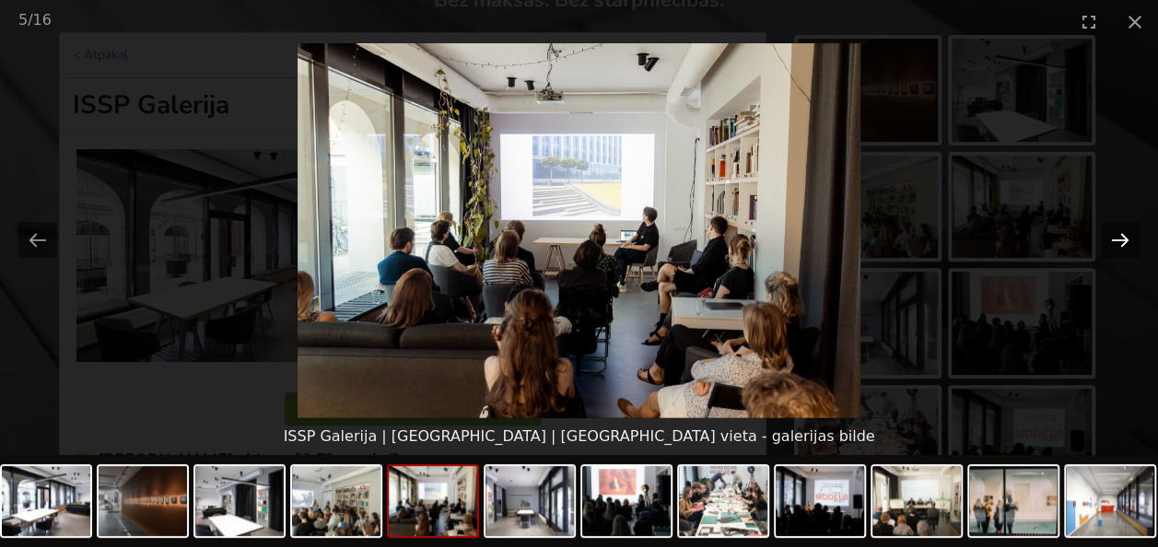
click at [1122, 239] on button "Next slide" at bounding box center [1119, 240] width 39 height 36
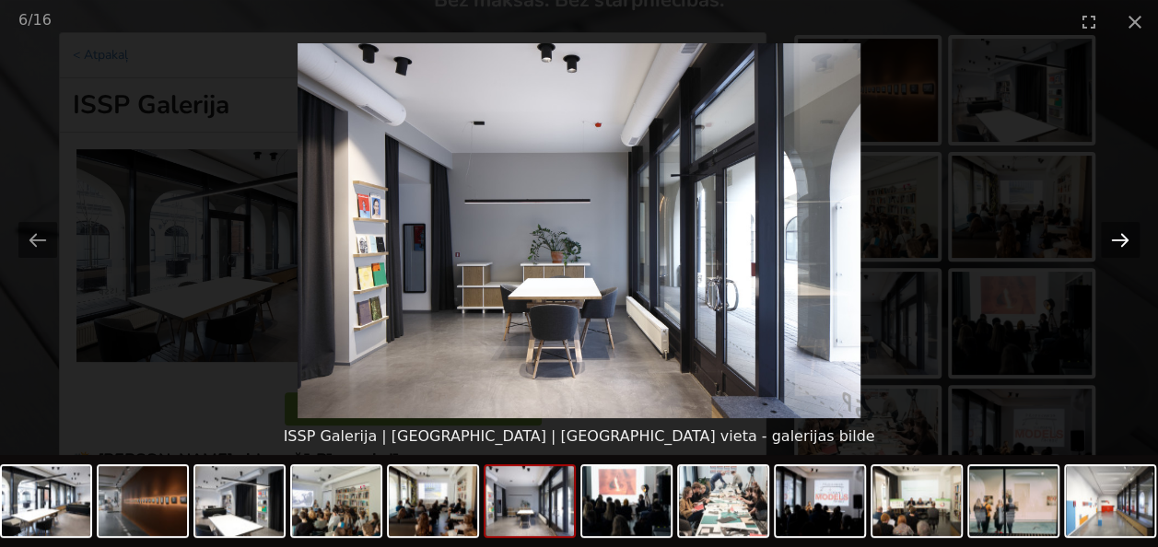
click at [1122, 239] on button "Next slide" at bounding box center [1119, 240] width 39 height 36
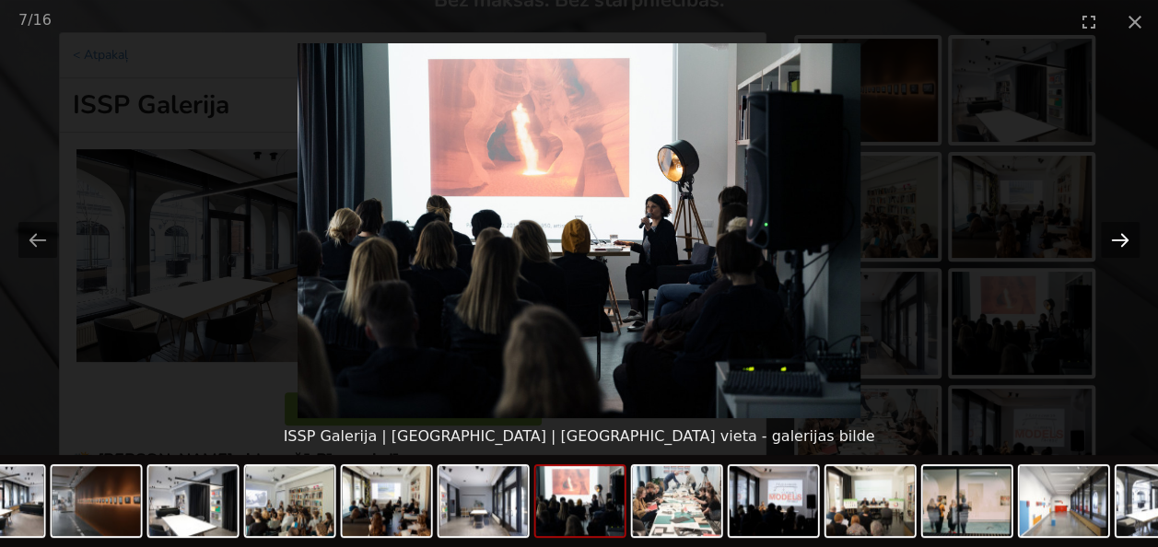
click at [1122, 239] on button "Next slide" at bounding box center [1119, 240] width 39 height 36
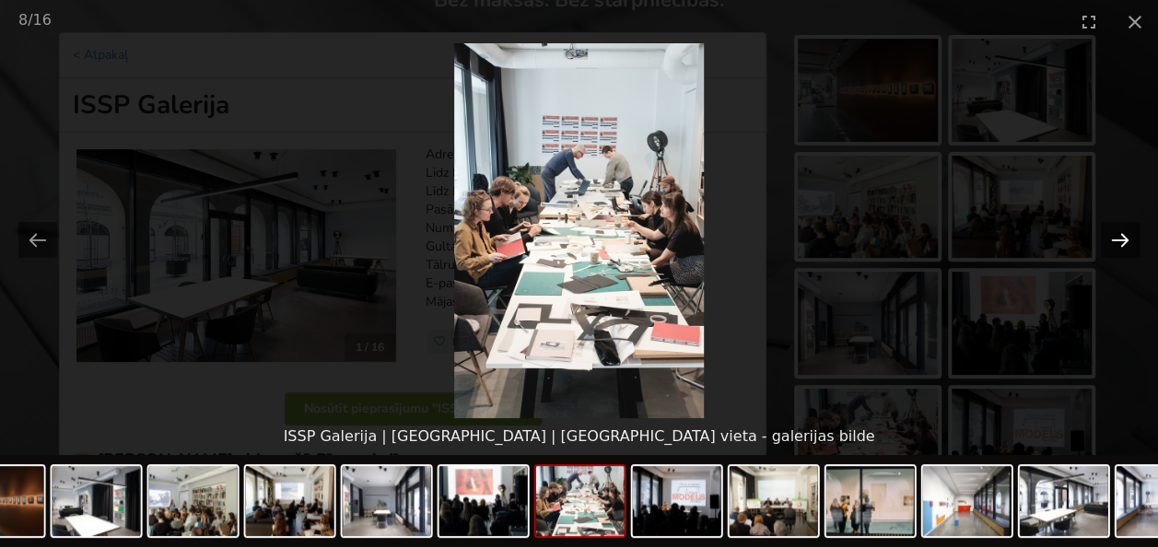
click at [1122, 239] on button "Next slide" at bounding box center [1119, 240] width 39 height 36
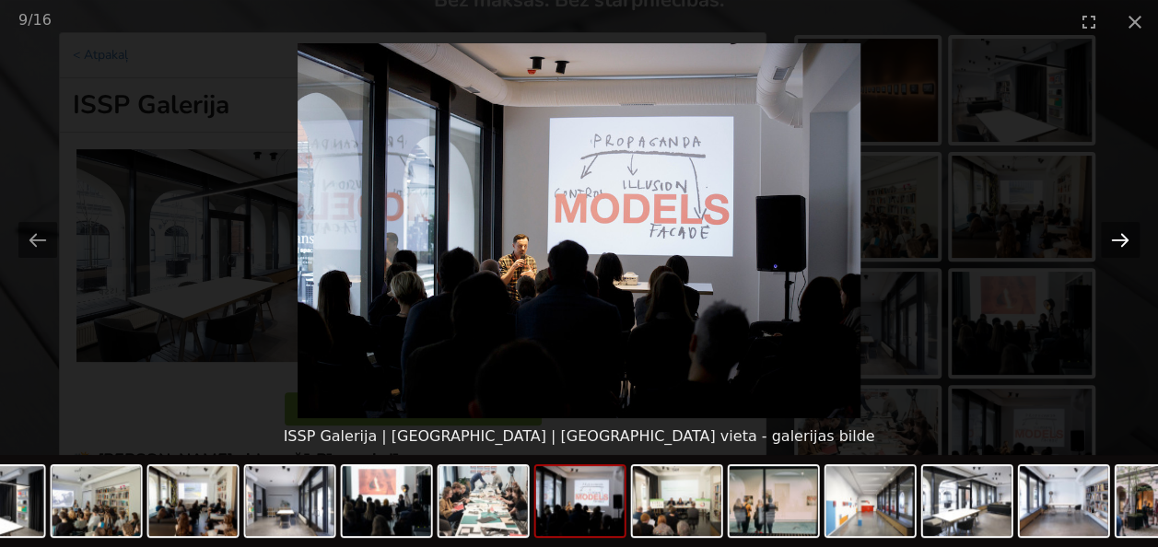
click at [1122, 239] on button "Next slide" at bounding box center [1119, 240] width 39 height 36
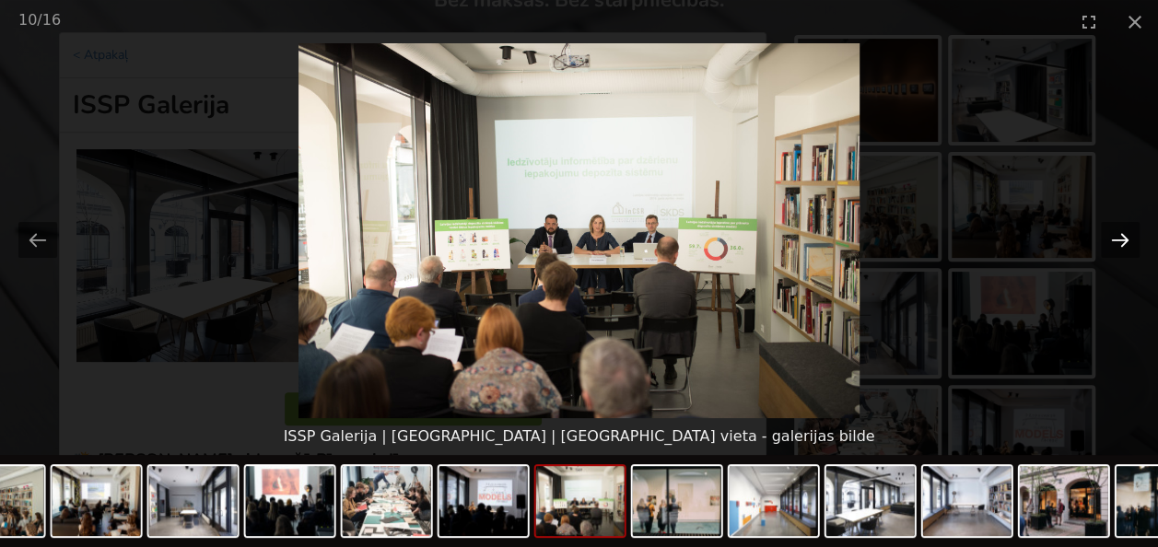
click at [1122, 239] on button "Next slide" at bounding box center [1119, 240] width 39 height 36
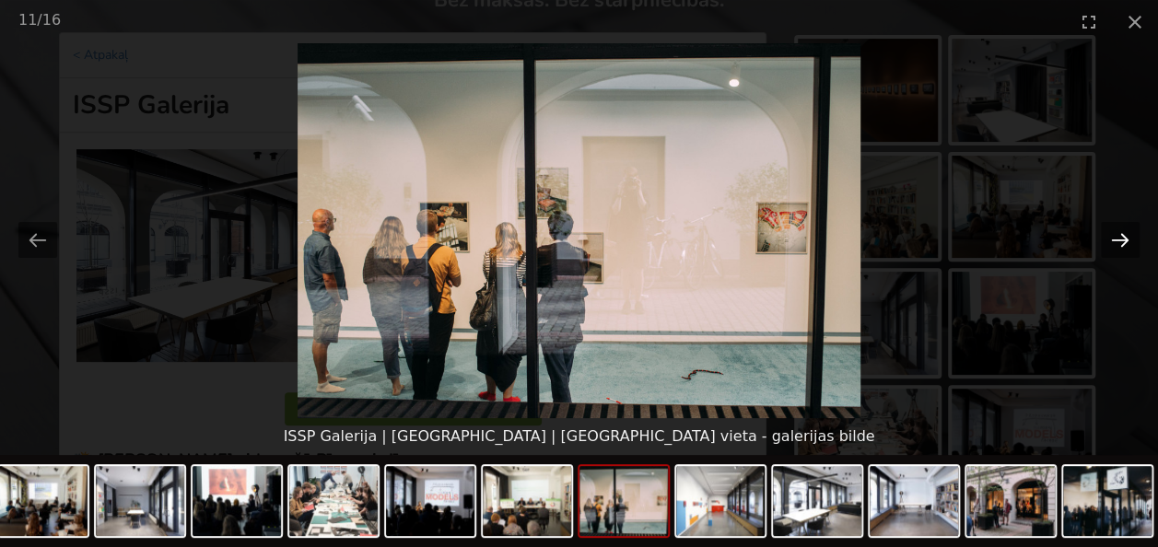
click at [1122, 239] on button "Next slide" at bounding box center [1119, 240] width 39 height 36
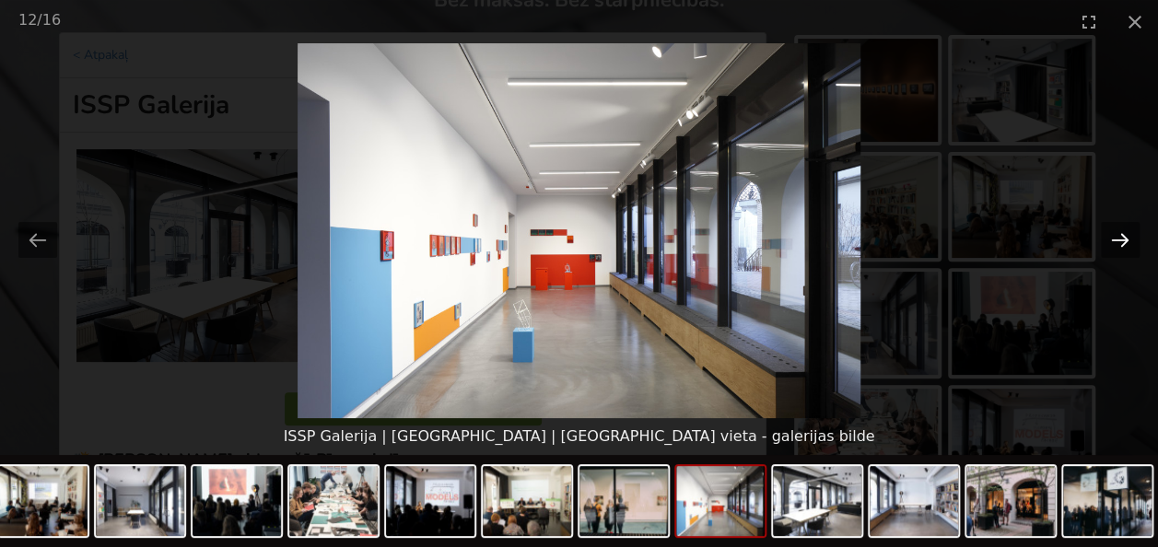
click at [1122, 239] on button "Next slide" at bounding box center [1119, 240] width 39 height 36
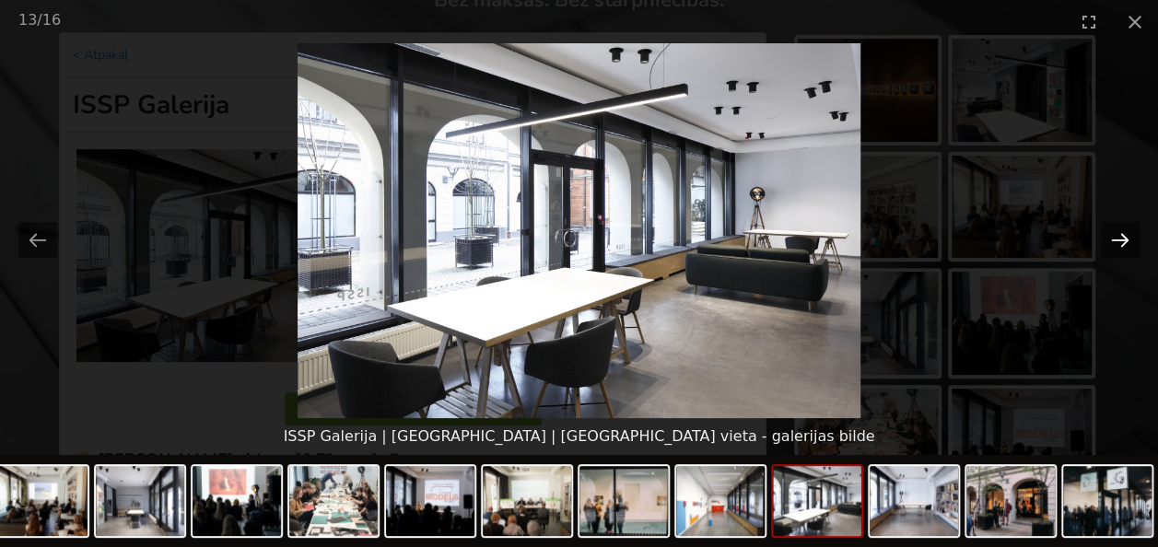
click at [1122, 239] on button "Next slide" at bounding box center [1119, 240] width 39 height 36
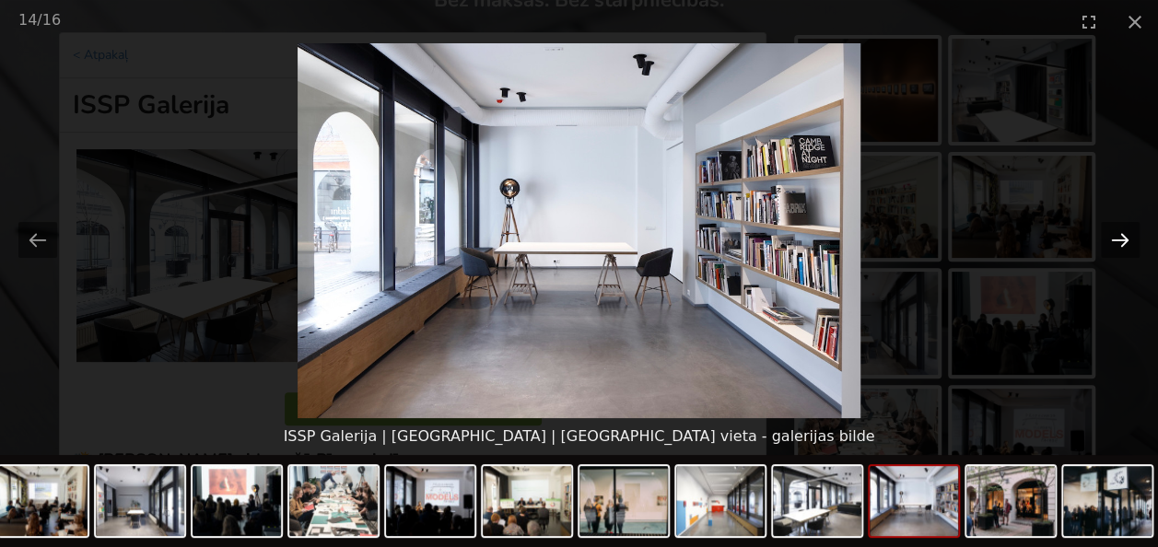
click at [1122, 239] on button "Next slide" at bounding box center [1119, 240] width 39 height 36
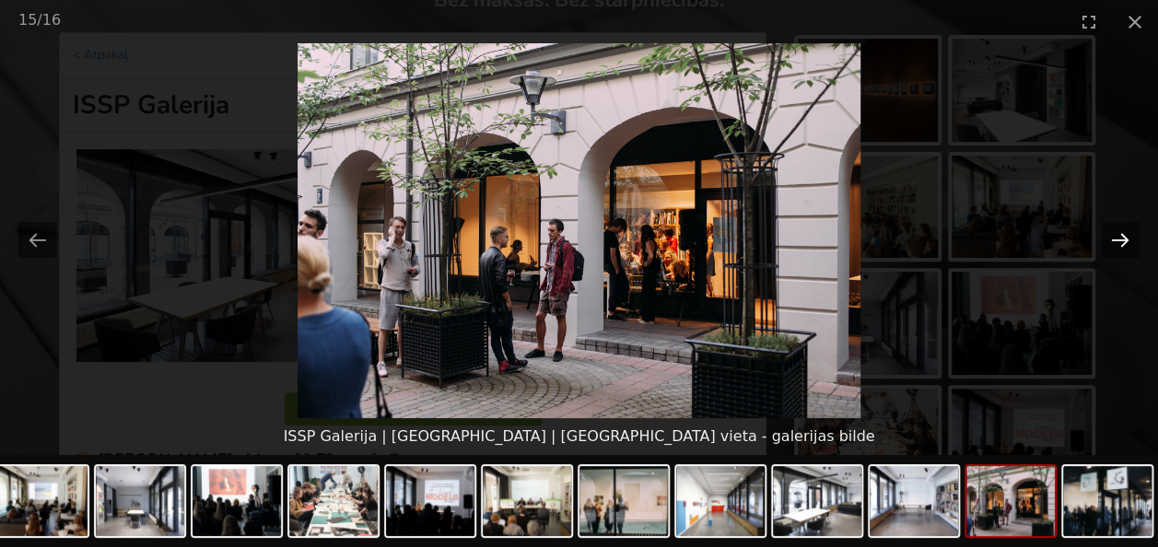
click at [1122, 239] on button "Next slide" at bounding box center [1119, 240] width 39 height 36
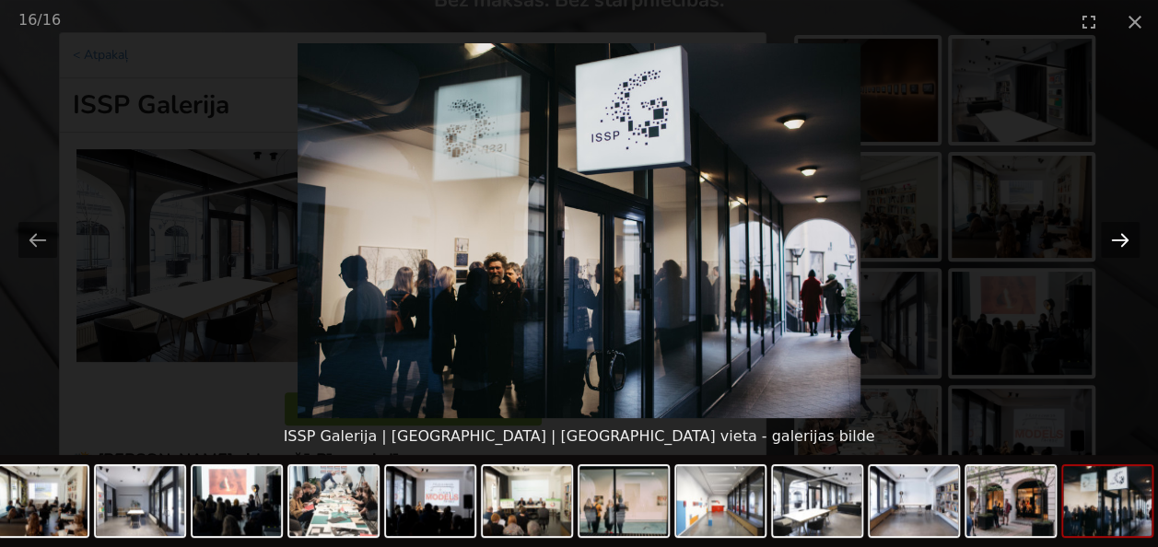
click at [1122, 239] on button "Next slide" at bounding box center [1119, 240] width 39 height 36
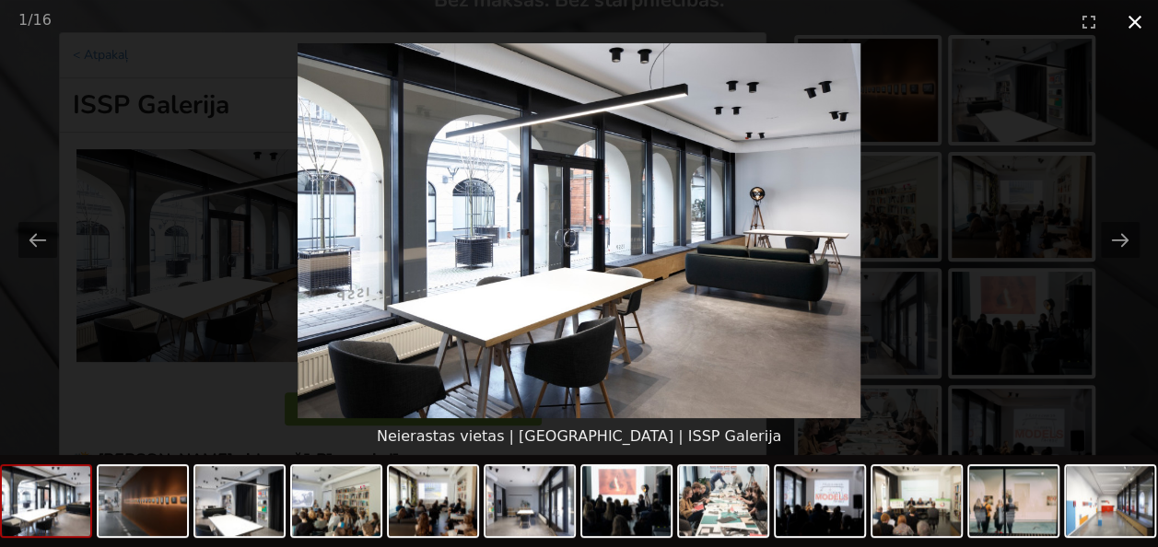
click at [1137, 20] on button "Close gallery" at bounding box center [1134, 21] width 46 height 43
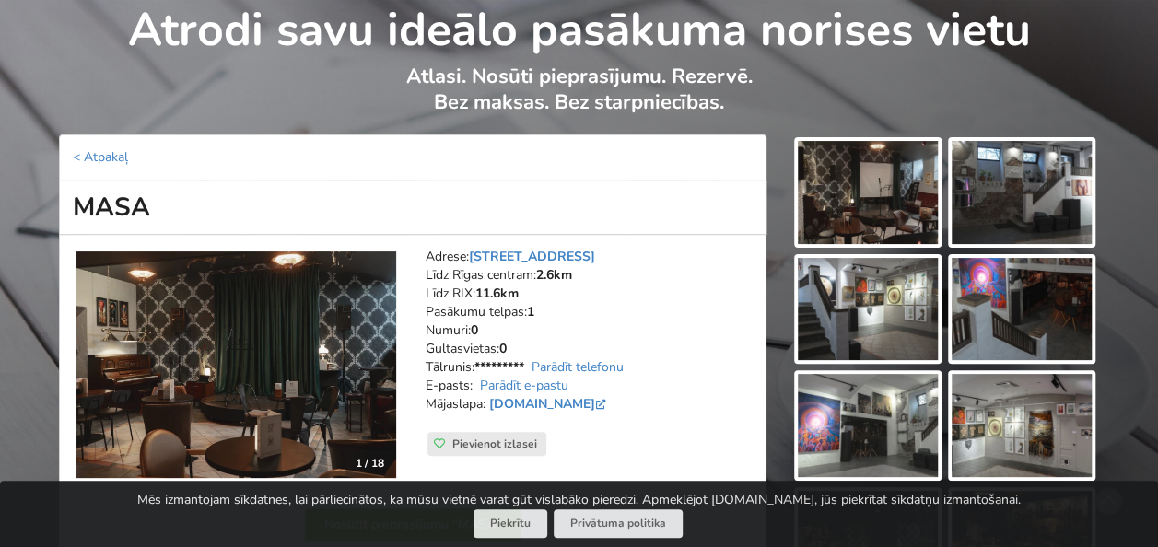
scroll to position [184, 0]
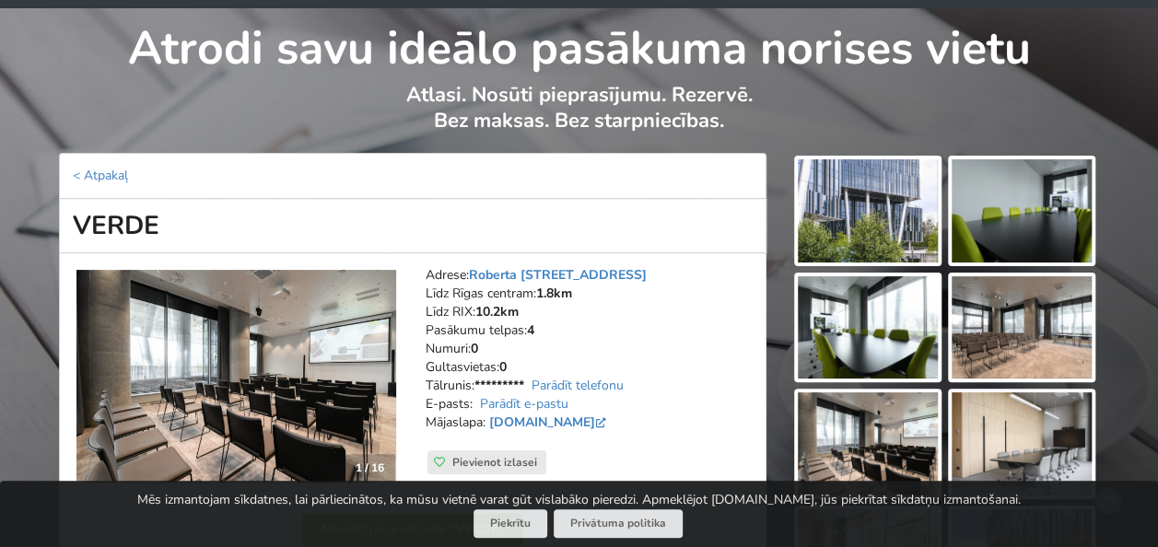
scroll to position [92, 0]
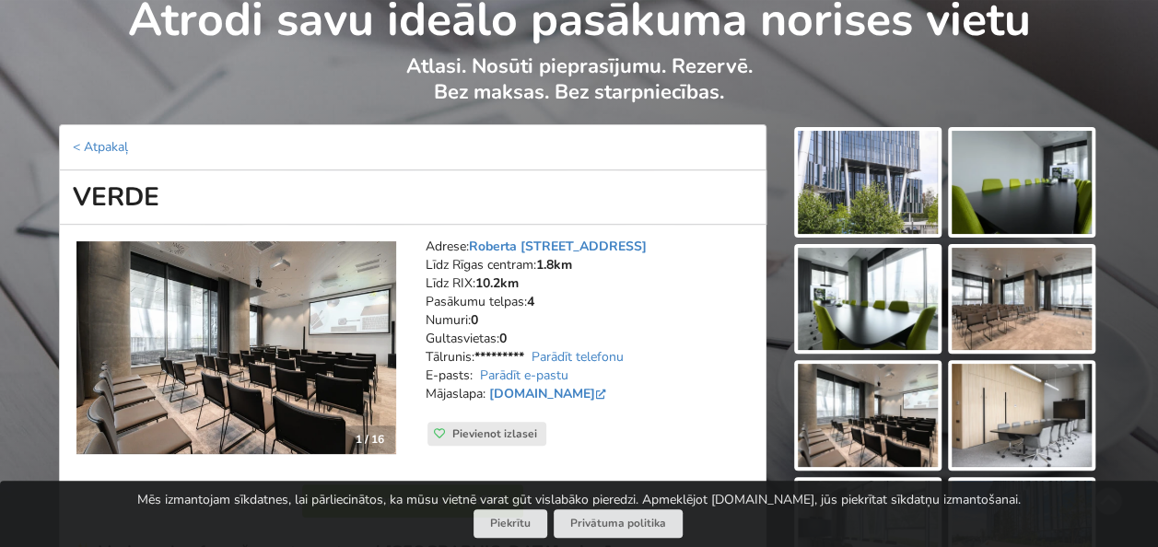
click at [871, 191] on img at bounding box center [867, 182] width 140 height 103
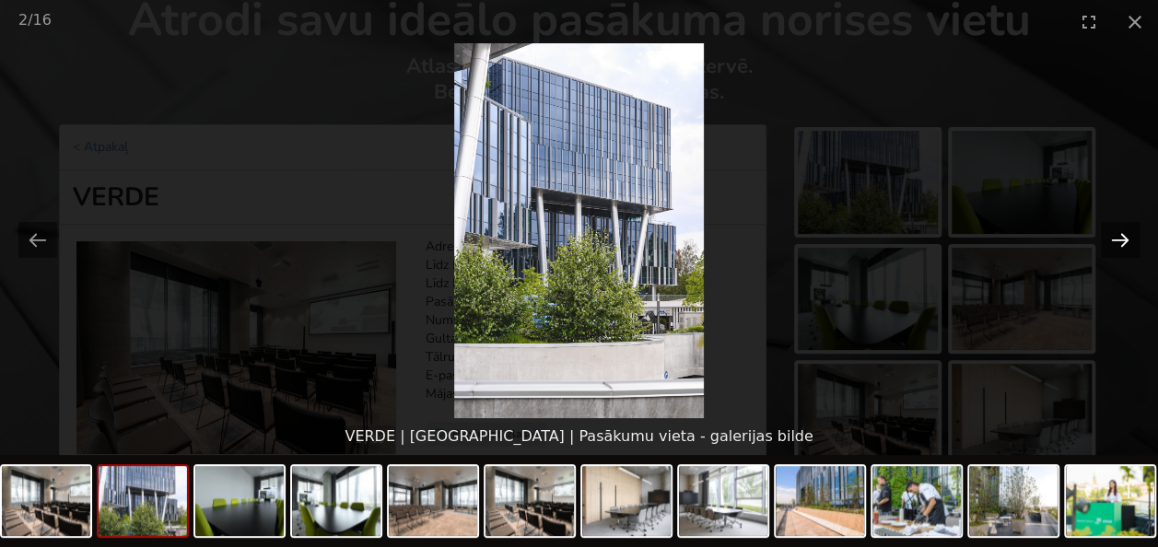
click at [1116, 238] on button "Next slide" at bounding box center [1119, 240] width 39 height 36
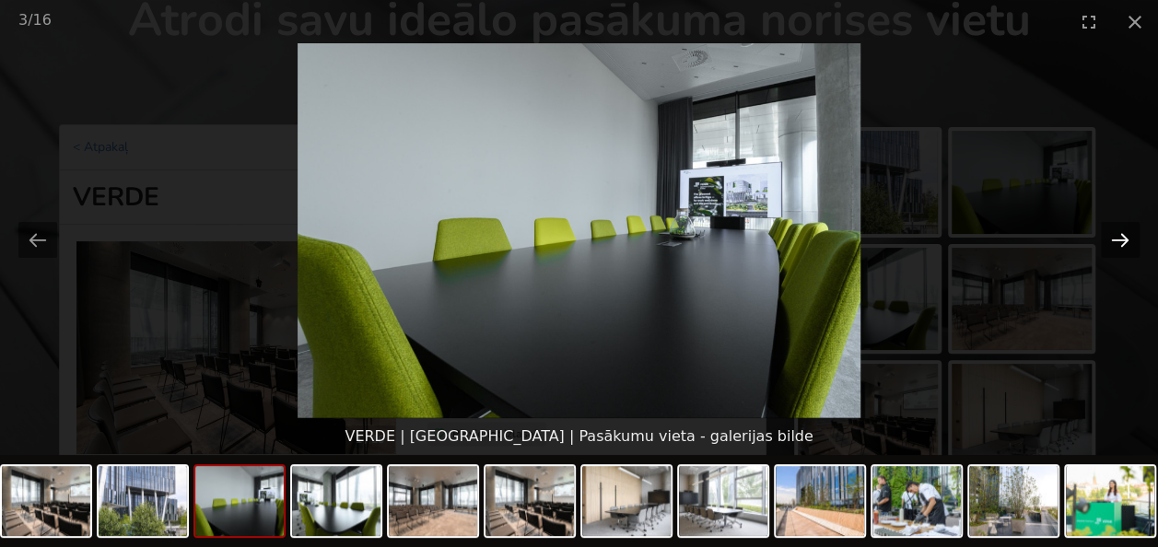
click at [1116, 238] on button "Next slide" at bounding box center [1119, 240] width 39 height 36
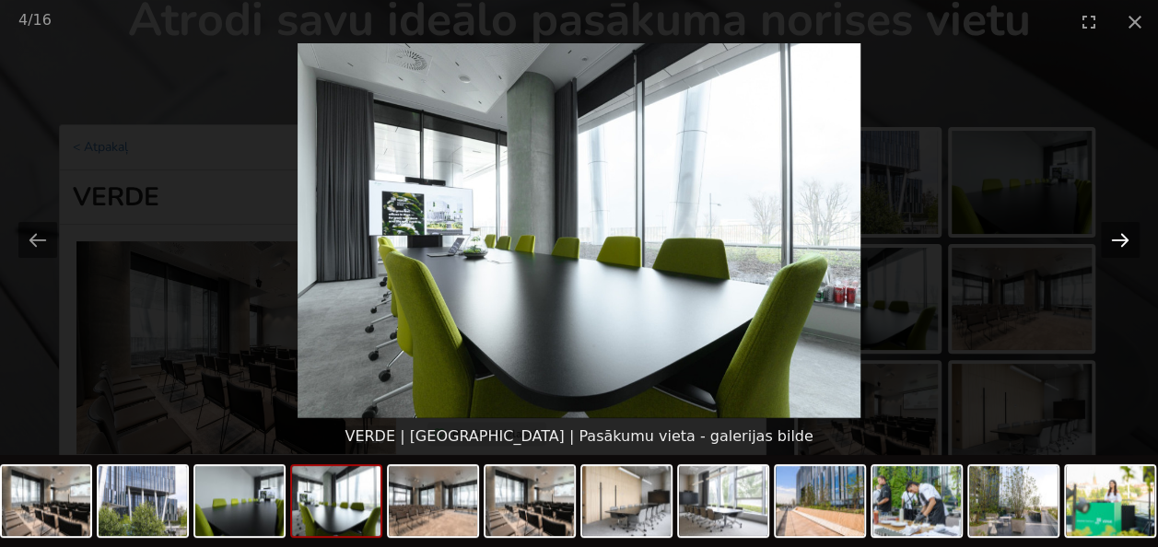
click at [1116, 238] on button "Next slide" at bounding box center [1119, 240] width 39 height 36
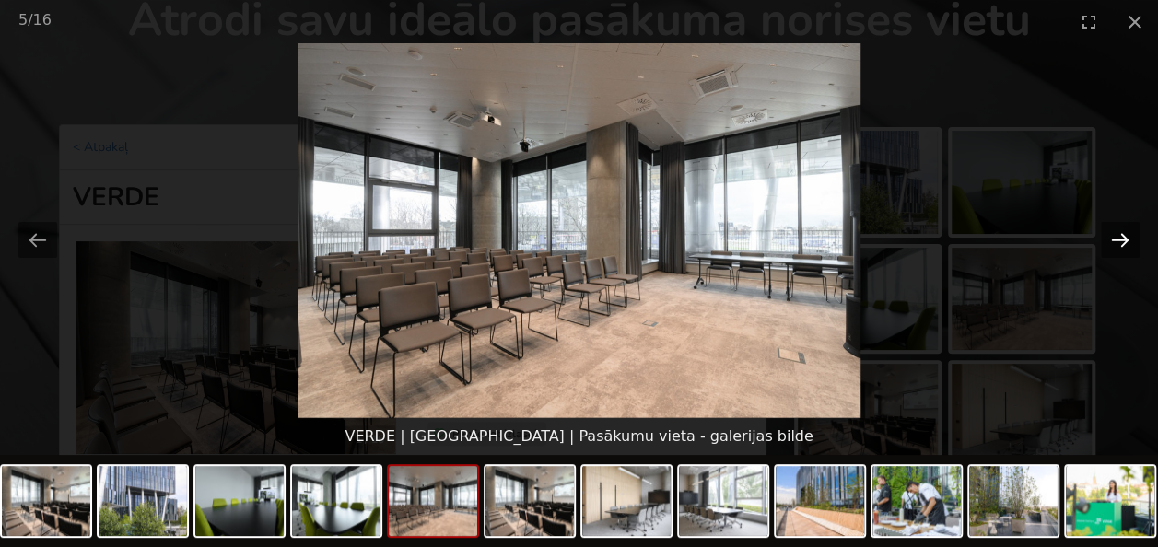
click at [1116, 238] on button "Next slide" at bounding box center [1119, 240] width 39 height 36
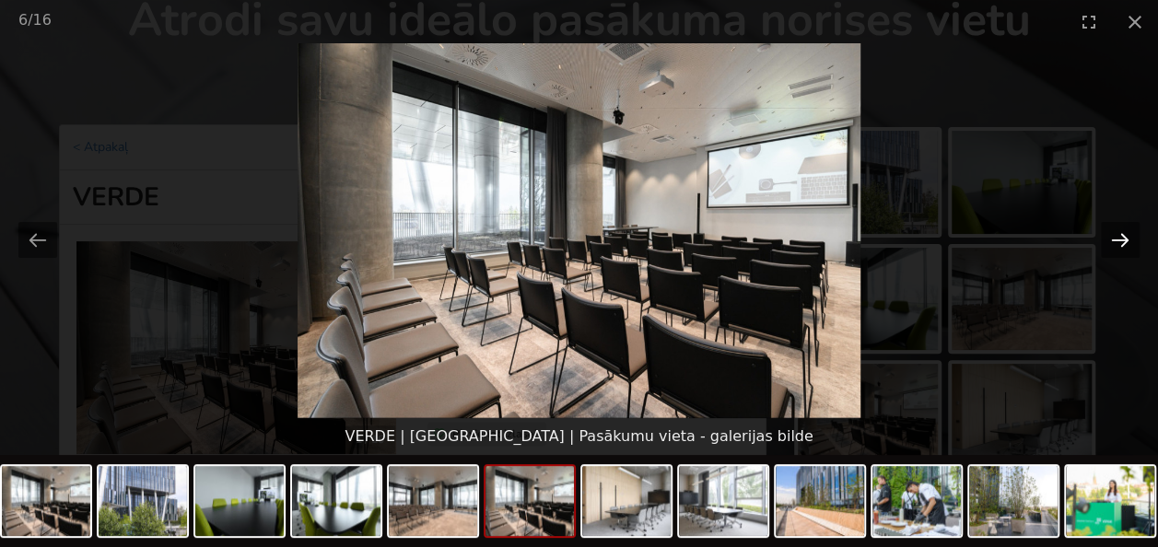
click at [1117, 238] on button "Next slide" at bounding box center [1119, 240] width 39 height 36
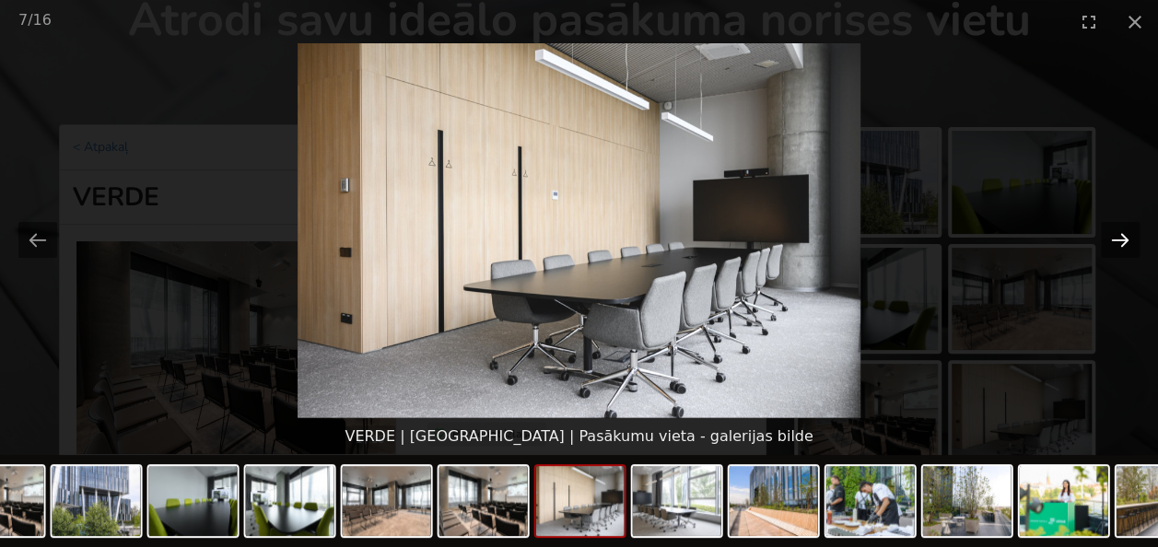
click at [1117, 238] on button "Next slide" at bounding box center [1119, 240] width 39 height 36
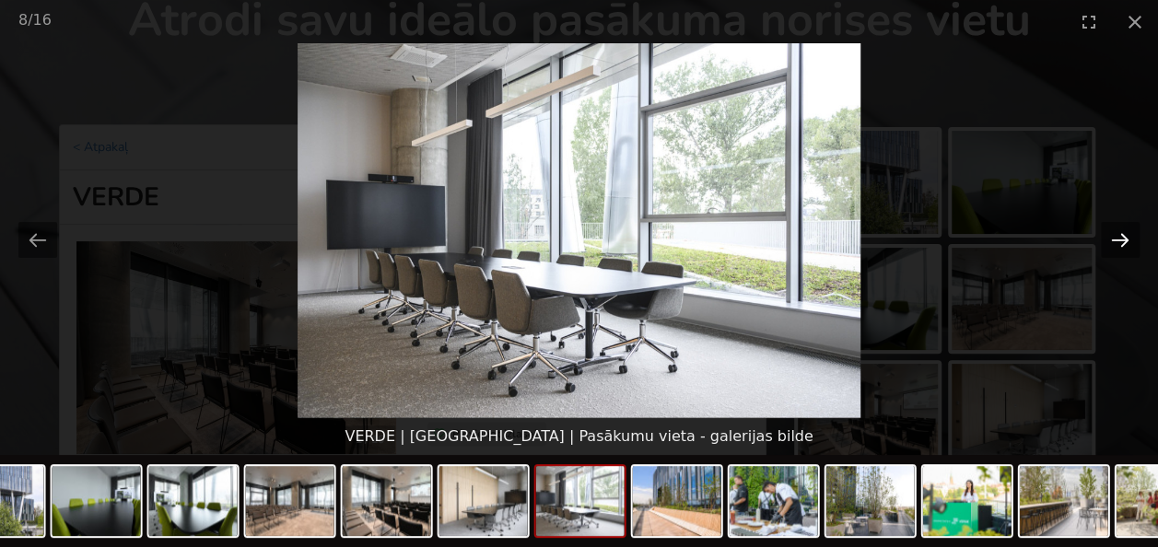
click at [1117, 238] on button "Next slide" at bounding box center [1119, 240] width 39 height 36
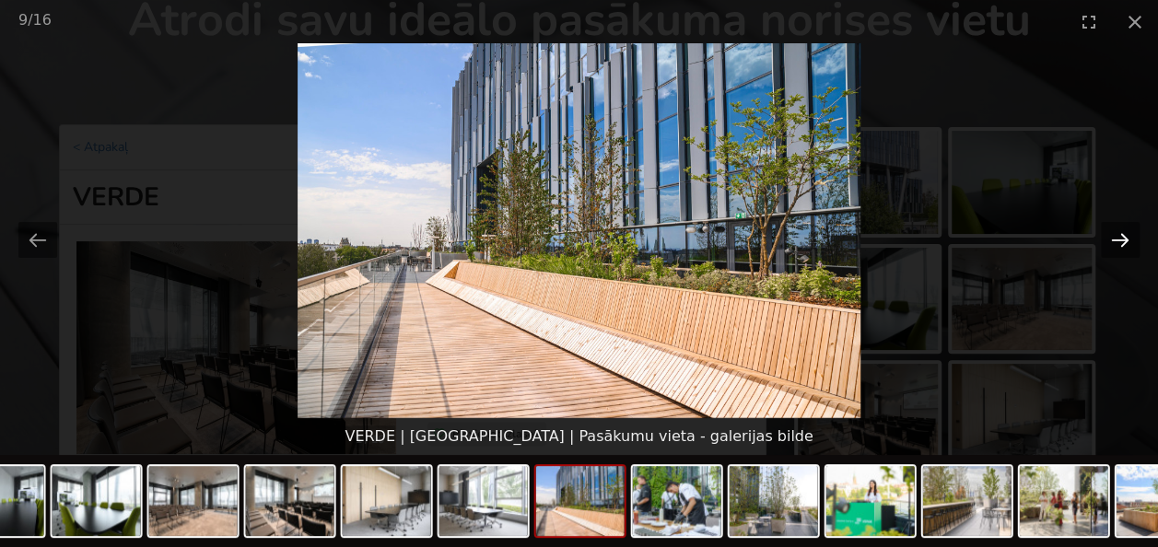
click at [1117, 238] on button "Next slide" at bounding box center [1119, 240] width 39 height 36
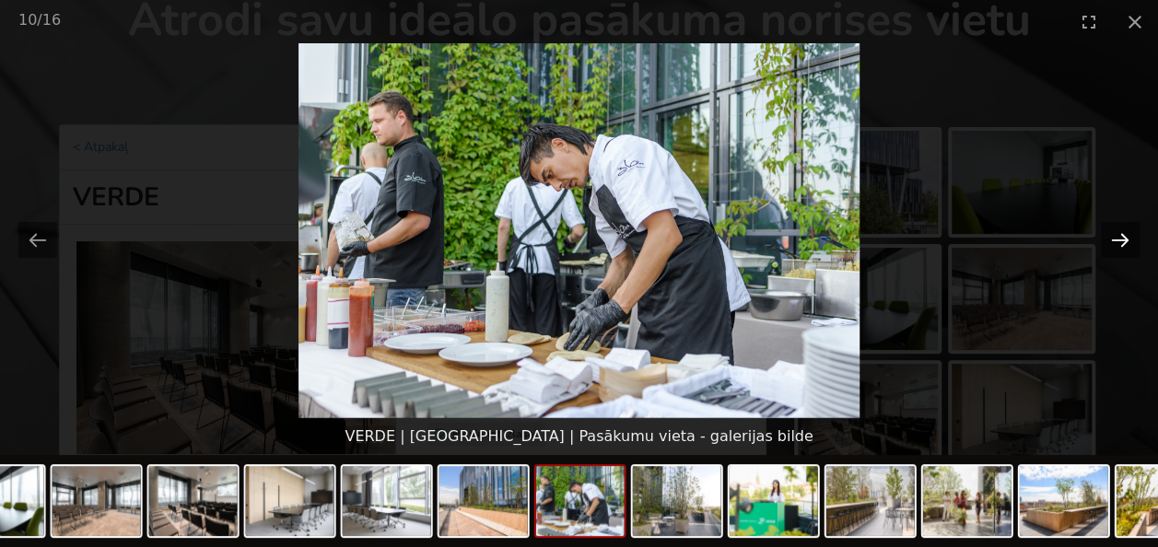
click at [1117, 238] on button "Next slide" at bounding box center [1119, 240] width 39 height 36
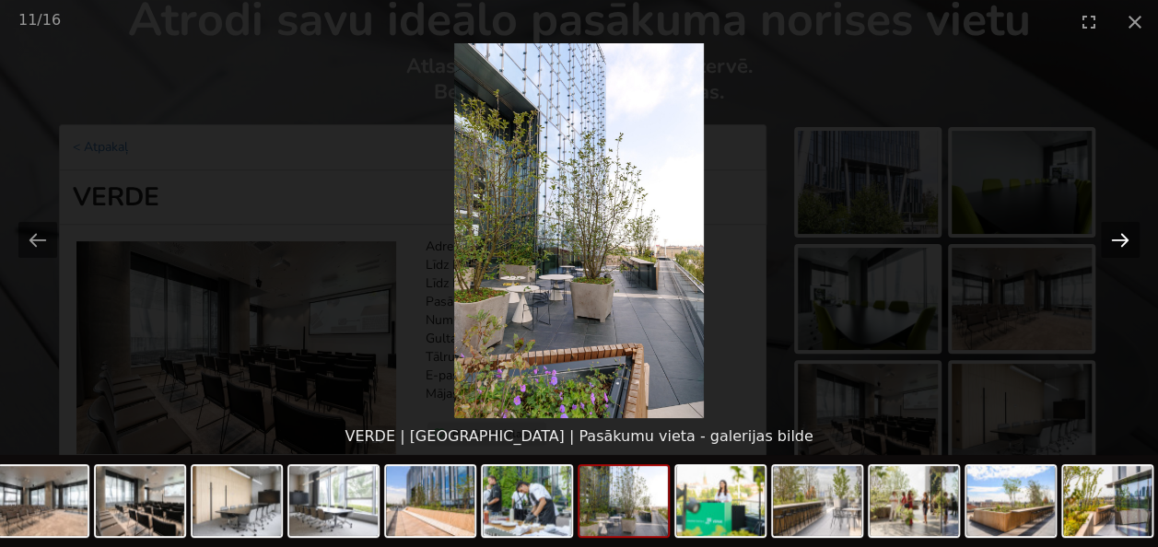
click at [1117, 238] on button "Next slide" at bounding box center [1119, 240] width 39 height 36
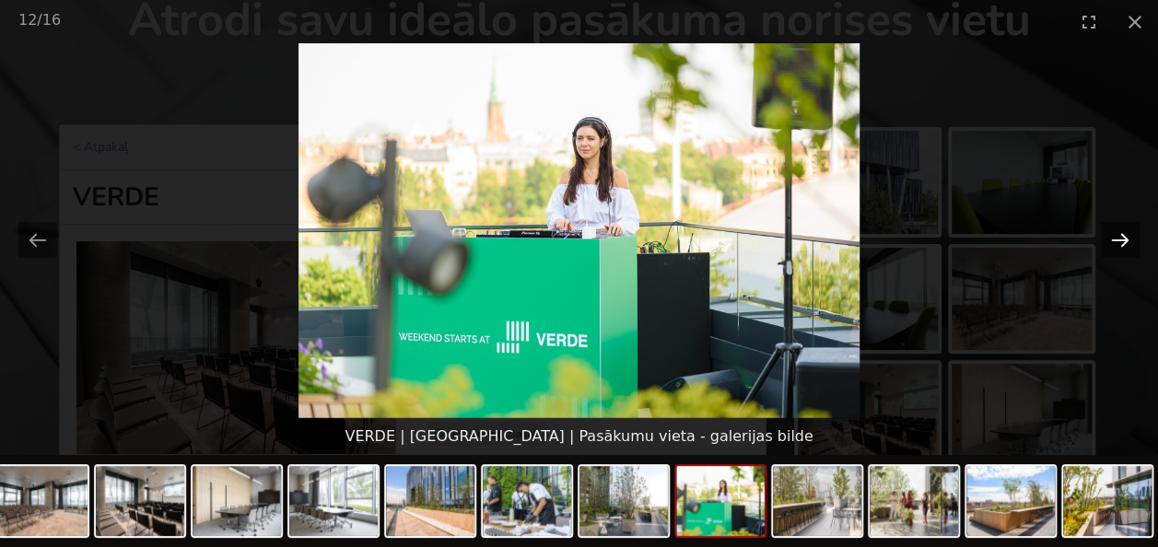
click at [1118, 237] on button "Next slide" at bounding box center [1119, 240] width 39 height 36
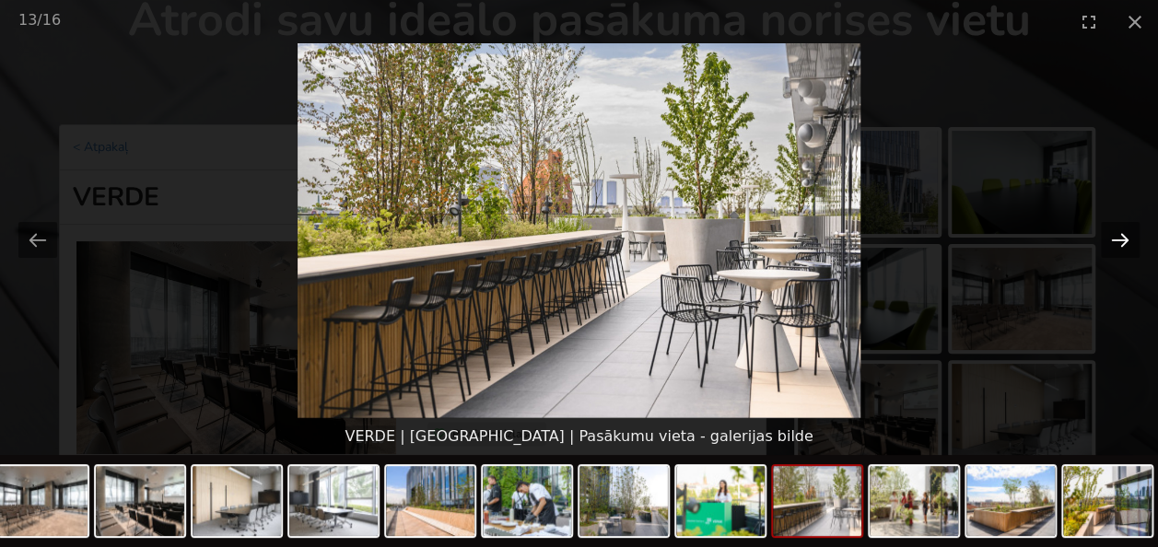
click at [1118, 237] on button "Next slide" at bounding box center [1119, 240] width 39 height 36
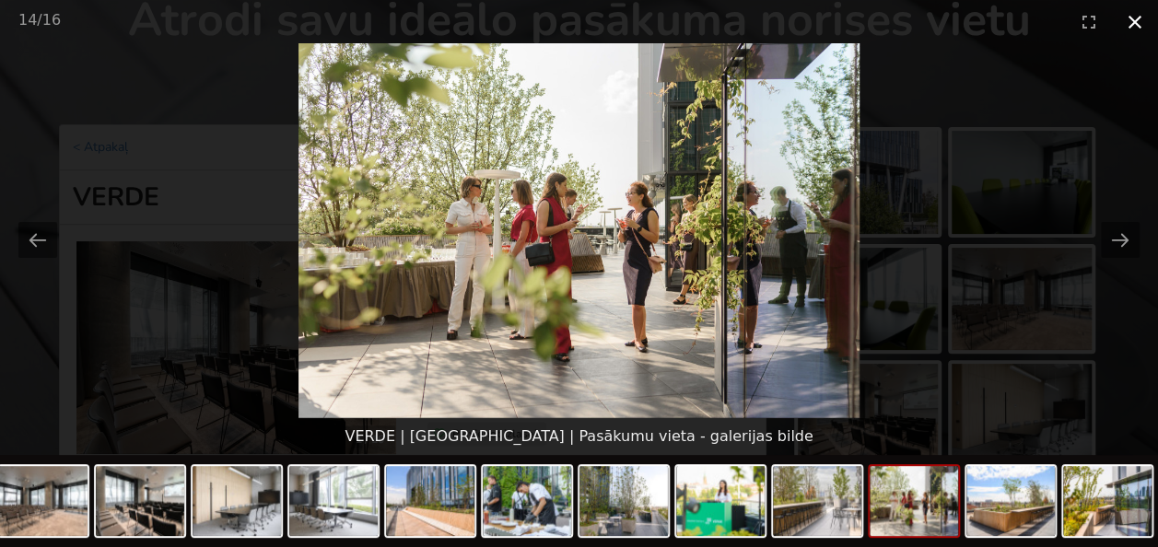
click at [1143, 17] on button "Close gallery" at bounding box center [1134, 21] width 46 height 43
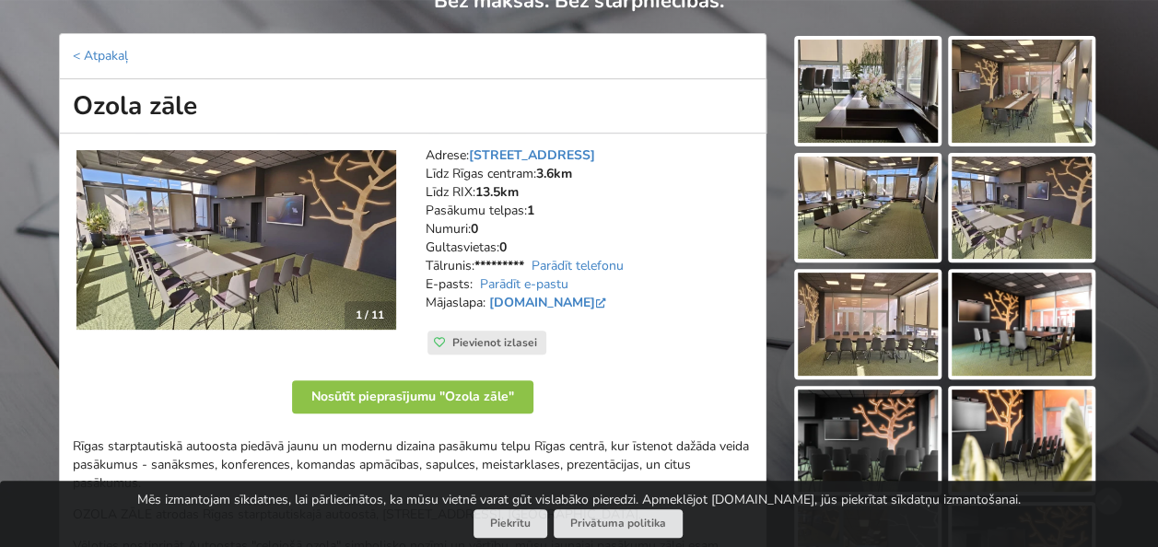
scroll to position [184, 0]
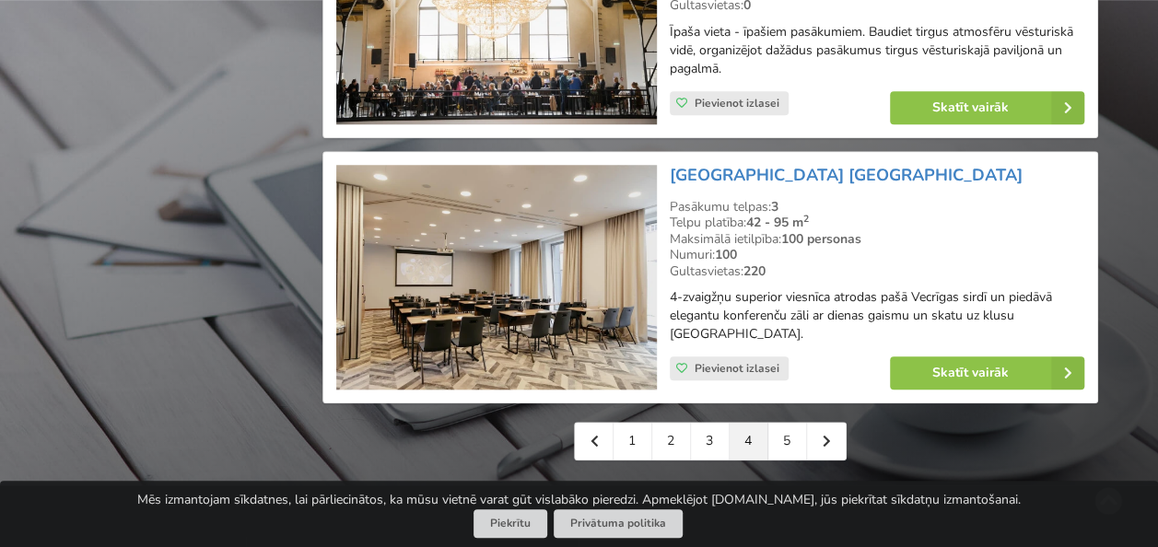
scroll to position [4236, 0]
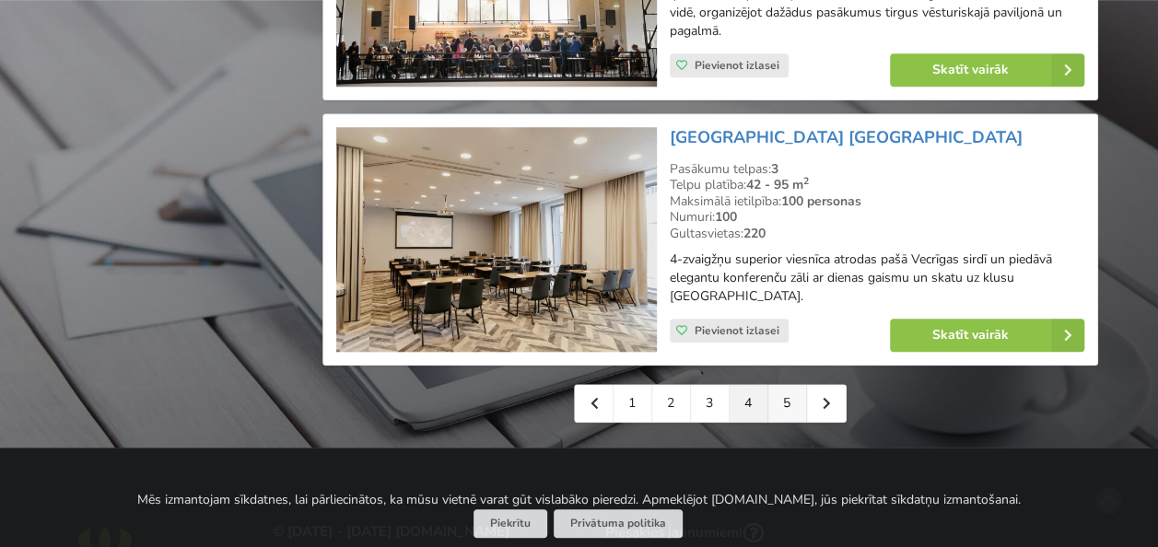
click at [789, 385] on link "5" at bounding box center [787, 403] width 39 height 37
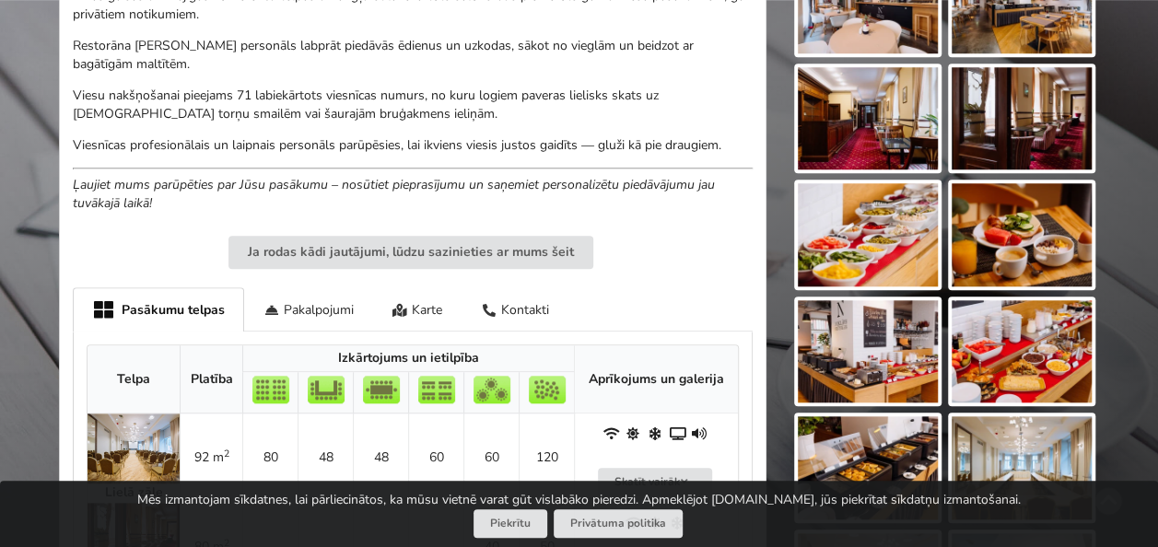
scroll to position [737, 0]
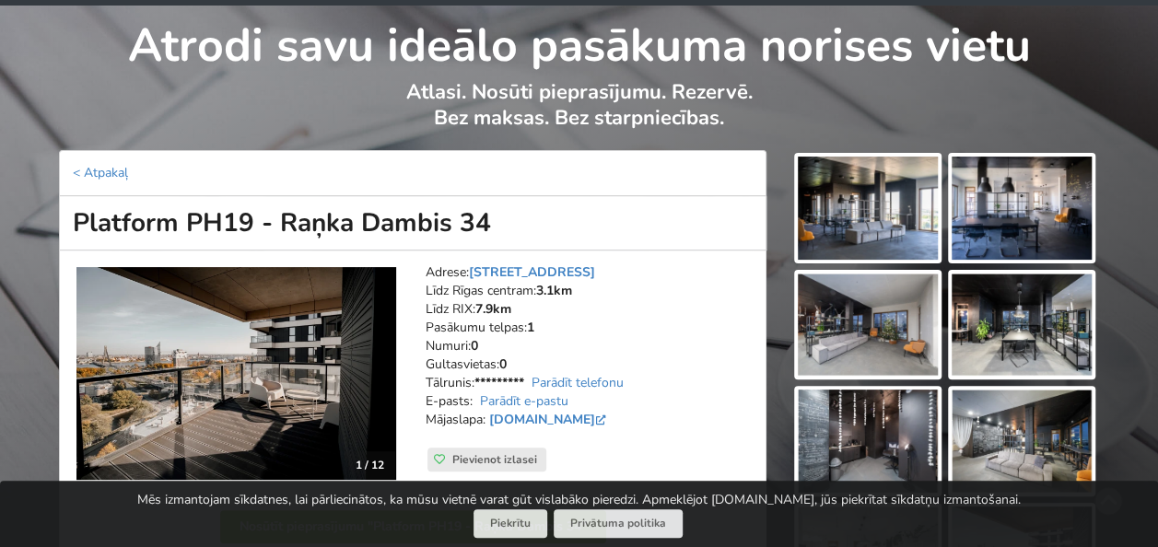
scroll to position [184, 0]
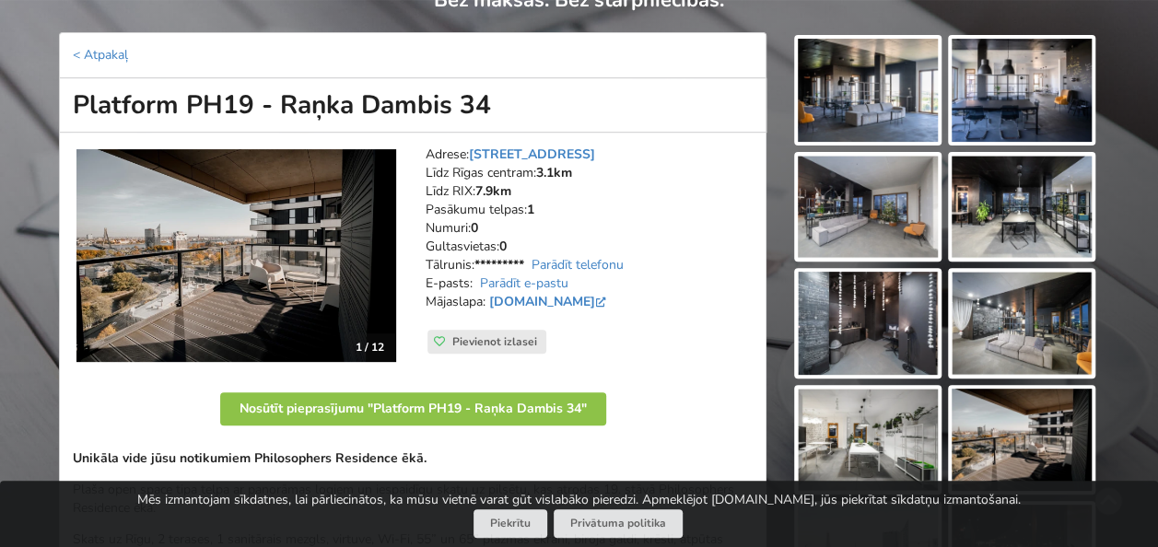
click at [902, 85] on img at bounding box center [867, 90] width 140 height 103
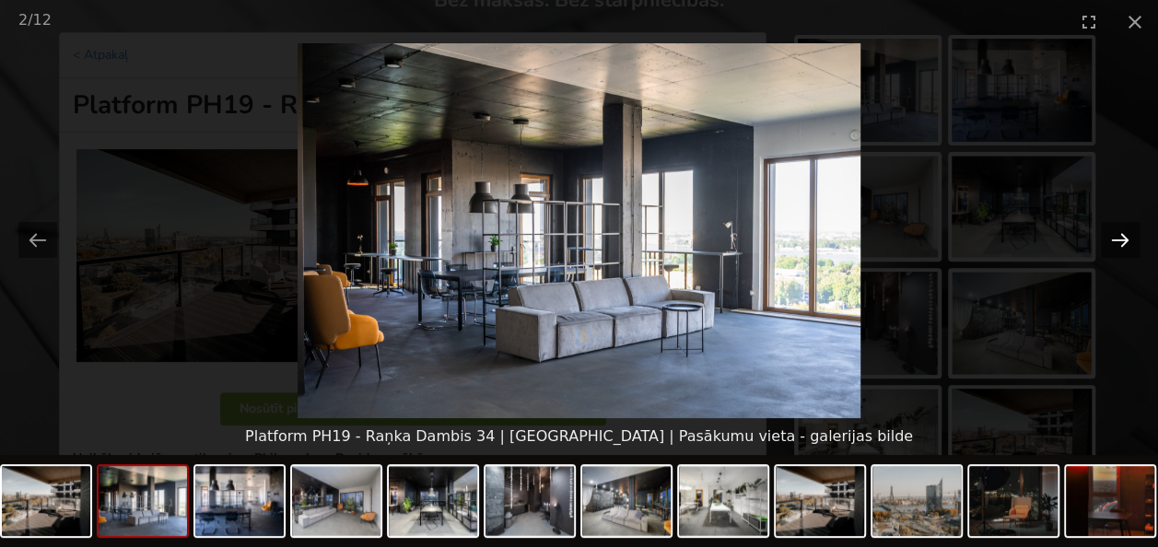
click at [1123, 239] on button "Next slide" at bounding box center [1119, 240] width 39 height 36
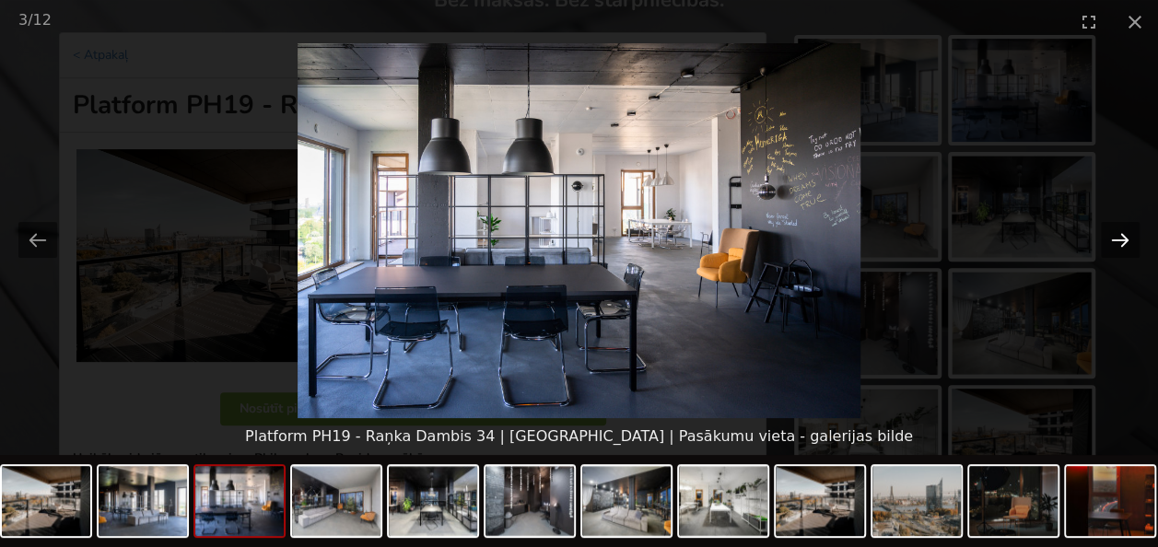
click at [1123, 239] on button "Next slide" at bounding box center [1119, 240] width 39 height 36
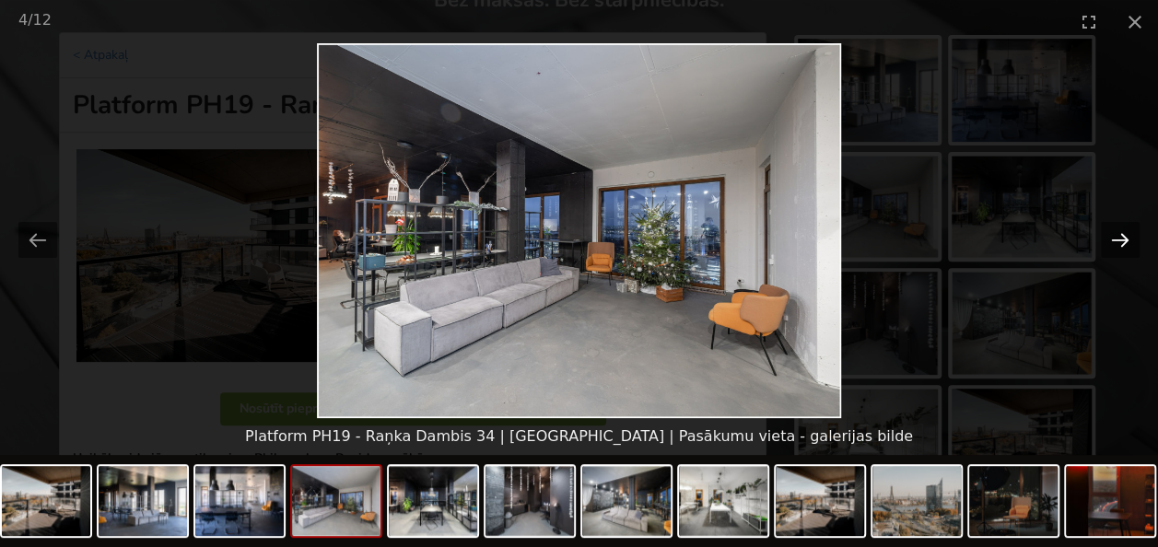
click at [1123, 239] on button "Next slide" at bounding box center [1119, 240] width 39 height 36
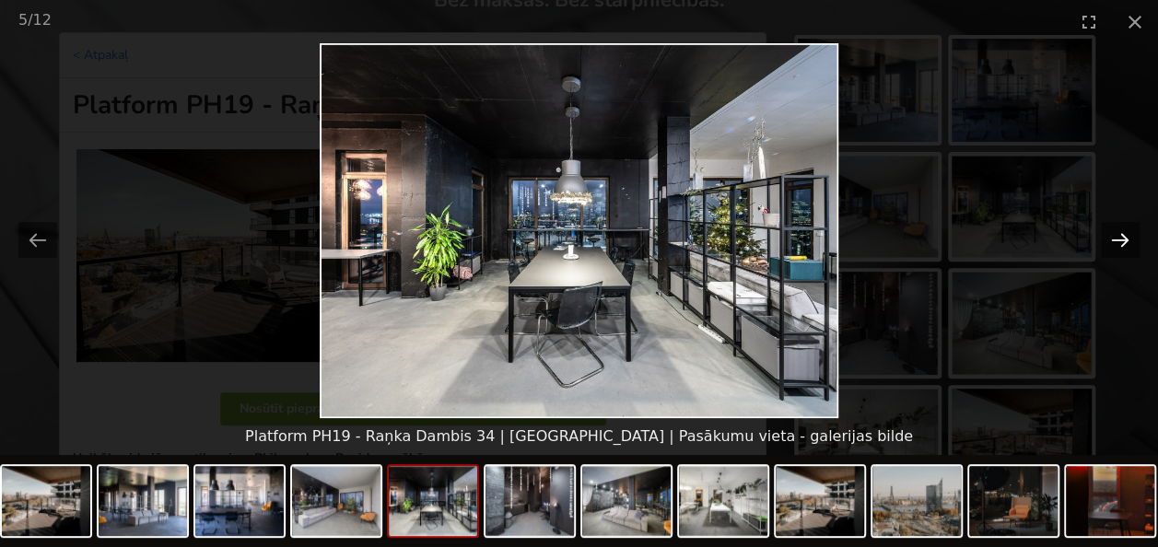
click at [1123, 239] on button "Next slide" at bounding box center [1119, 240] width 39 height 36
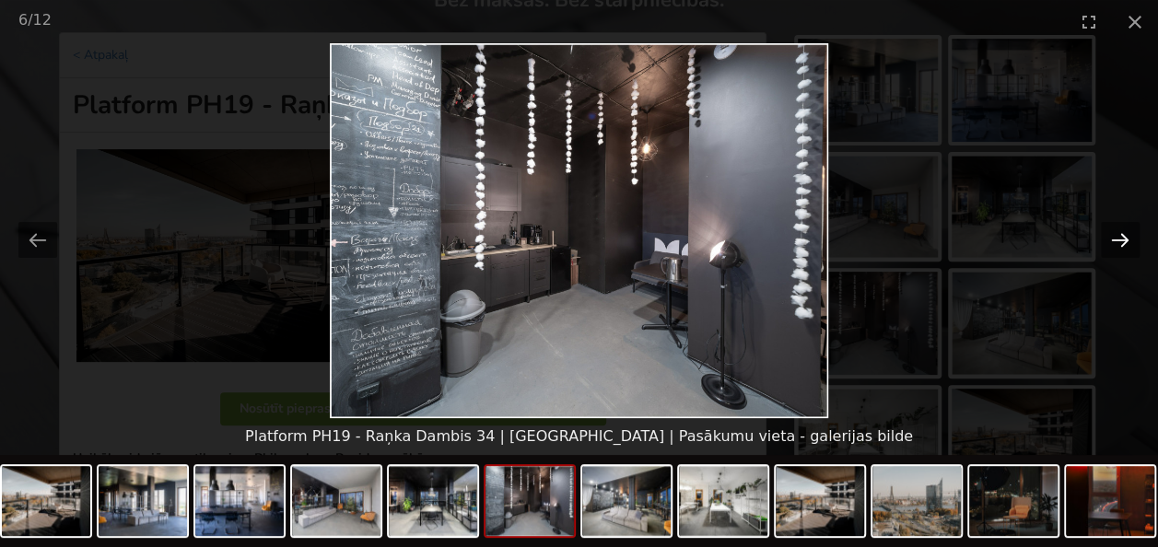
click at [1123, 239] on button "Next slide" at bounding box center [1119, 240] width 39 height 36
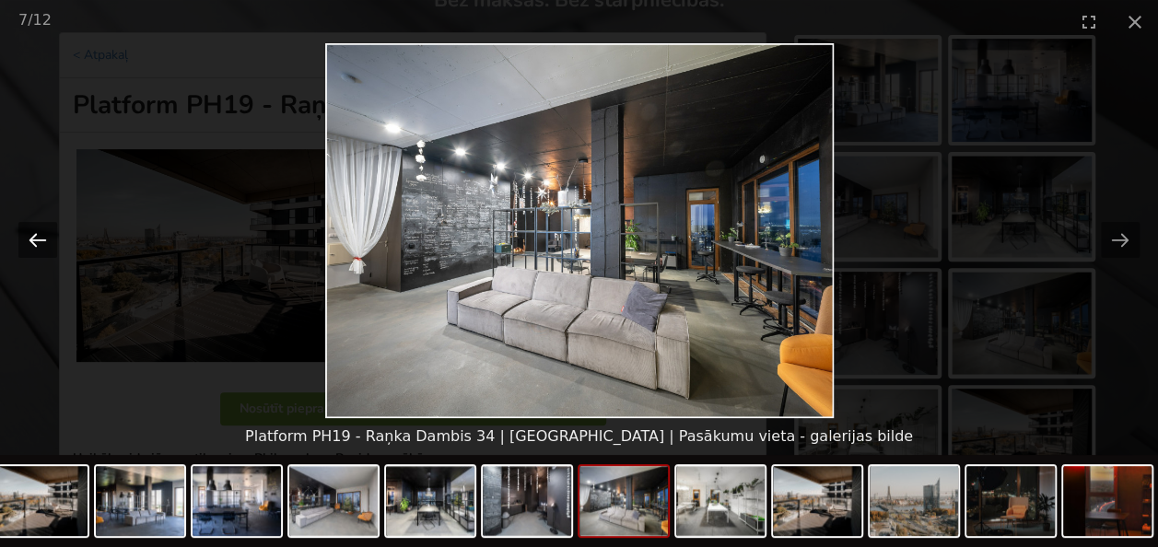
click at [33, 244] on button "Previous slide" at bounding box center [37, 240] width 39 height 36
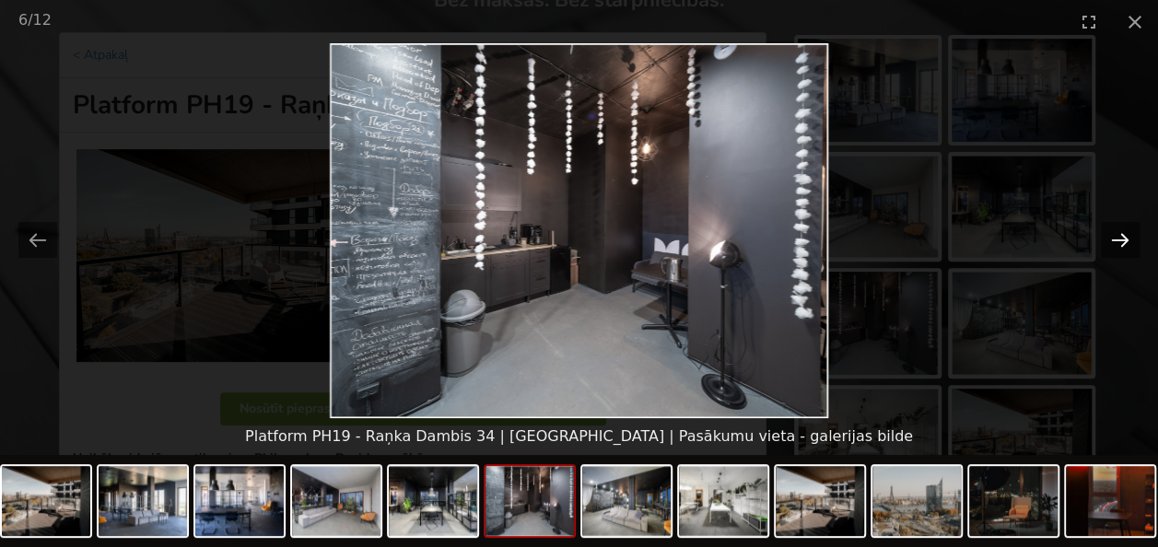
click at [1114, 236] on button "Next slide" at bounding box center [1119, 240] width 39 height 36
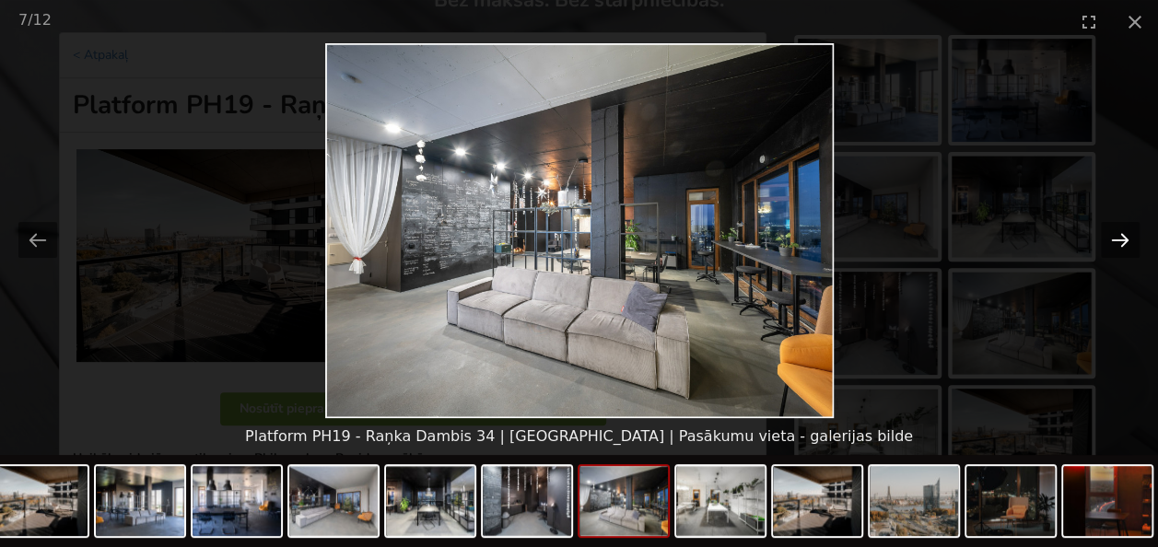
click at [1120, 239] on button "Next slide" at bounding box center [1119, 240] width 39 height 36
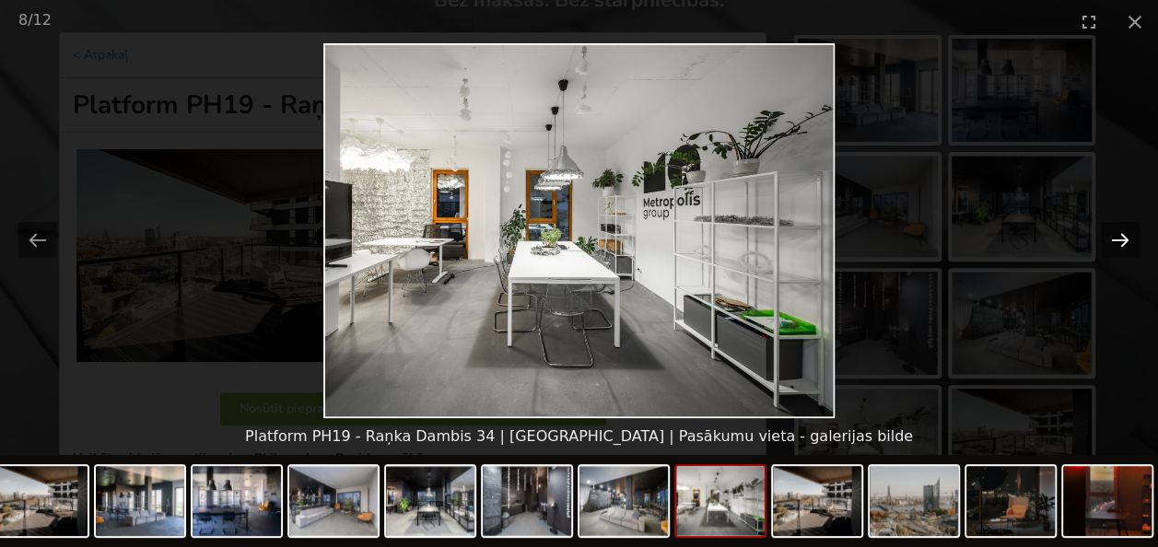
click at [1120, 239] on button "Next slide" at bounding box center [1119, 240] width 39 height 36
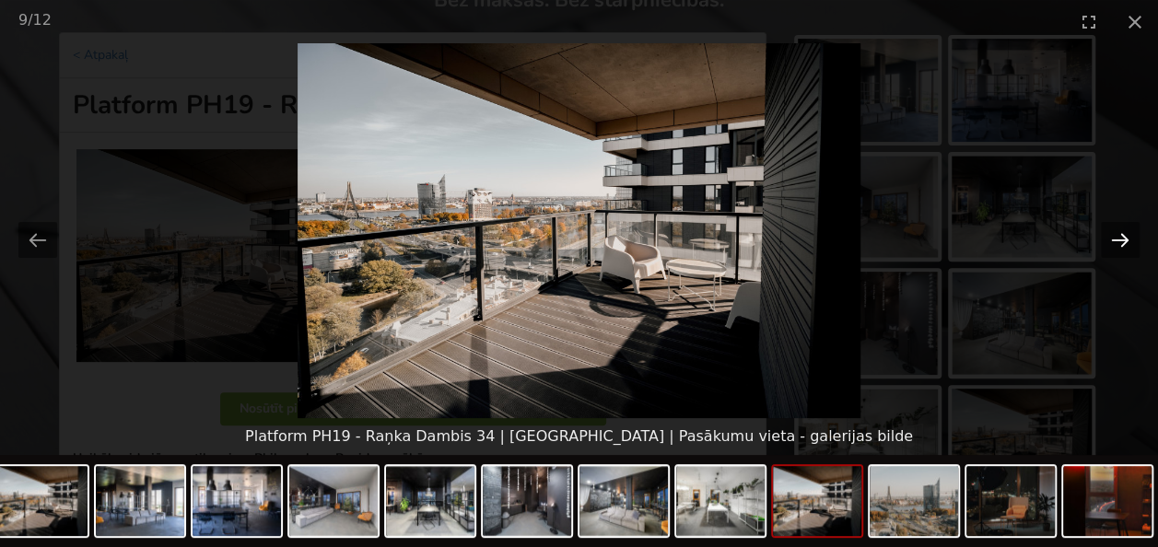
click at [1120, 239] on button "Next slide" at bounding box center [1119, 240] width 39 height 36
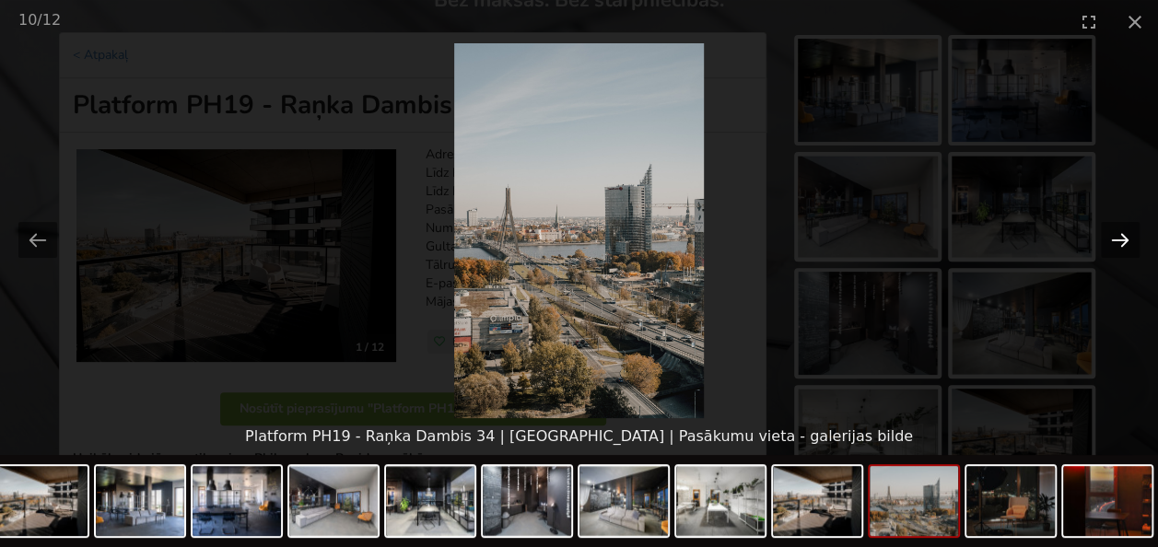
click at [1120, 239] on button "Next slide" at bounding box center [1119, 240] width 39 height 36
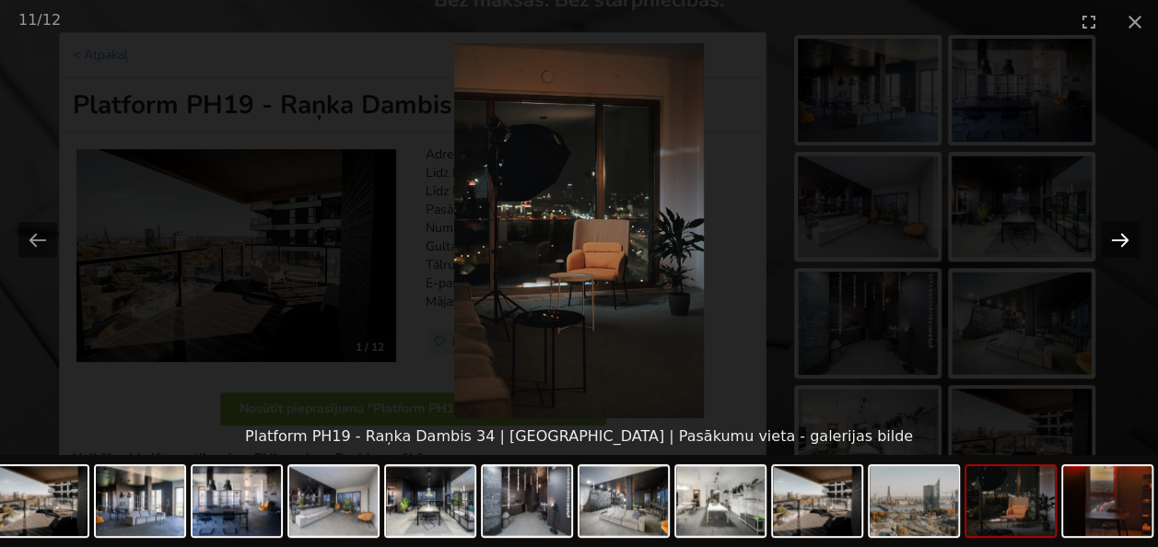
click at [1120, 239] on button "Next slide" at bounding box center [1119, 240] width 39 height 36
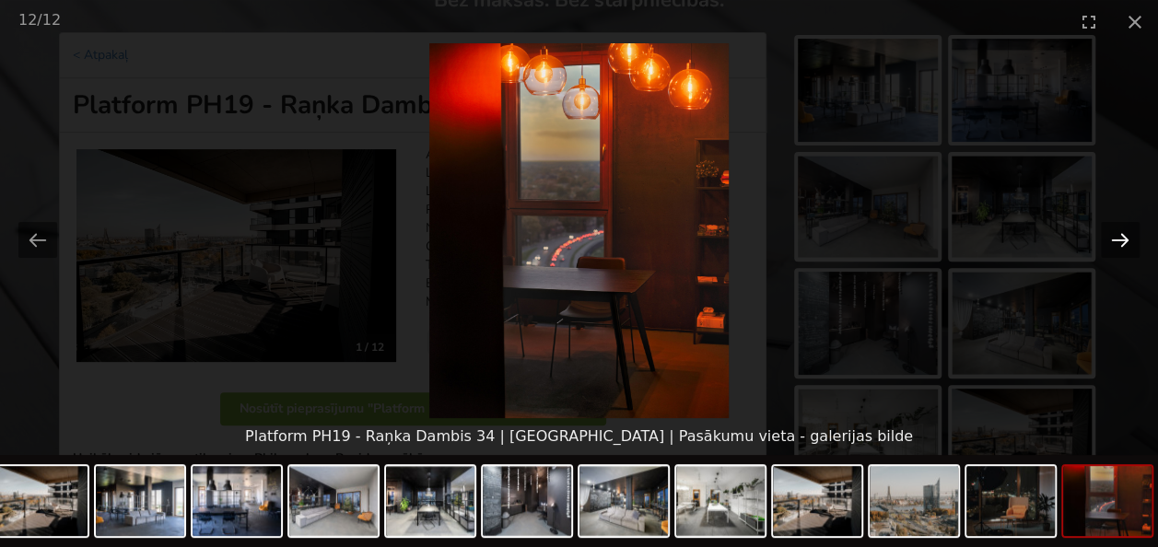
click at [1120, 239] on button "Next slide" at bounding box center [1119, 240] width 39 height 36
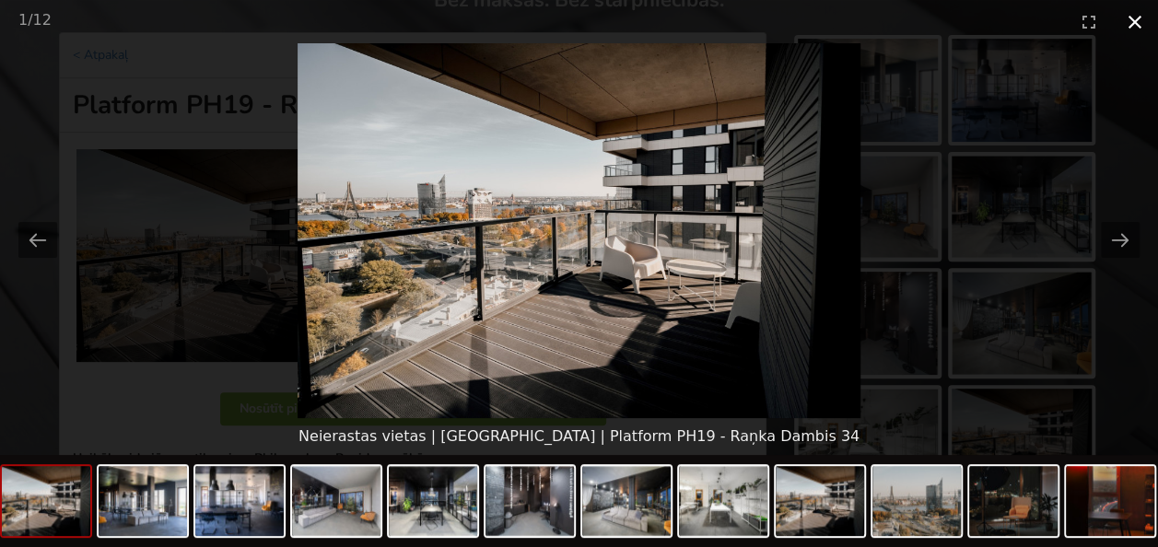
click at [1139, 19] on button "Close gallery" at bounding box center [1134, 21] width 46 height 43
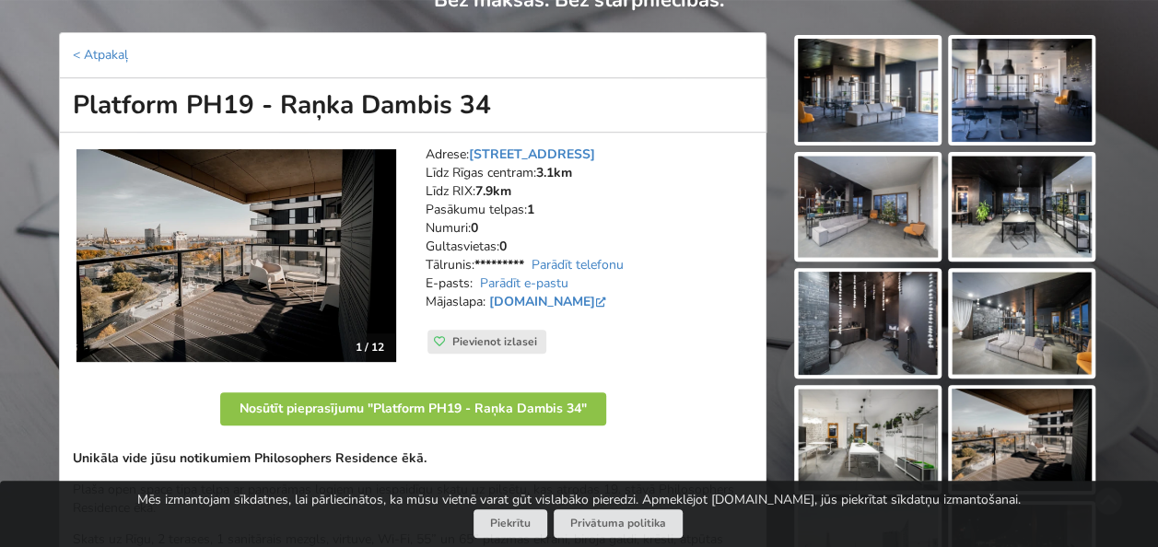
drag, startPoint x: 564, startPoint y: 298, endPoint x: 627, endPoint y: 344, distance: 78.5
click at [627, 344] on div "Adrese: Raņka Dambis 34, Rīga Līdz Rīgas centram: 3.1km Līdz RIX: 7.9km Pasākum…" at bounding box center [589, 256] width 353 height 247
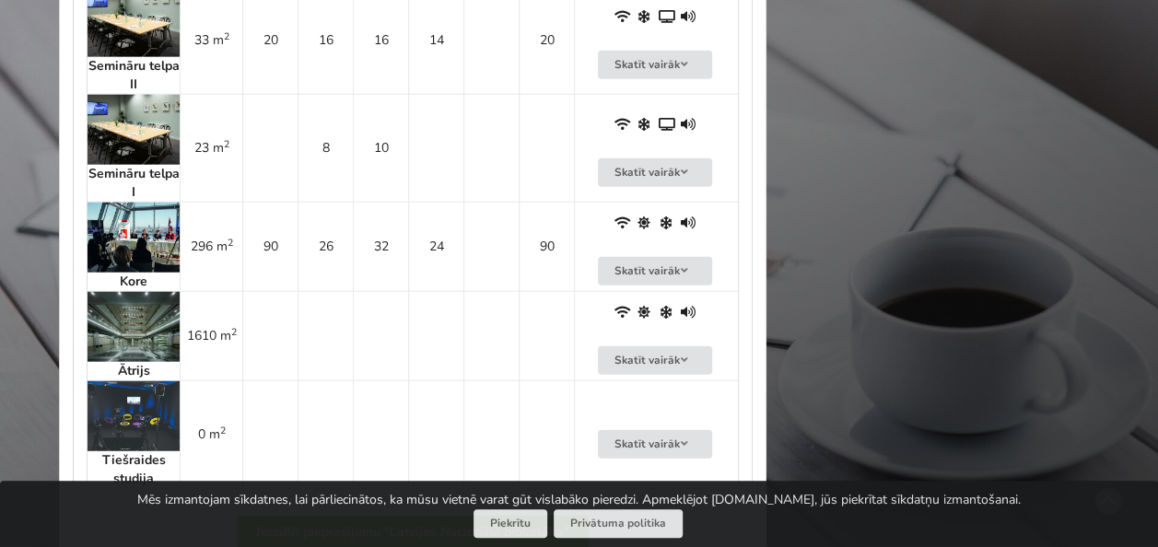
scroll to position [2210, 0]
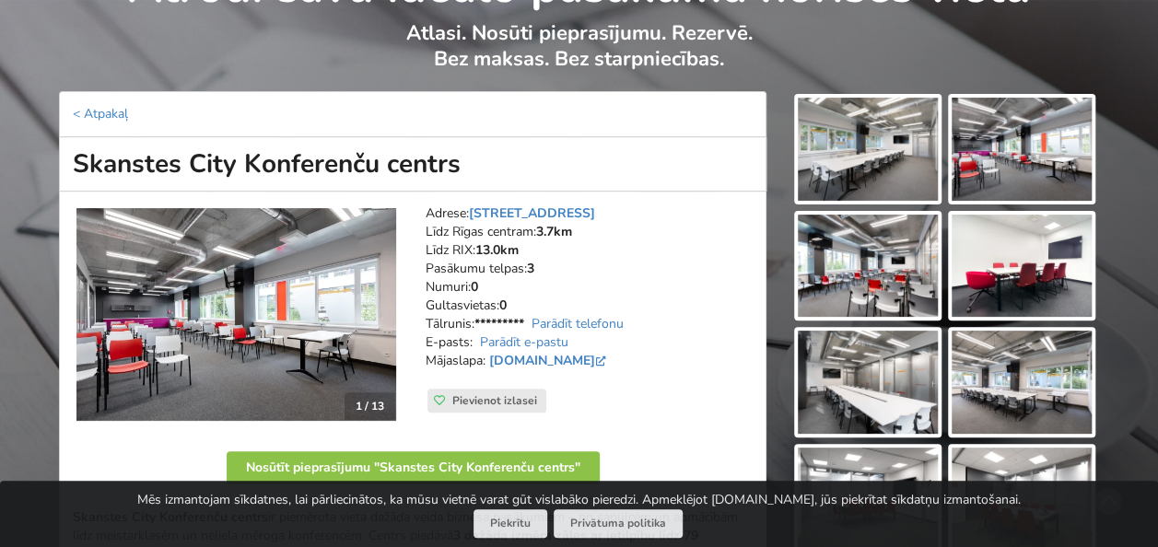
scroll to position [184, 0]
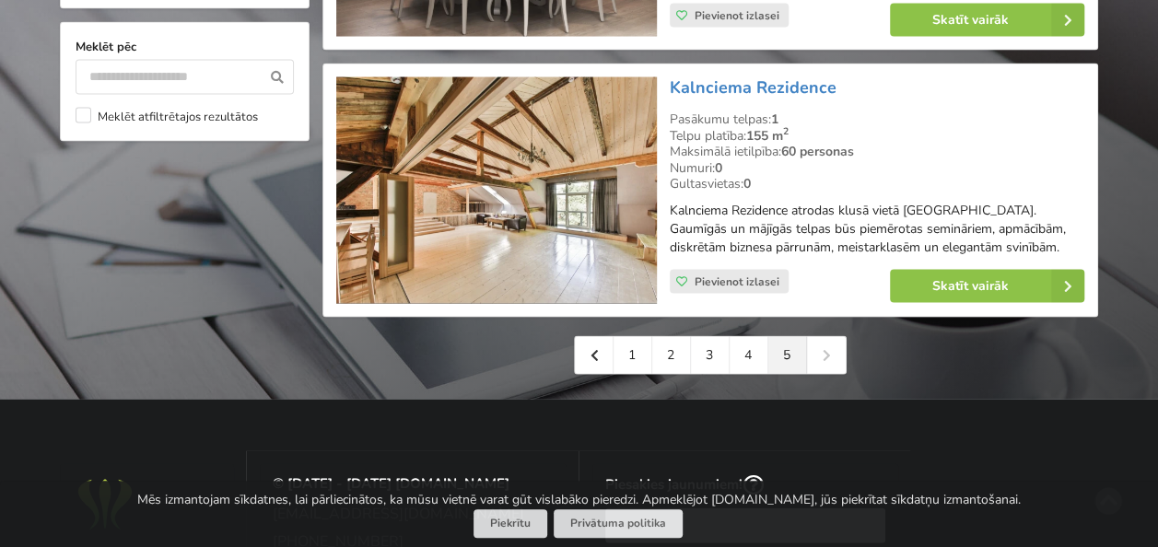
scroll to position [1842, 0]
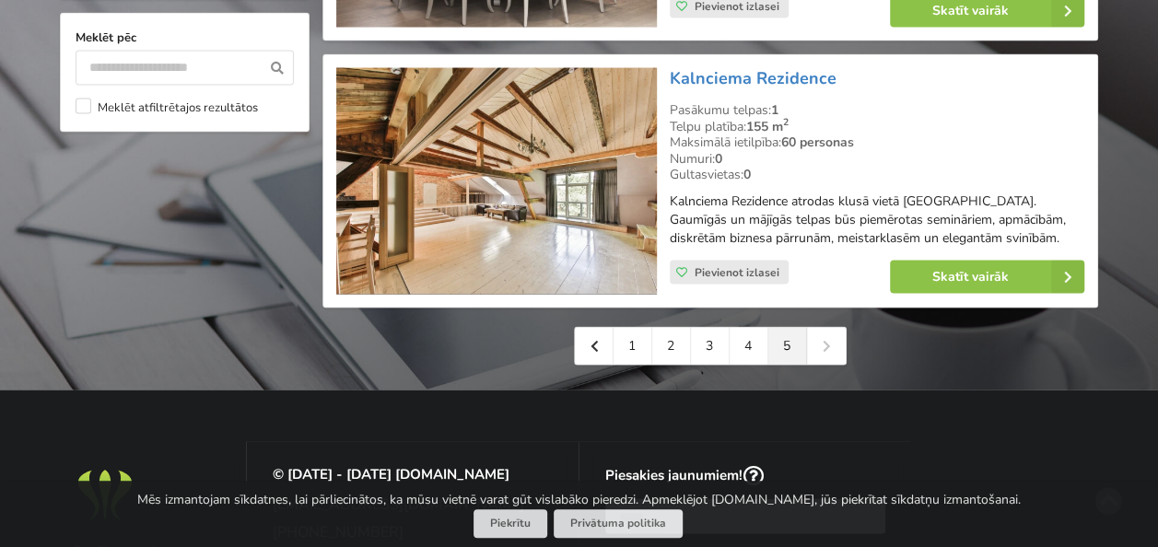
click at [834, 332] on div "1 2 3 4 5" at bounding box center [710, 346] width 273 height 39
click at [827, 332] on div "1 2 3 4 5" at bounding box center [710, 346] width 273 height 39
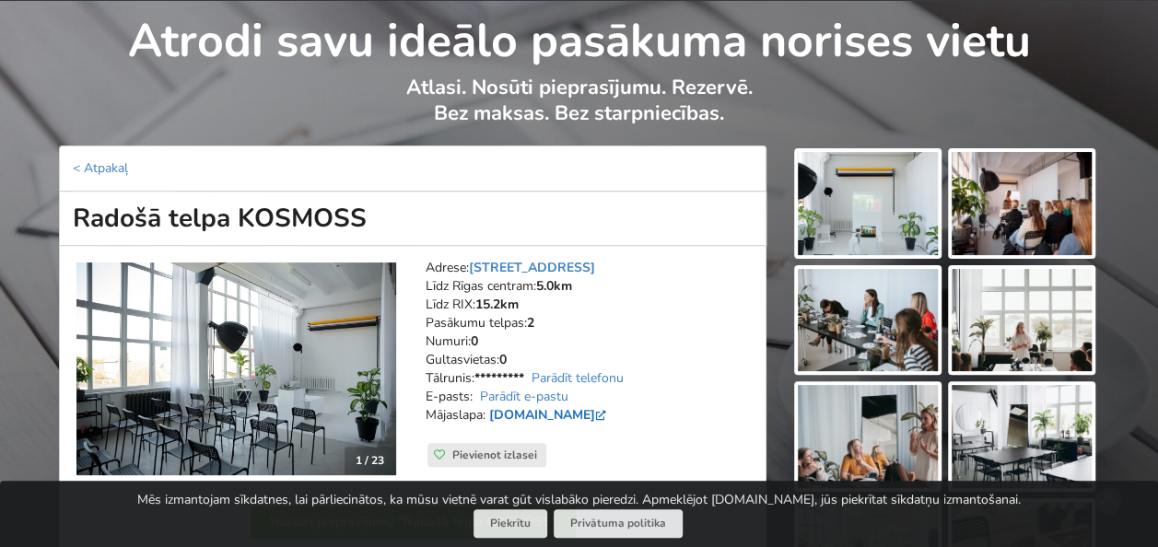
scroll to position [184, 0]
